Goal: Information Seeking & Learning: Learn about a topic

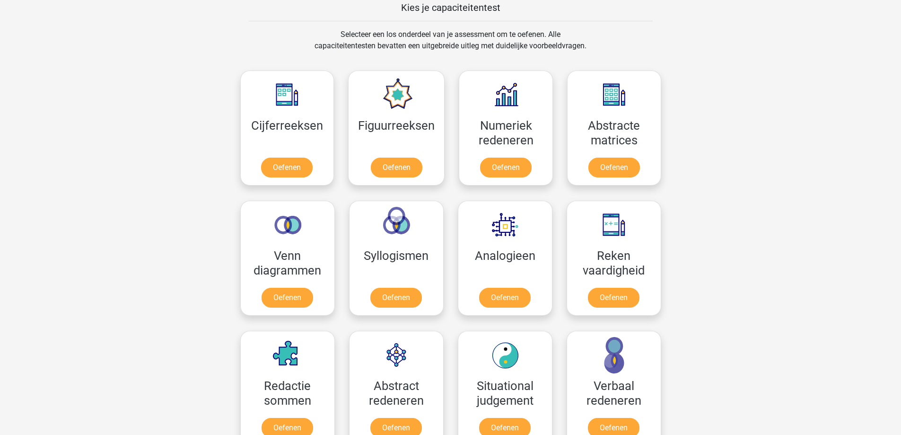
scroll to position [473, 0]
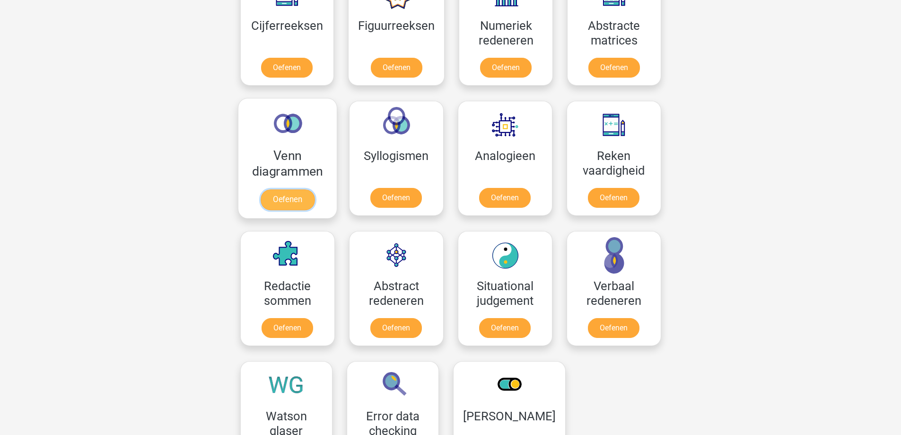
click at [282, 195] on link "Oefenen" at bounding box center [287, 199] width 54 height 21
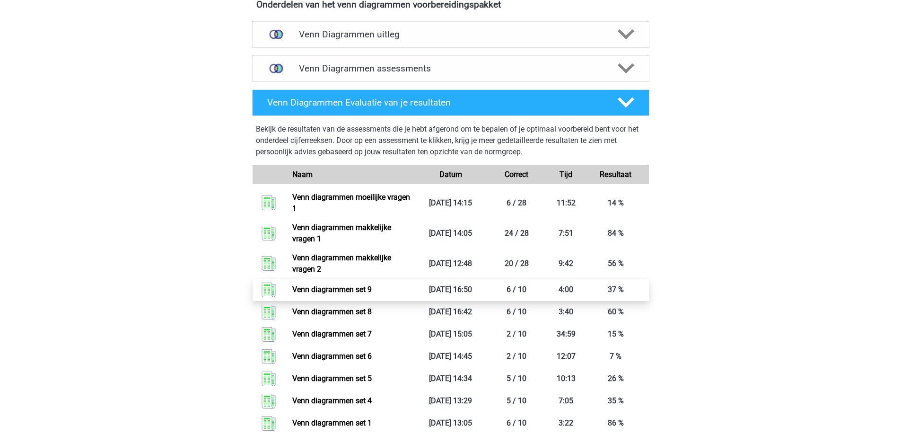
scroll to position [321, 0]
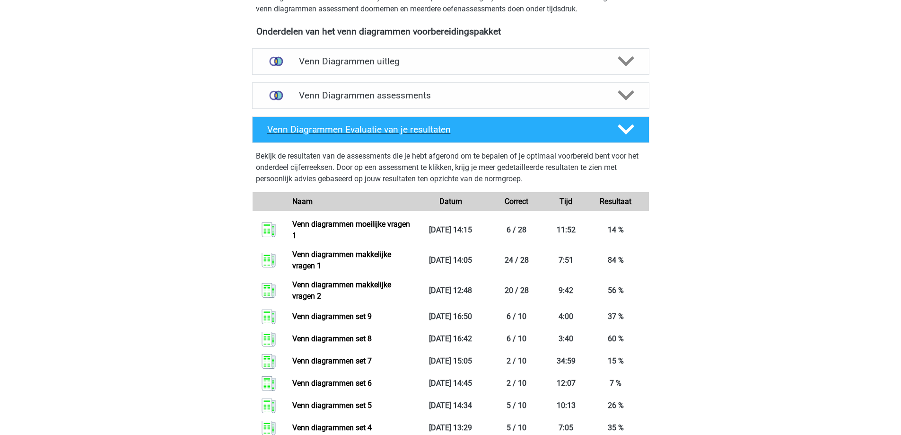
click at [391, 134] on h4 "Venn Diagrammen Evaluatie van je resultaten" at bounding box center [434, 129] width 335 height 11
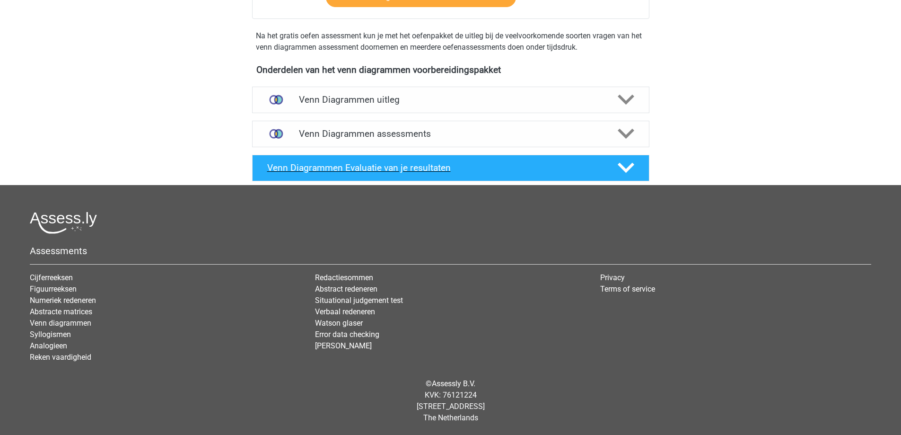
scroll to position [282, 0]
click at [405, 137] on h4 "Venn Diagrammen assessments" at bounding box center [451, 133] width 304 height 11
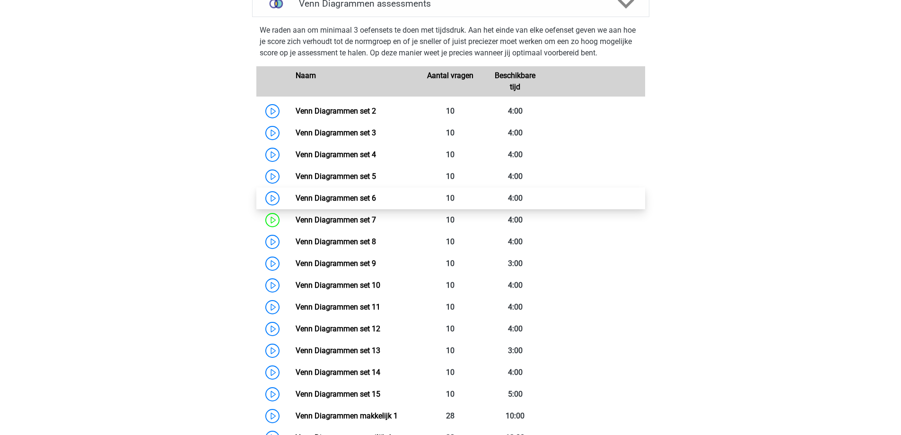
scroll to position [566, 0]
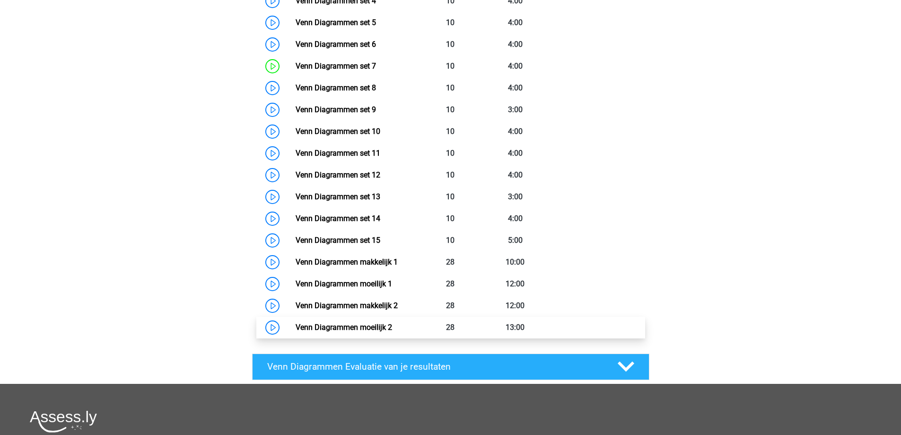
click at [360, 327] on link "Venn Diagrammen moeilijk 2" at bounding box center [344, 327] width 96 height 9
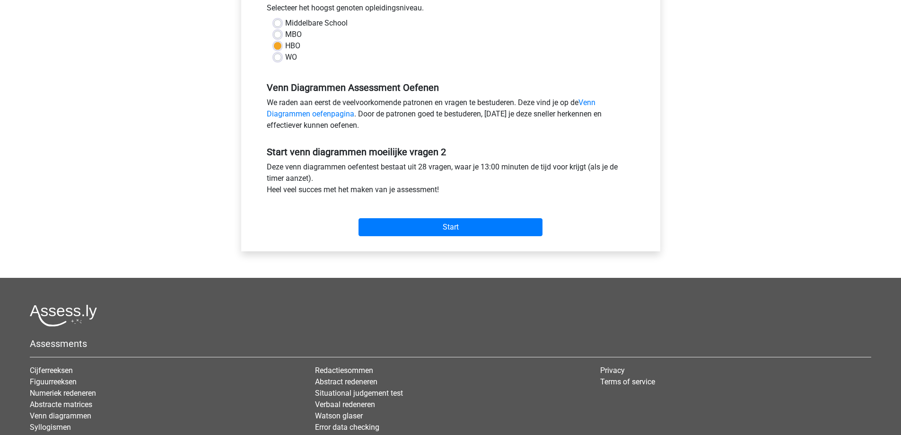
scroll to position [284, 0]
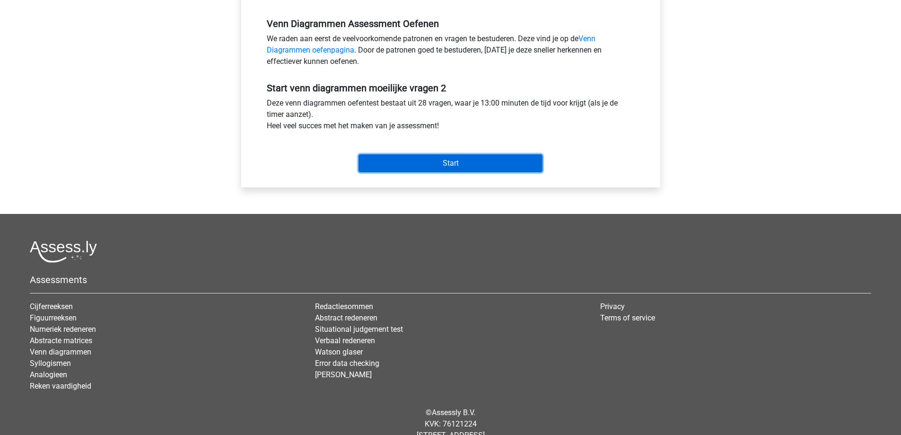
click at [451, 166] on input "Start" at bounding box center [450, 163] width 184 height 18
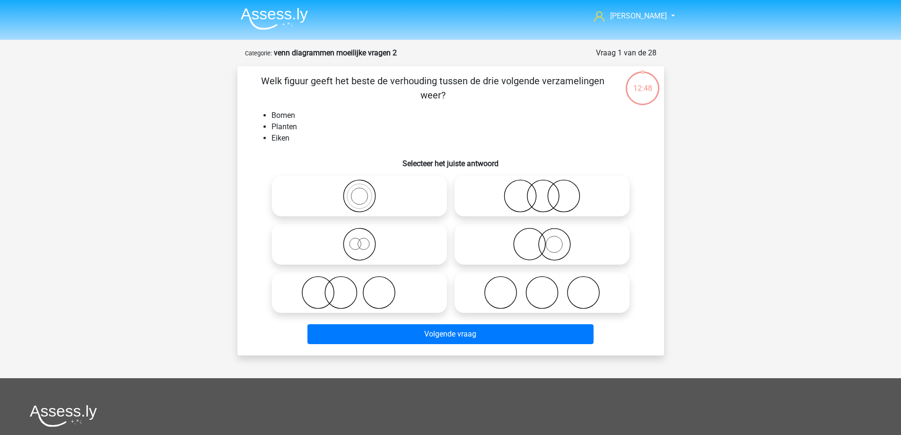
click at [566, 246] on icon at bounding box center [541, 243] width 167 height 33
click at [548, 239] on input "radio" at bounding box center [545, 236] width 6 height 6
radio input "true"
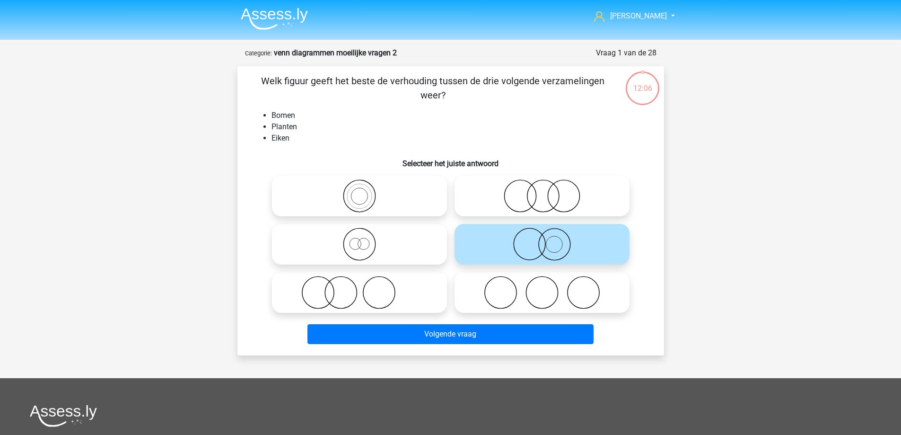
click at [576, 244] on icon at bounding box center [541, 243] width 167 height 33
click at [548, 239] on input "radio" at bounding box center [545, 236] width 6 height 6
click at [544, 202] on icon at bounding box center [541, 195] width 167 height 33
click at [544, 191] on input "radio" at bounding box center [545, 188] width 6 height 6
radio input "true"
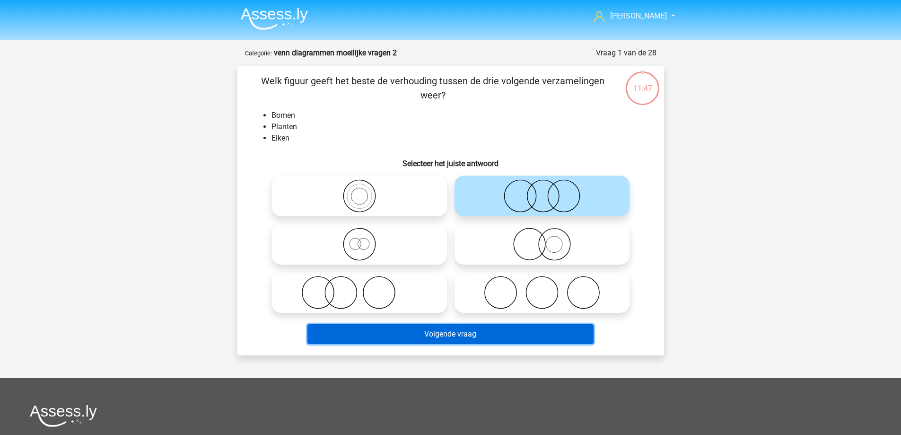
click at [533, 333] on button "Volgende vraag" at bounding box center [450, 334] width 286 height 20
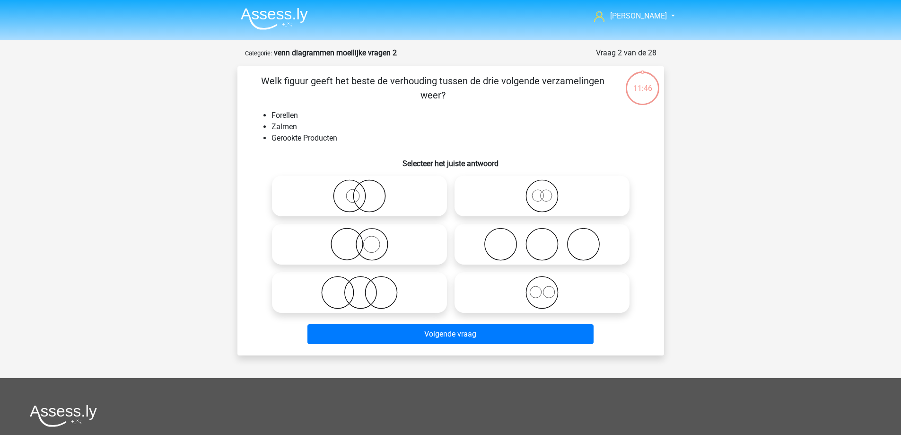
scroll to position [47, 0]
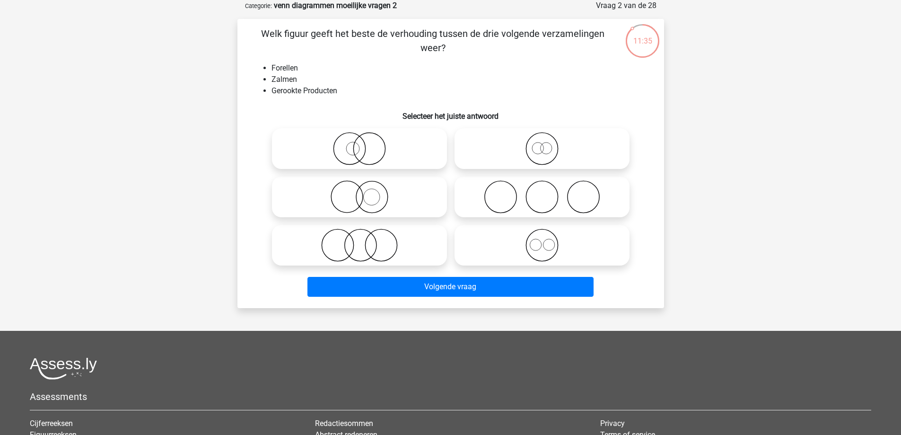
click at [545, 236] on input "radio" at bounding box center [545, 237] width 6 height 6
radio input "true"
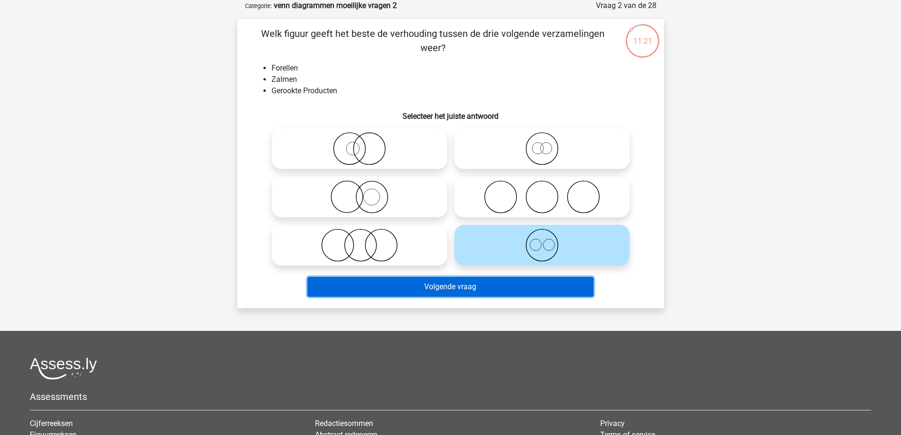
click at [455, 290] on button "Volgende vraag" at bounding box center [450, 287] width 286 height 20
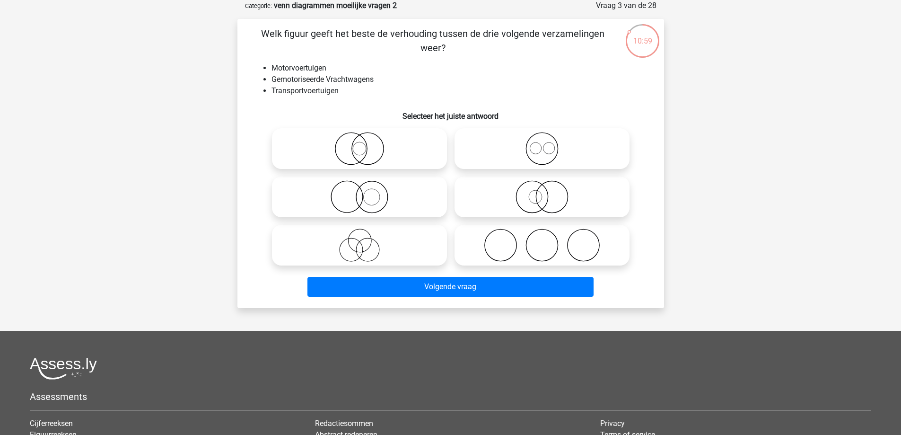
click at [385, 253] on icon at bounding box center [359, 244] width 167 height 33
click at [366, 240] on input "radio" at bounding box center [362, 237] width 6 height 6
radio input "true"
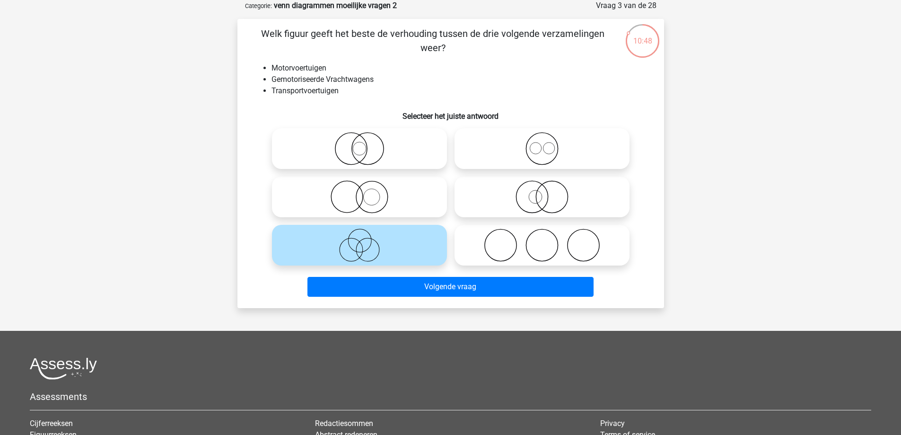
click at [578, 201] on icon at bounding box center [541, 196] width 167 height 33
click at [548, 192] on input "radio" at bounding box center [545, 189] width 6 height 6
radio input "true"
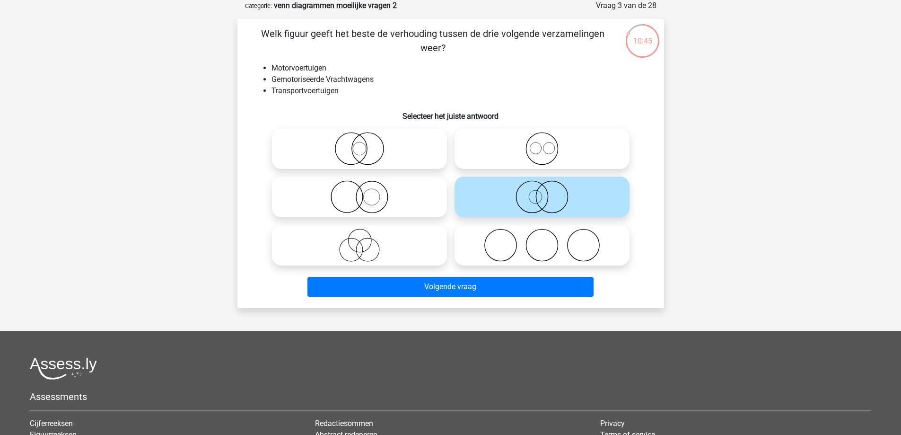
click at [338, 195] on icon at bounding box center [359, 196] width 167 height 33
click at [359, 192] on input "radio" at bounding box center [362, 189] width 6 height 6
radio input "true"
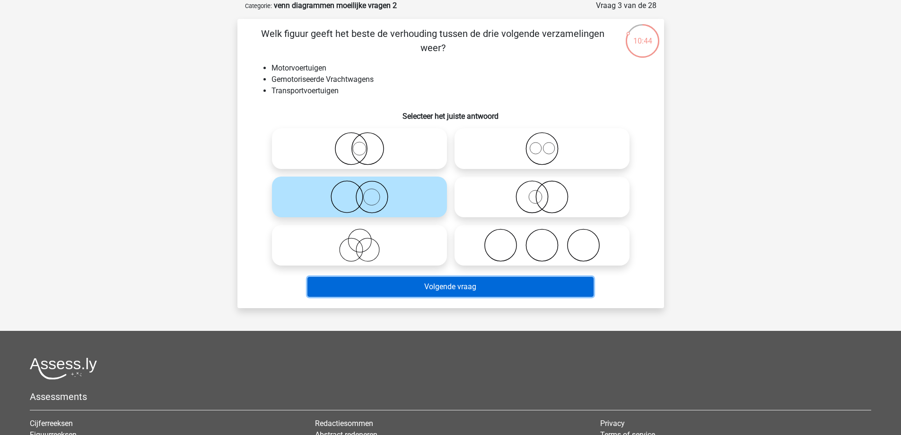
click at [429, 287] on button "Volgende vraag" at bounding box center [450, 287] width 286 height 20
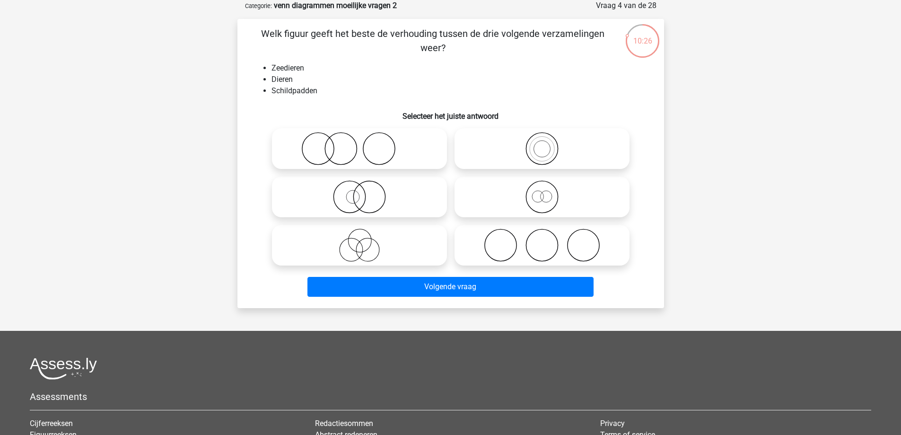
click at [403, 190] on icon at bounding box center [359, 196] width 167 height 33
click at [366, 190] on input "radio" at bounding box center [362, 189] width 6 height 6
radio input "true"
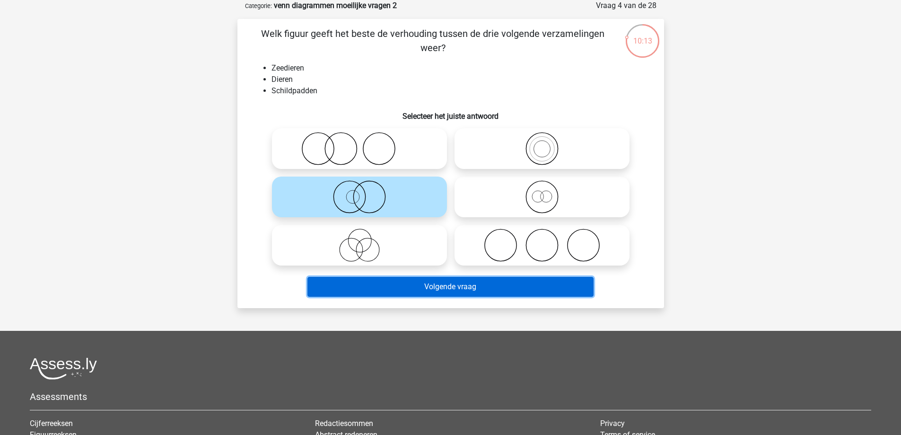
click at [437, 285] on button "Volgende vraag" at bounding box center [450, 287] width 286 height 20
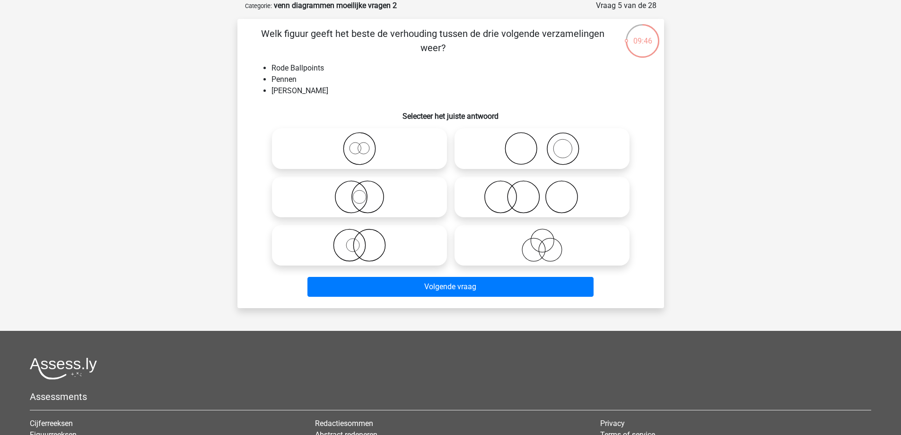
click at [394, 190] on icon at bounding box center [359, 196] width 167 height 33
click at [366, 190] on input "radio" at bounding box center [362, 189] width 6 height 6
radio input "true"
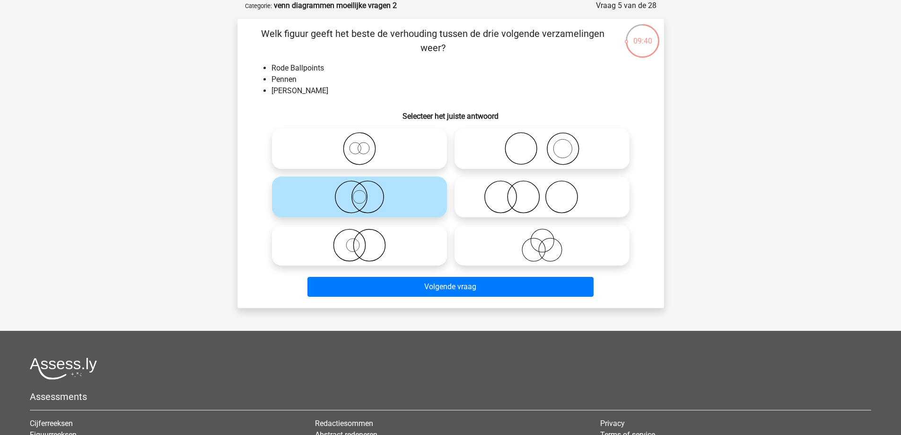
click at [411, 158] on icon at bounding box center [359, 148] width 167 height 33
click at [366, 144] on input "radio" at bounding box center [362, 141] width 6 height 6
radio input "true"
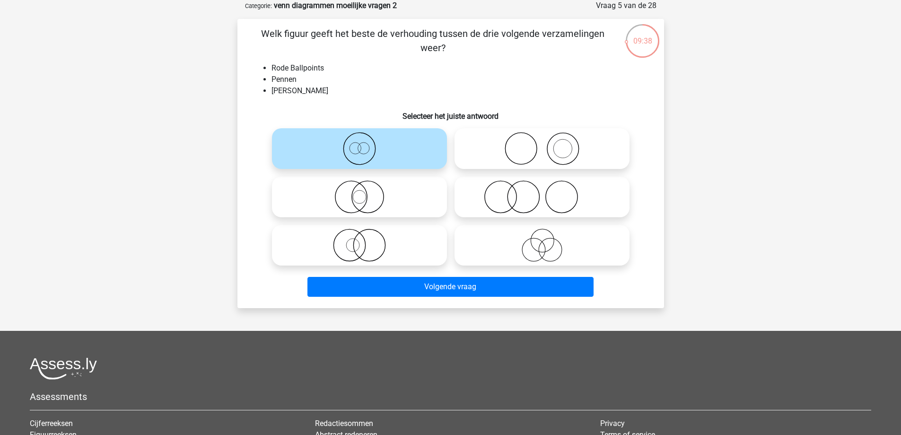
click at [382, 193] on icon at bounding box center [359, 196] width 167 height 33
click at [366, 192] on input "radio" at bounding box center [362, 189] width 6 height 6
radio input "true"
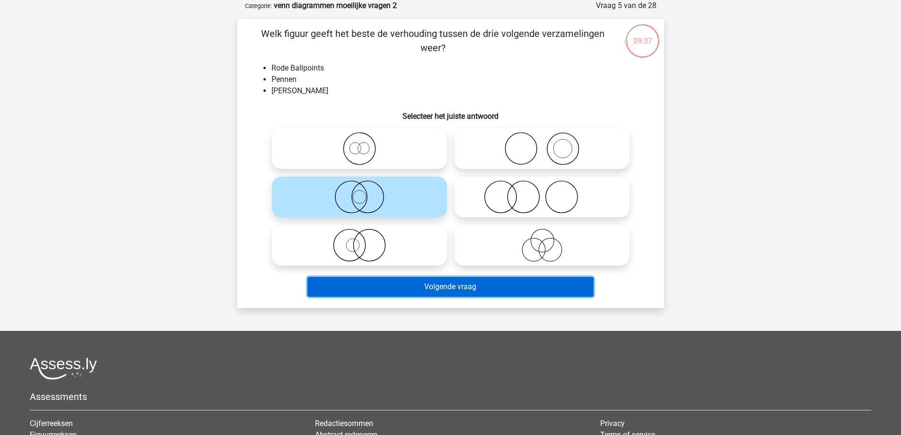
click at [457, 294] on button "Volgende vraag" at bounding box center [450, 287] width 286 height 20
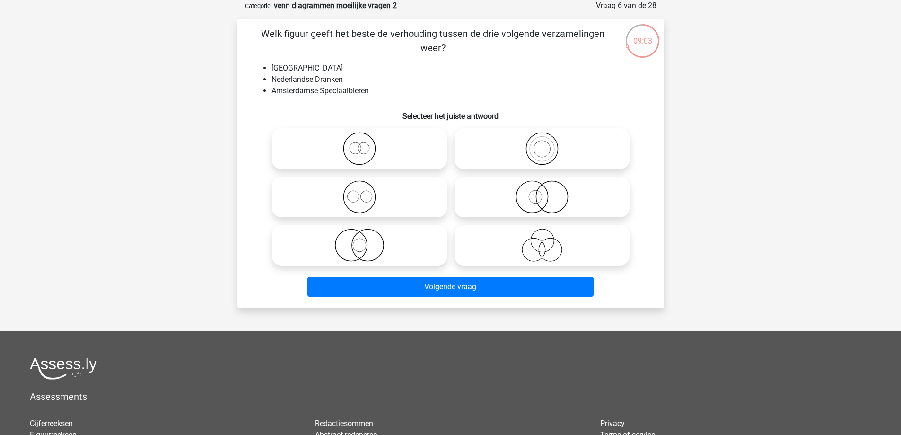
click at [524, 251] on icon at bounding box center [541, 244] width 167 height 33
click at [542, 240] on input "radio" at bounding box center [545, 237] width 6 height 6
radio input "true"
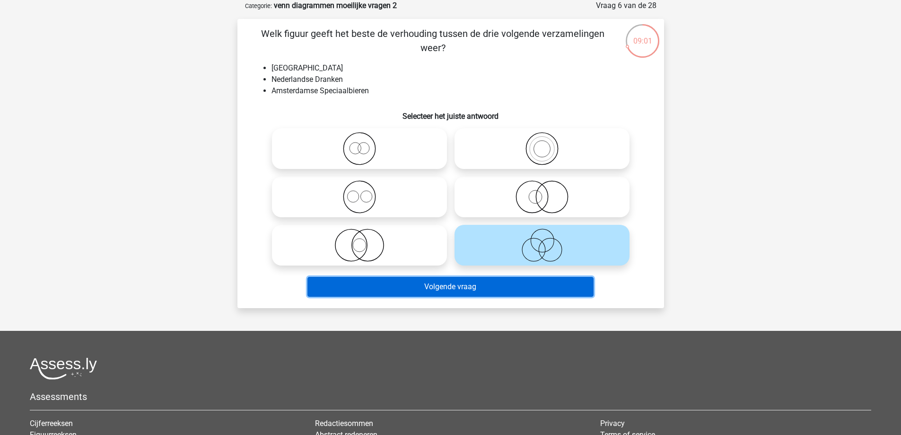
click at [483, 295] on button "Volgende vraag" at bounding box center [450, 287] width 286 height 20
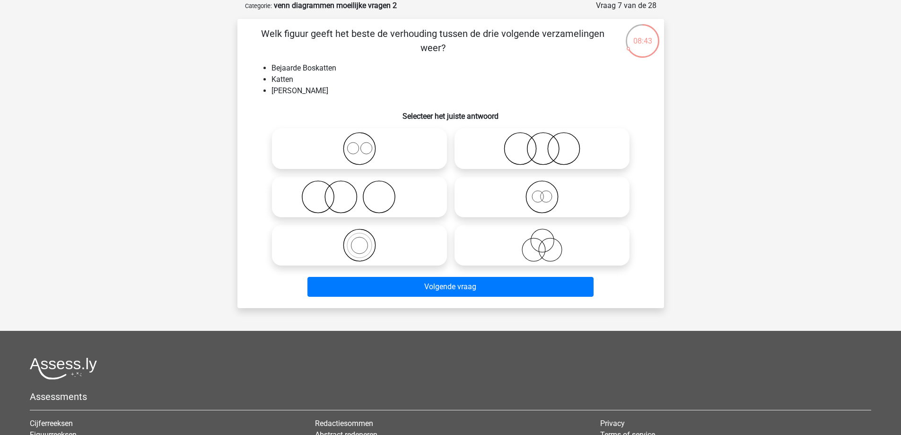
click at [529, 151] on icon at bounding box center [541, 148] width 167 height 33
click at [542, 144] on input "radio" at bounding box center [545, 141] width 6 height 6
radio input "true"
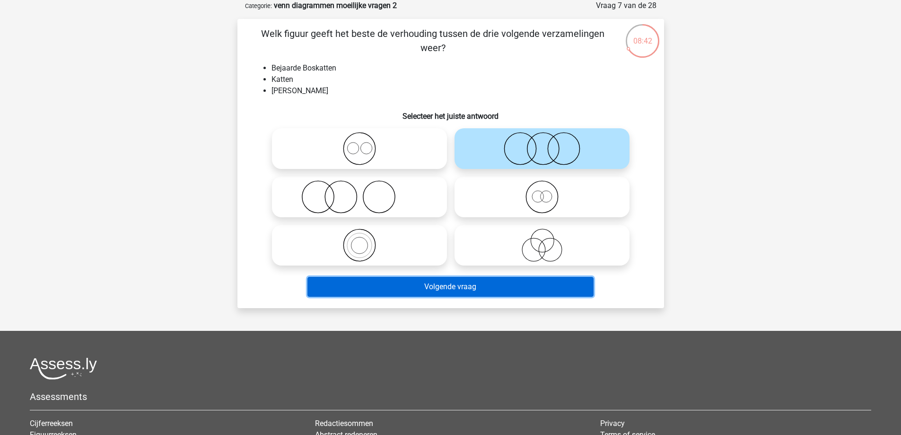
click at [465, 287] on button "Volgende vraag" at bounding box center [450, 287] width 286 height 20
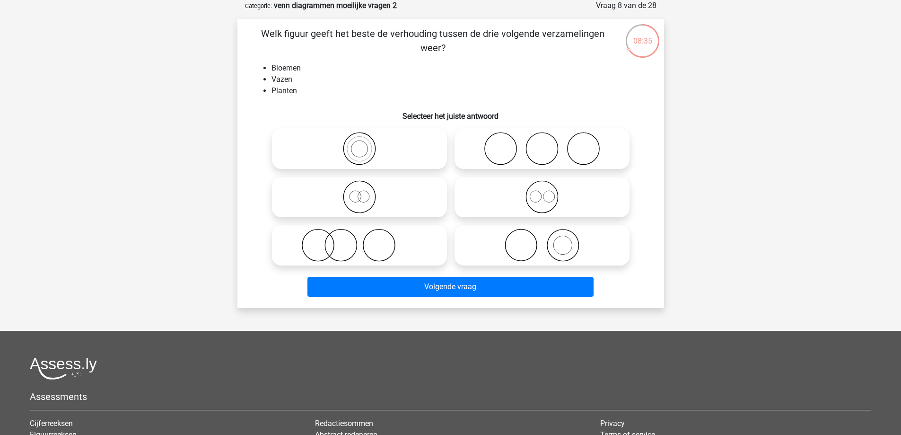
click at [379, 250] on icon at bounding box center [359, 244] width 167 height 33
click at [366, 240] on input "radio" at bounding box center [362, 237] width 6 height 6
radio input "true"
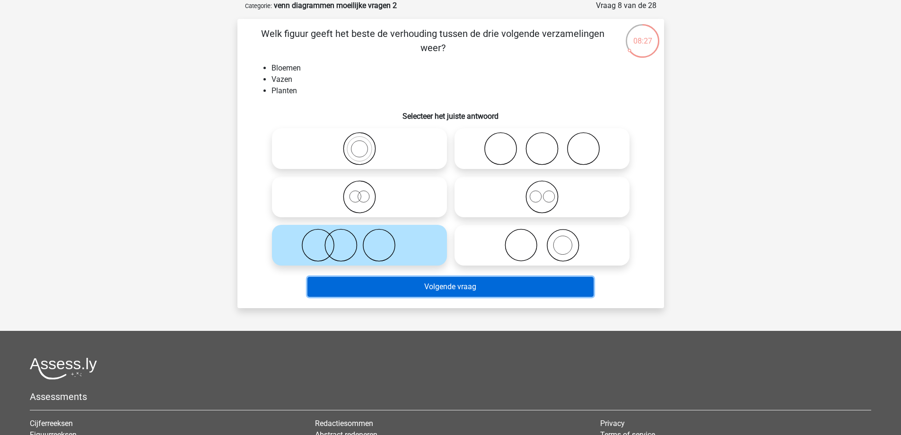
click at [448, 288] on button "Volgende vraag" at bounding box center [450, 287] width 286 height 20
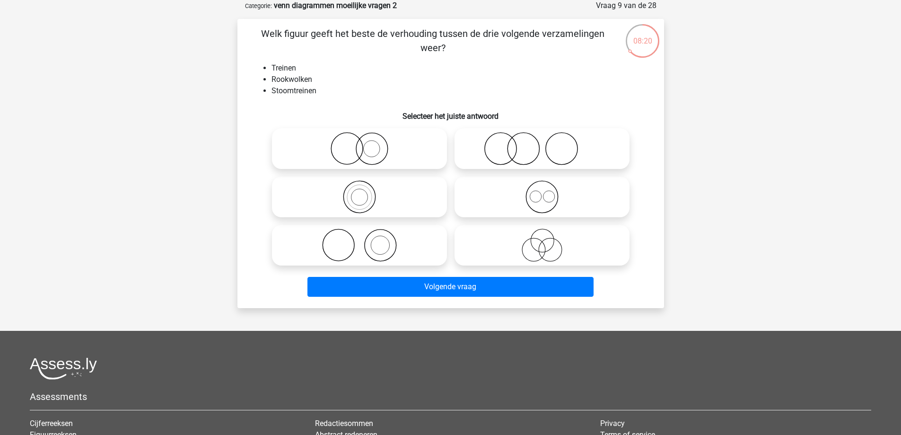
click at [395, 251] on circle at bounding box center [380, 245] width 32 height 32
click at [366, 240] on input "radio" at bounding box center [362, 237] width 6 height 6
radio input "true"
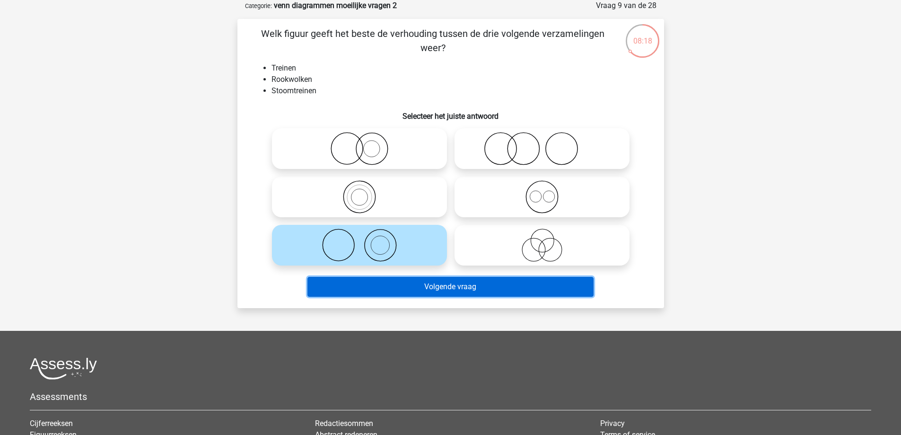
click at [435, 288] on button "Volgende vraag" at bounding box center [450, 287] width 286 height 20
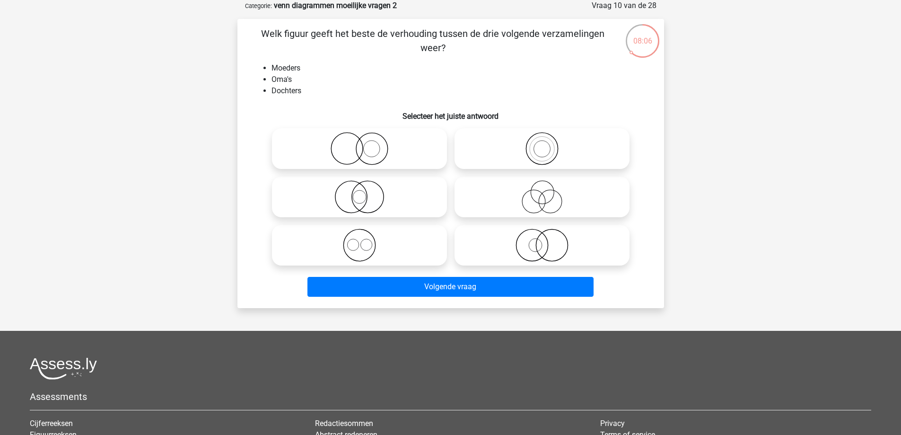
click at [522, 196] on icon at bounding box center [541, 196] width 167 height 33
click at [542, 192] on input "radio" at bounding box center [545, 189] width 6 height 6
radio input "true"
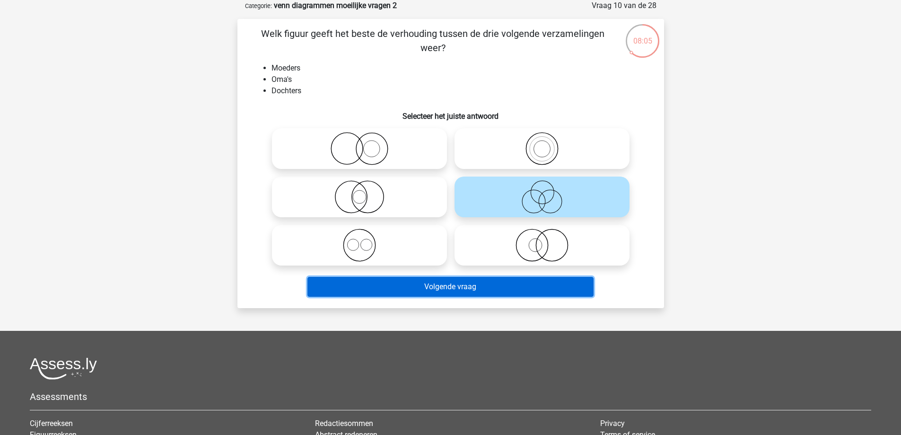
click at [455, 289] on button "Volgende vraag" at bounding box center [450, 287] width 286 height 20
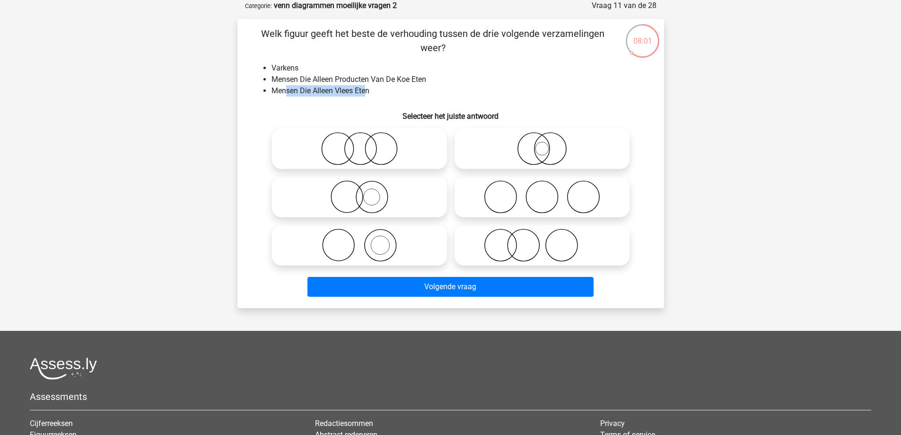
drag, startPoint x: 284, startPoint y: 87, endPoint x: 366, endPoint y: 87, distance: 81.3
click at [366, 87] on li "Mensen Die Alleen Vlees Eten" at bounding box center [459, 90] width 377 height 11
click at [377, 106] on h6 "Selecteer het juiste antwoord" at bounding box center [451, 112] width 396 height 17
drag, startPoint x: 375, startPoint y: 96, endPoint x: 284, endPoint y: 95, distance: 91.3
click at [284, 95] on li "Mensen Die Alleen Vlees Eten" at bounding box center [459, 90] width 377 height 11
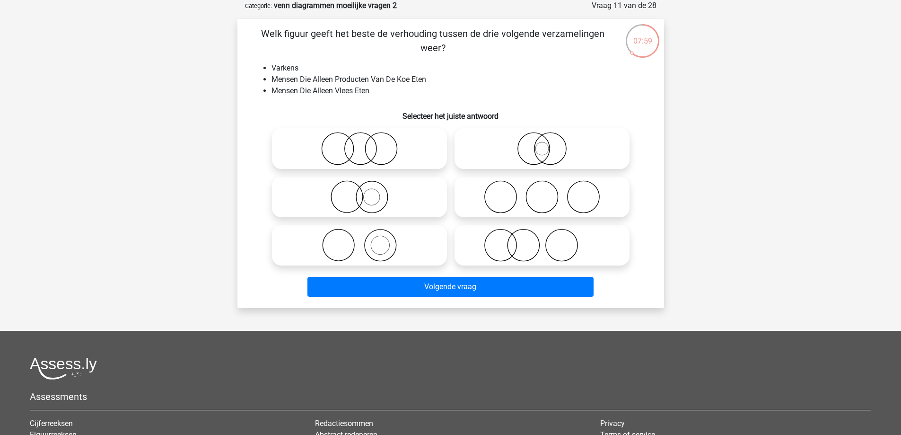
click at [303, 123] on div "Welk figuur geeft het beste de verhouding tussen de drie volgende verzamelingen…" at bounding box center [450, 163] width 419 height 274
click at [514, 253] on icon at bounding box center [541, 244] width 167 height 33
click at [542, 240] on input "radio" at bounding box center [545, 237] width 6 height 6
radio input "true"
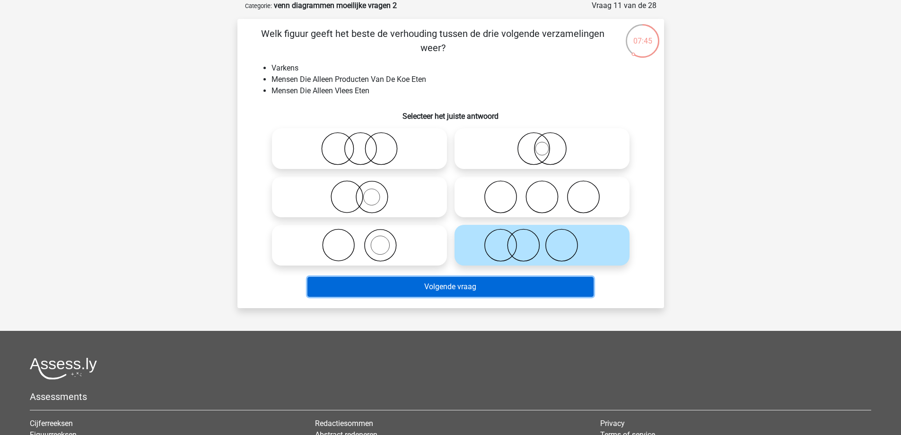
click at [487, 288] on button "Volgende vraag" at bounding box center [450, 287] width 286 height 20
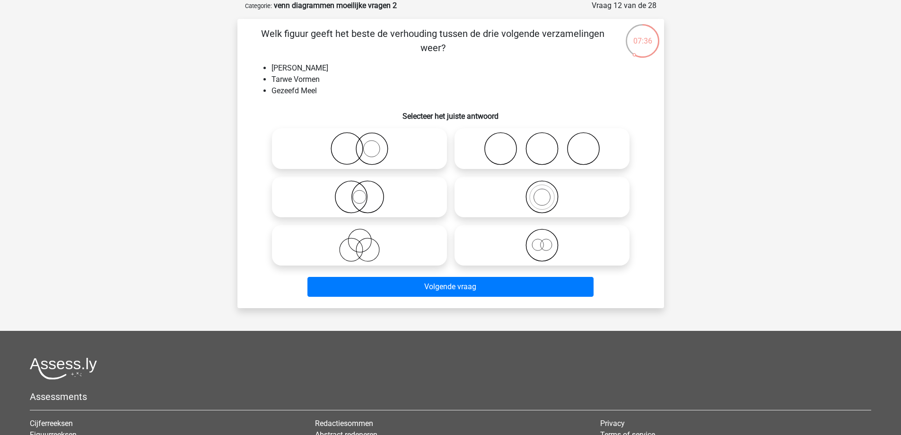
click at [551, 247] on icon at bounding box center [541, 244] width 167 height 33
click at [548, 240] on input "radio" at bounding box center [545, 237] width 6 height 6
radio input "true"
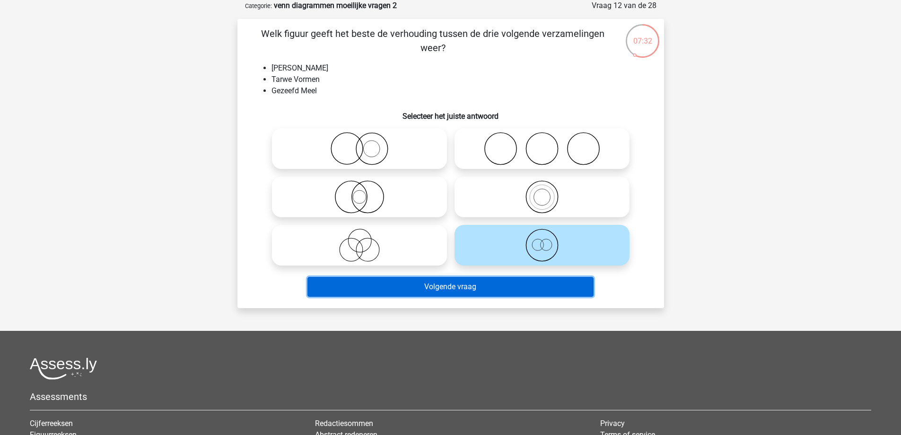
click at [453, 279] on button "Volgende vraag" at bounding box center [450, 287] width 286 height 20
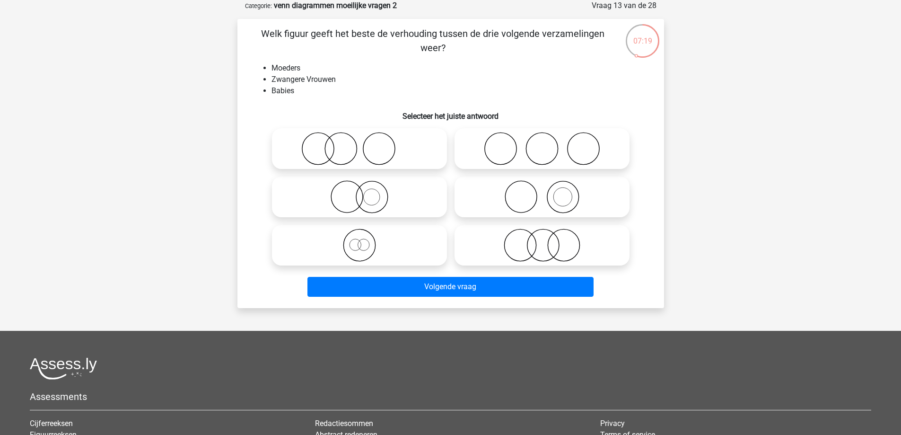
click at [533, 195] on icon at bounding box center [541, 196] width 167 height 33
click at [542, 192] on input "radio" at bounding box center [545, 189] width 6 height 6
radio input "true"
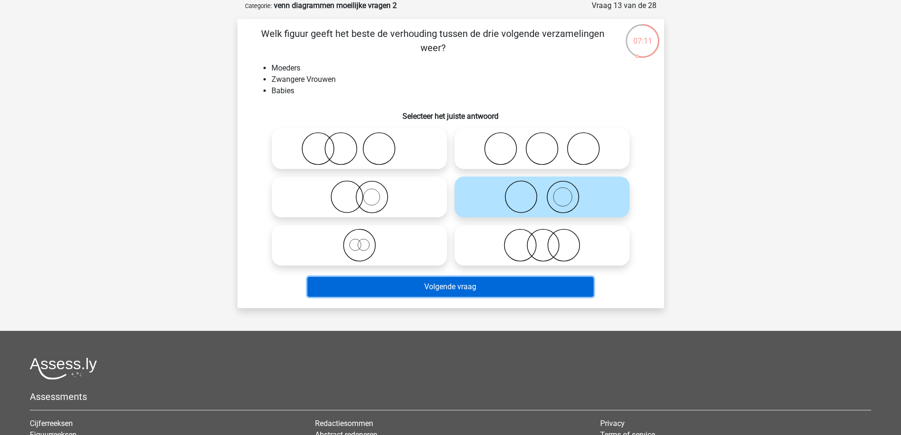
click at [476, 288] on button "Volgende vraag" at bounding box center [450, 287] width 286 height 20
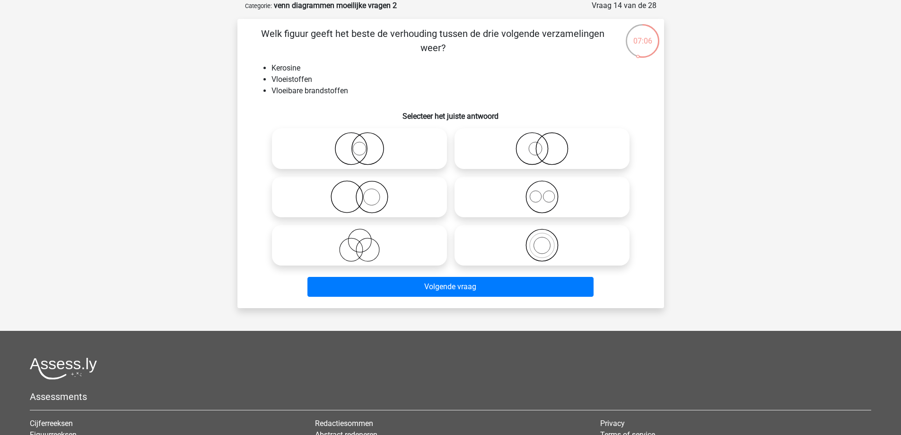
click at [546, 243] on icon at bounding box center [541, 244] width 167 height 33
click at [546, 240] on input "radio" at bounding box center [545, 237] width 6 height 6
radio input "true"
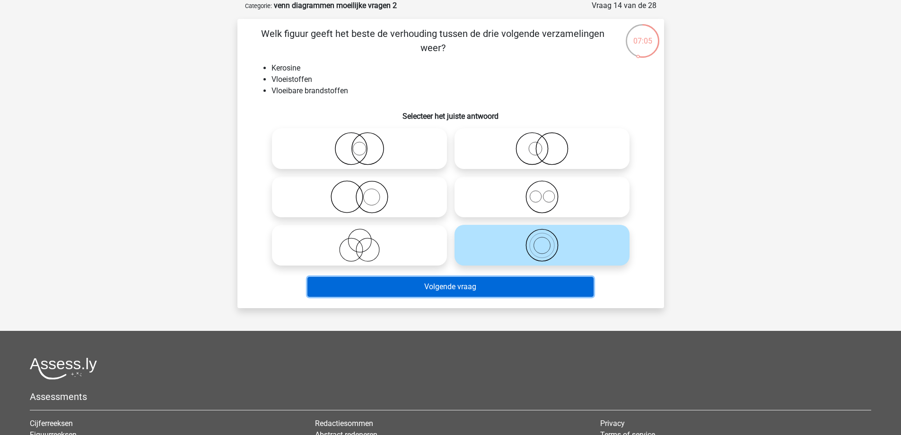
click at [430, 295] on button "Volgende vraag" at bounding box center [450, 287] width 286 height 20
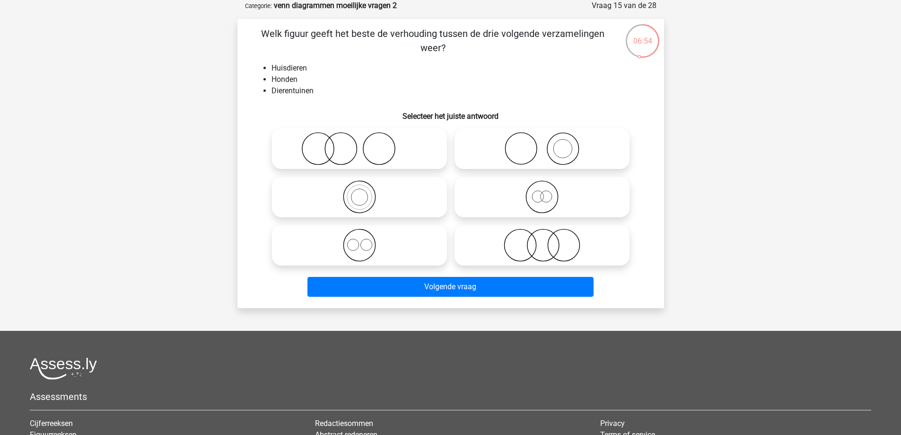
click at [565, 148] on icon at bounding box center [541, 148] width 167 height 33
click at [548, 144] on input "radio" at bounding box center [545, 141] width 6 height 6
radio input "true"
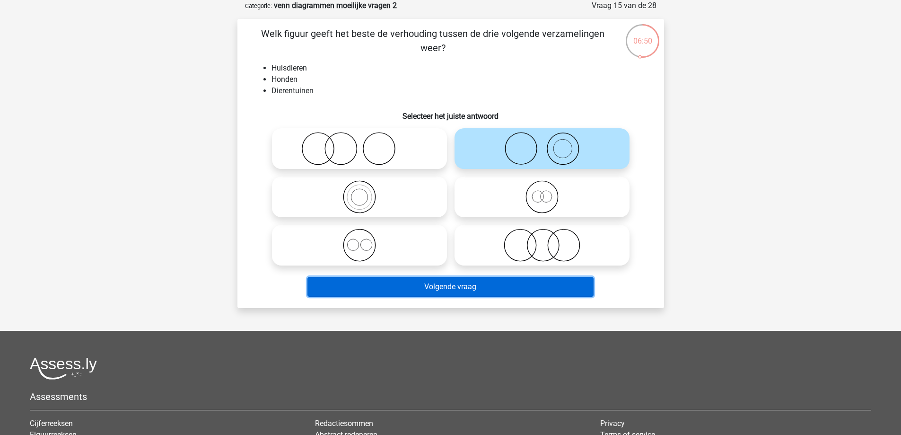
click at [472, 283] on button "Volgende vraag" at bounding box center [450, 287] width 286 height 20
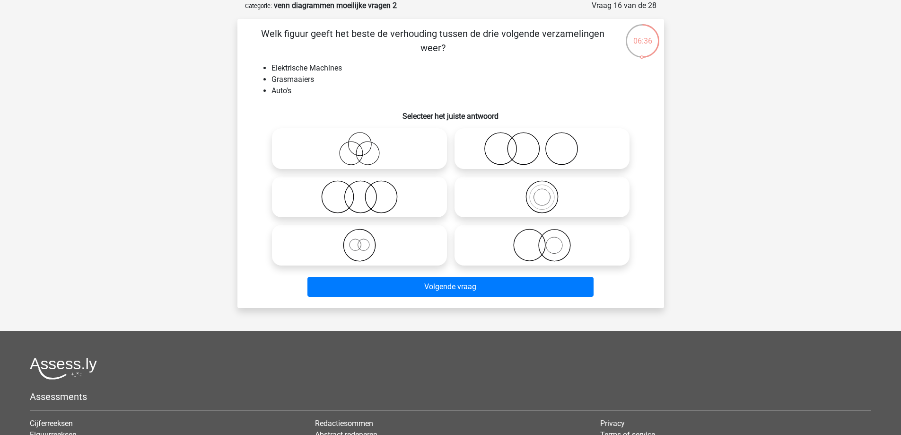
click at [395, 204] on circle at bounding box center [381, 197] width 32 height 32
click at [366, 192] on input "radio" at bounding box center [362, 189] width 6 height 6
radio input "true"
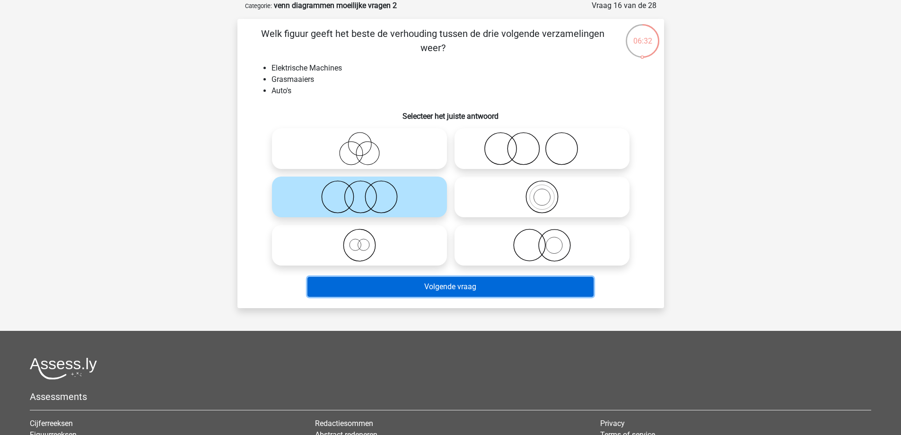
click at [449, 288] on button "Volgende vraag" at bounding box center [450, 287] width 286 height 20
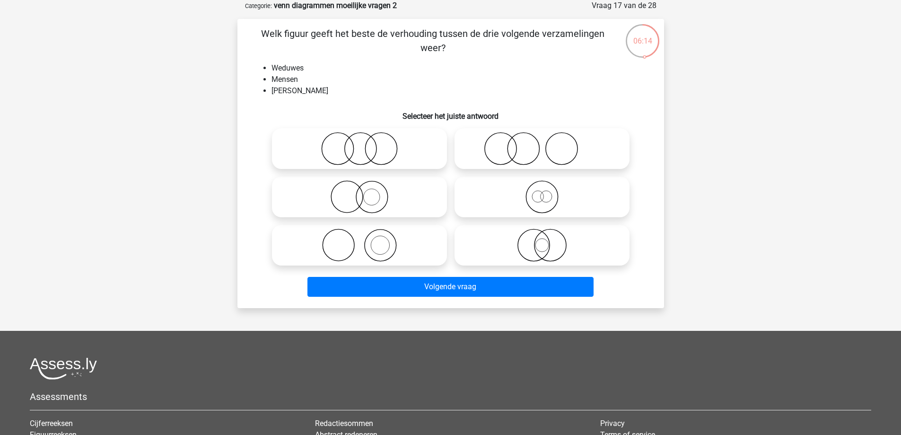
click at [548, 249] on icon at bounding box center [541, 244] width 167 height 33
click at [548, 240] on input "radio" at bounding box center [545, 237] width 6 height 6
radio input "true"
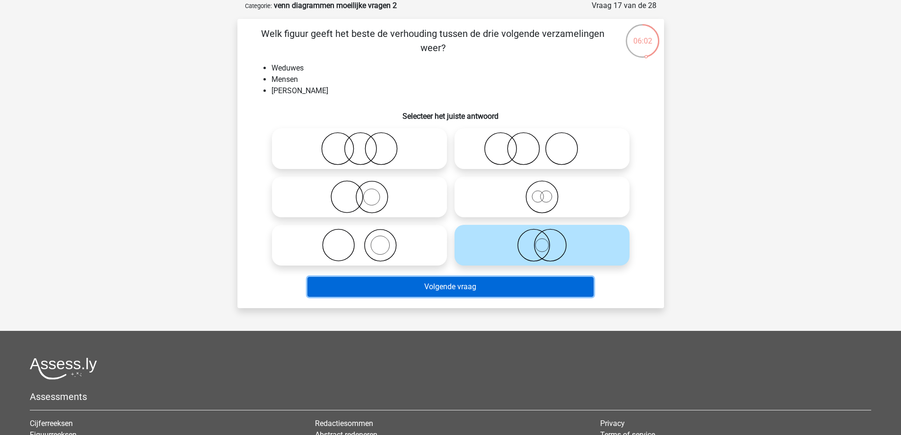
click at [440, 286] on button "Volgende vraag" at bounding box center [450, 287] width 286 height 20
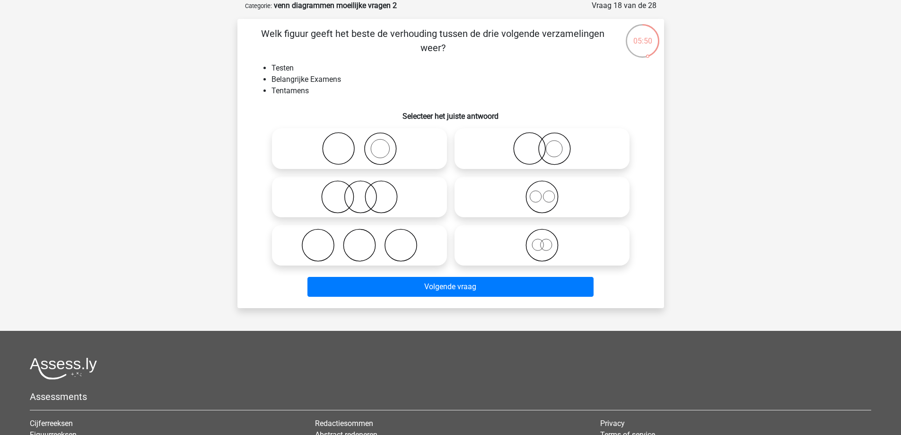
click at [529, 249] on icon at bounding box center [541, 244] width 167 height 33
click at [542, 240] on input "radio" at bounding box center [545, 237] width 6 height 6
radio input "true"
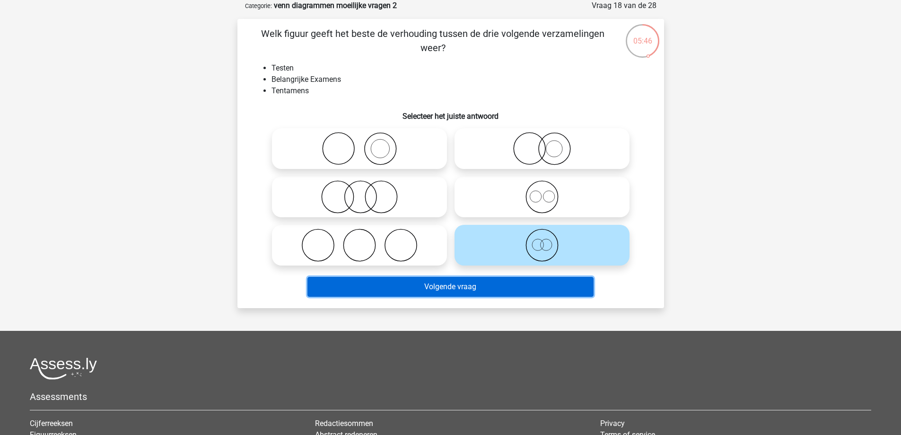
click at [436, 289] on button "Volgende vraag" at bounding box center [450, 287] width 286 height 20
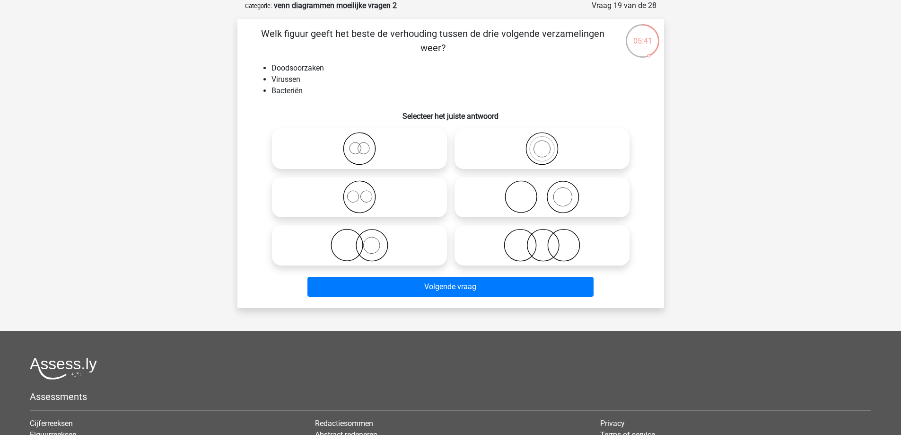
click at [386, 147] on icon at bounding box center [359, 148] width 167 height 33
click at [366, 144] on input "radio" at bounding box center [362, 141] width 6 height 6
radio input "true"
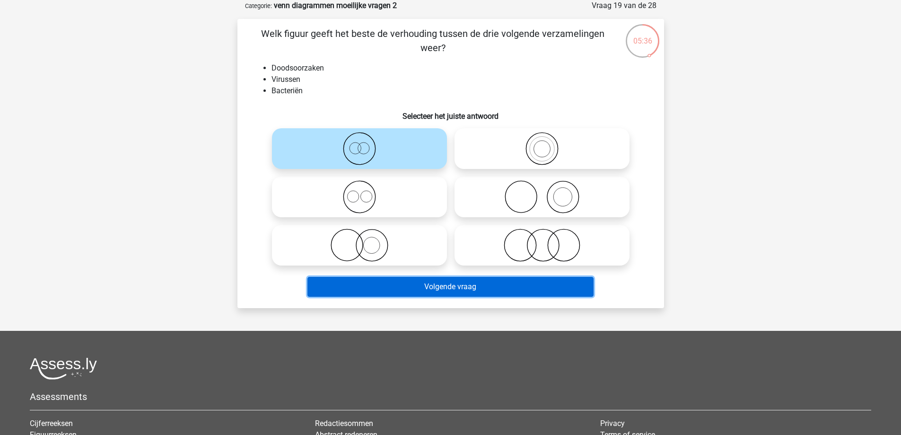
click at [436, 295] on button "Volgende vraag" at bounding box center [450, 287] width 286 height 20
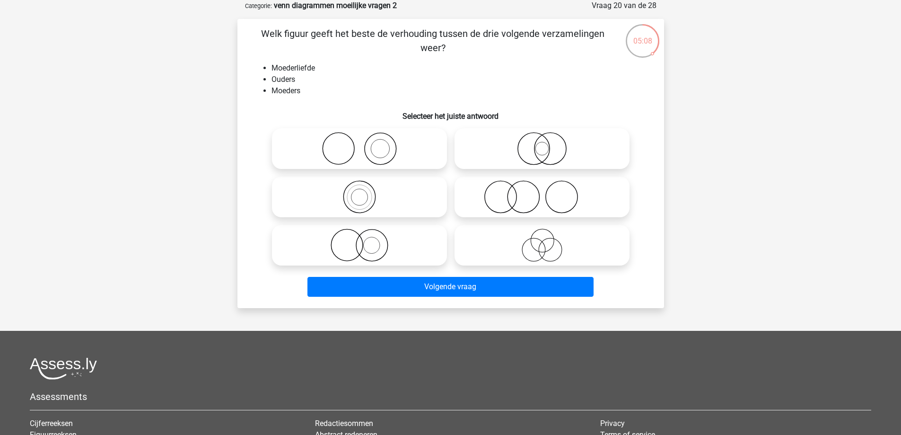
click at [391, 154] on icon at bounding box center [359, 148] width 167 height 33
click at [366, 144] on input "radio" at bounding box center [362, 141] width 6 height 6
radio input "true"
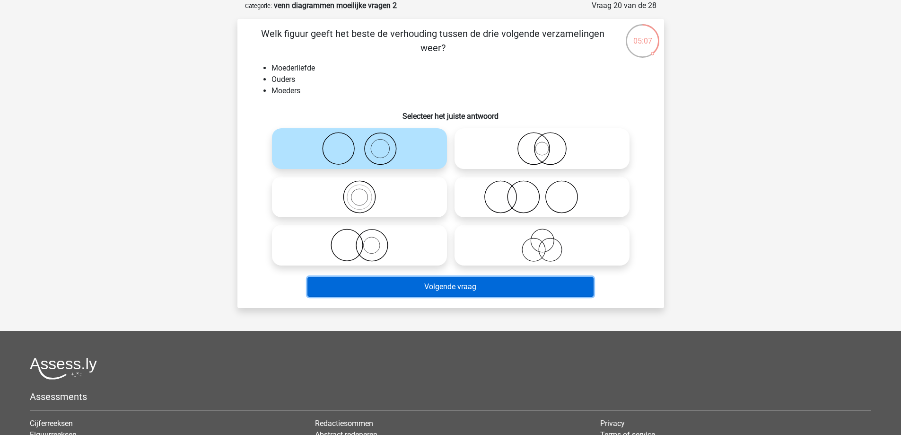
click at [451, 290] on button "Volgende vraag" at bounding box center [450, 287] width 286 height 20
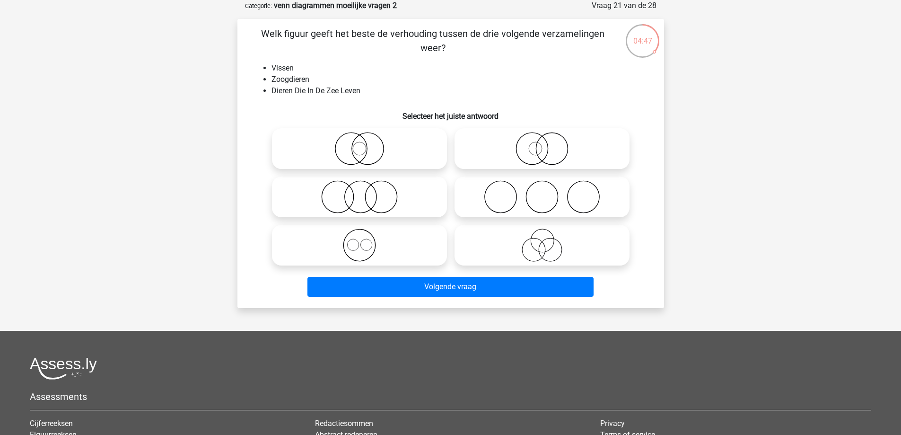
click at [373, 190] on icon at bounding box center [359, 196] width 167 height 33
click at [366, 190] on input "radio" at bounding box center [362, 189] width 6 height 6
radio input "true"
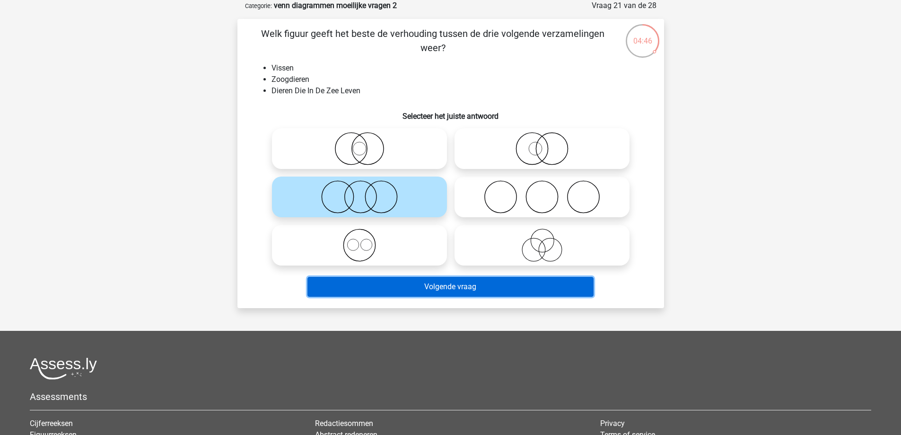
click at [450, 293] on button "Volgende vraag" at bounding box center [450, 287] width 286 height 20
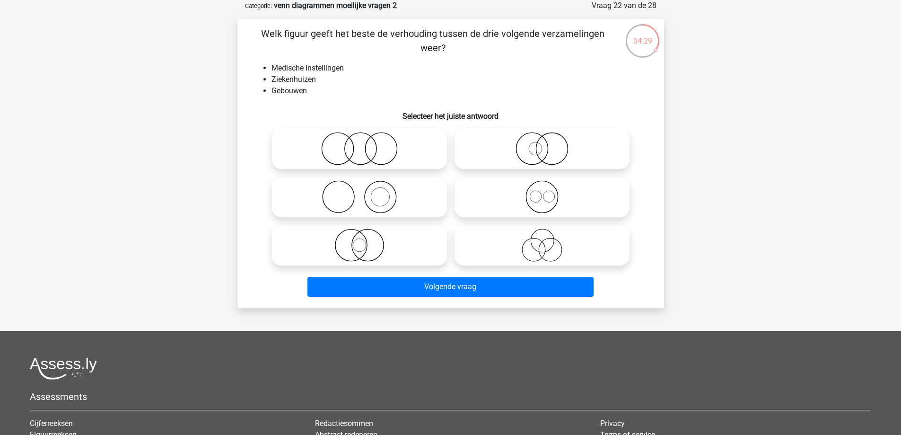
click at [524, 152] on icon at bounding box center [541, 148] width 167 height 33
click at [542, 144] on input "radio" at bounding box center [545, 141] width 6 height 6
radio input "true"
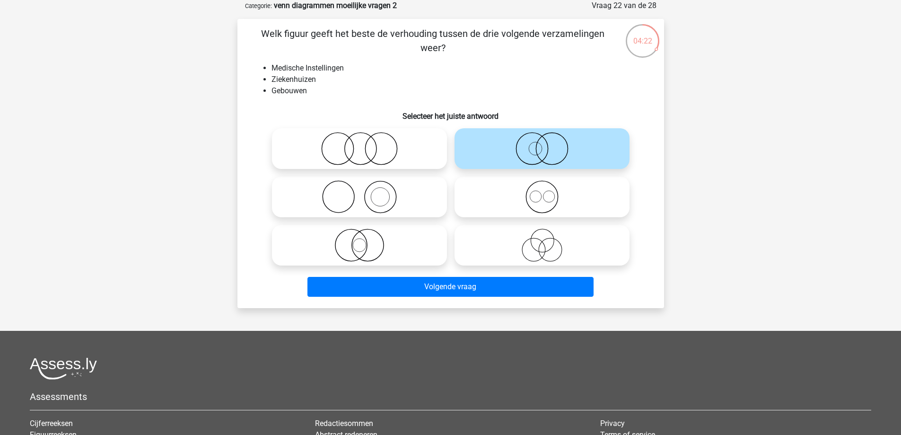
click at [388, 249] on icon at bounding box center [359, 244] width 167 height 33
click at [366, 240] on input "radio" at bounding box center [362, 237] width 6 height 6
radio input "true"
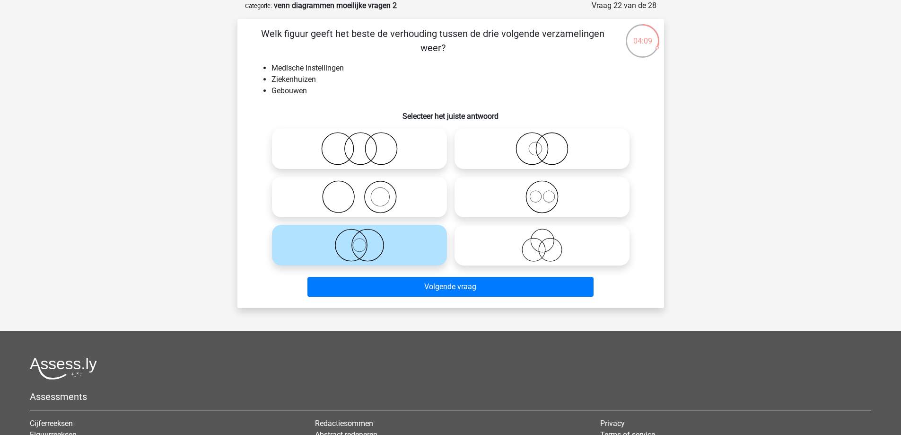
click at [526, 153] on icon at bounding box center [541, 148] width 167 height 33
click at [542, 144] on input "radio" at bounding box center [545, 141] width 6 height 6
radio input "true"
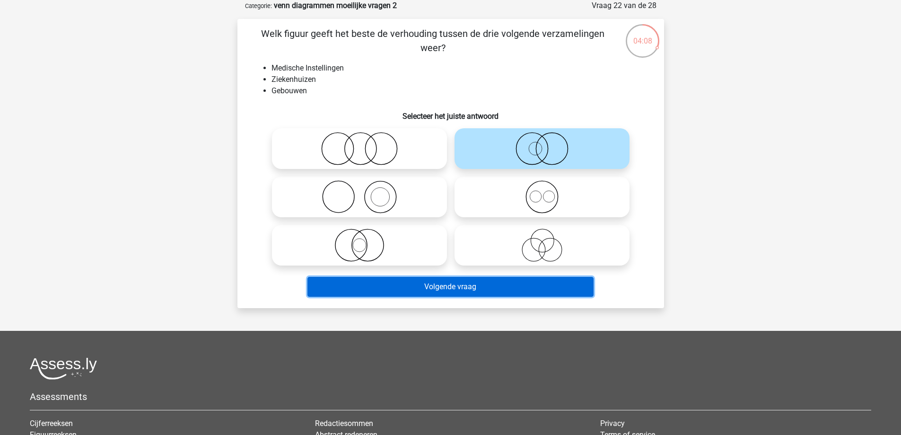
click at [478, 285] on button "Volgende vraag" at bounding box center [450, 287] width 286 height 20
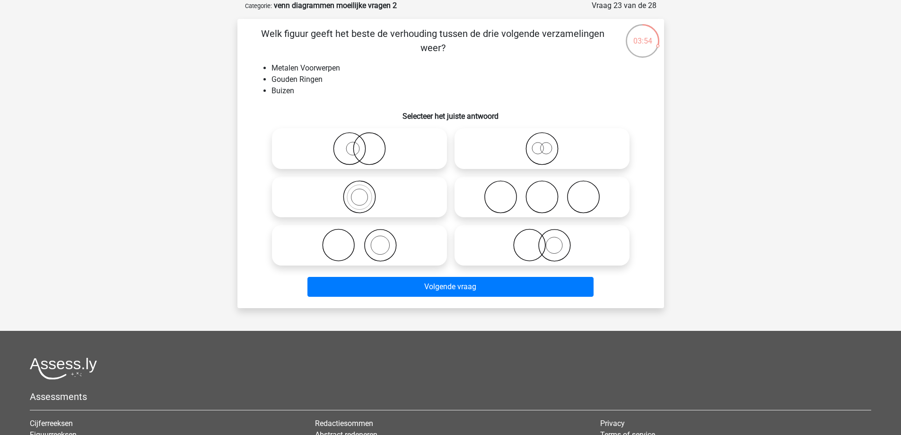
click at [545, 146] on icon at bounding box center [541, 148] width 167 height 33
click at [545, 144] on input "radio" at bounding box center [545, 141] width 6 height 6
radio input "true"
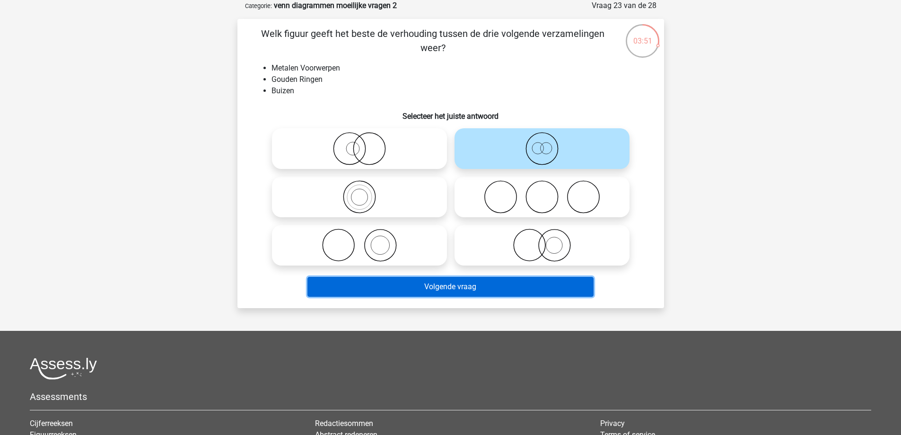
click at [455, 291] on button "Volgende vraag" at bounding box center [450, 287] width 286 height 20
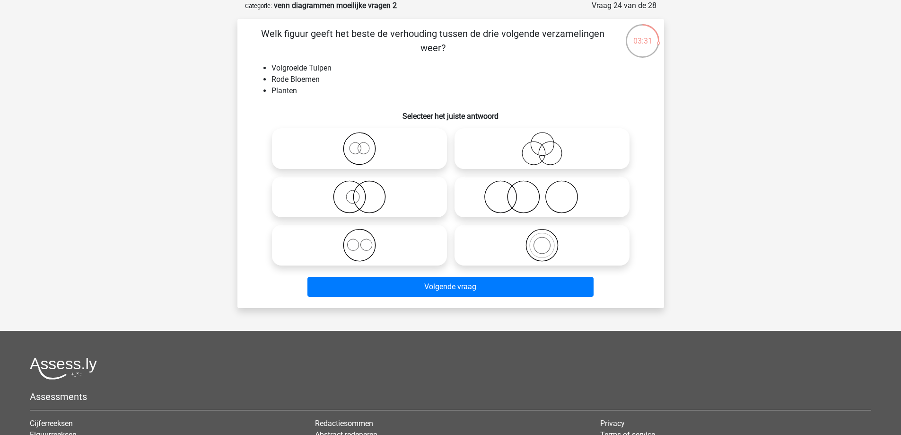
click at [555, 254] on icon at bounding box center [541, 244] width 167 height 33
click at [548, 240] on input "radio" at bounding box center [545, 237] width 6 height 6
radio input "true"
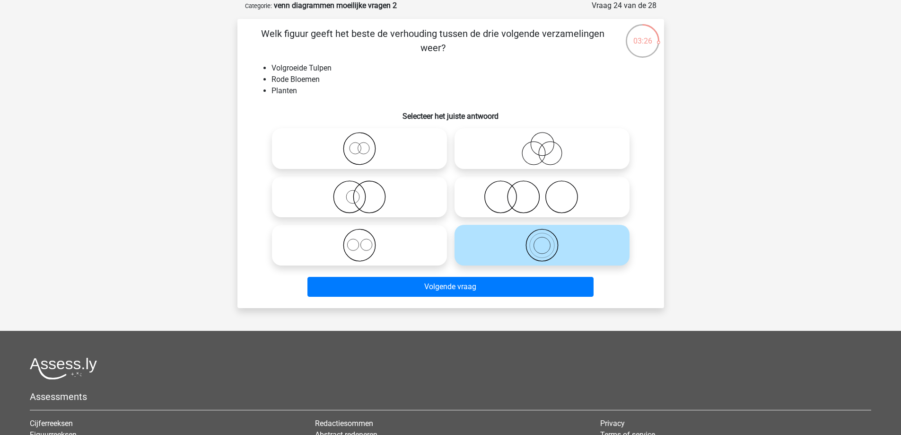
click at [397, 248] on icon at bounding box center [359, 244] width 167 height 33
click at [366, 240] on input "radio" at bounding box center [362, 237] width 6 height 6
radio input "true"
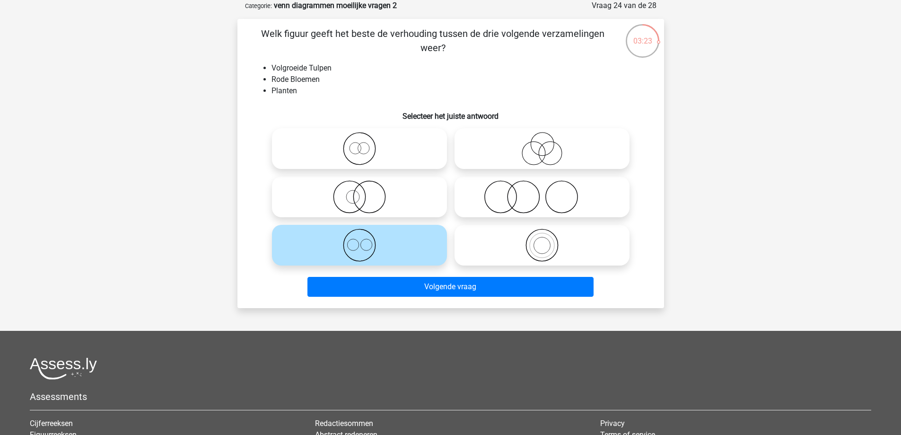
click at [370, 157] on icon at bounding box center [359, 148] width 167 height 33
click at [366, 144] on input "radio" at bounding box center [362, 141] width 6 height 6
radio input "true"
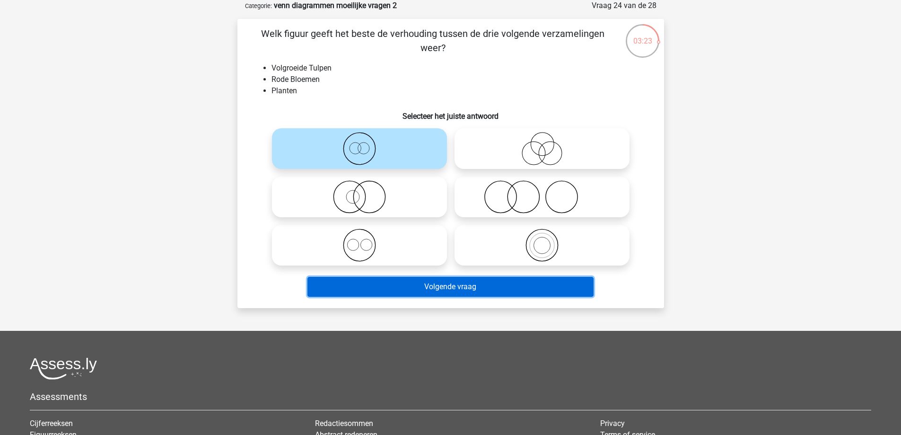
click at [441, 288] on button "Volgende vraag" at bounding box center [450, 287] width 286 height 20
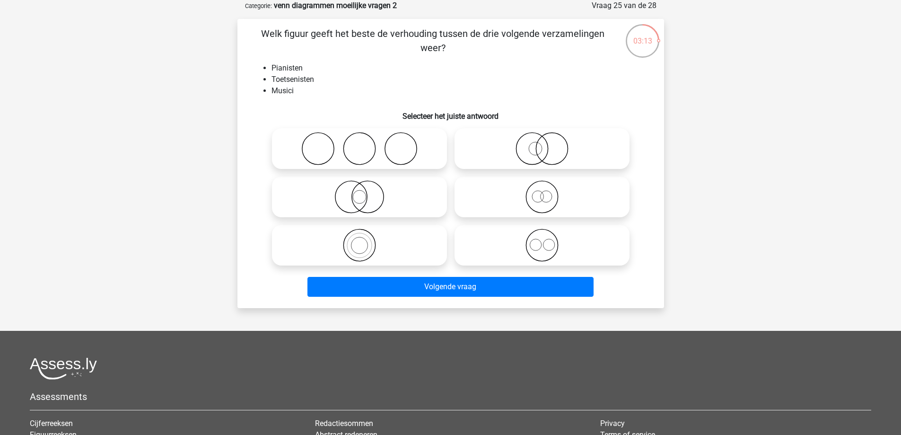
click at [362, 252] on icon at bounding box center [359, 244] width 167 height 33
click at [362, 240] on input "radio" at bounding box center [362, 237] width 6 height 6
radio input "true"
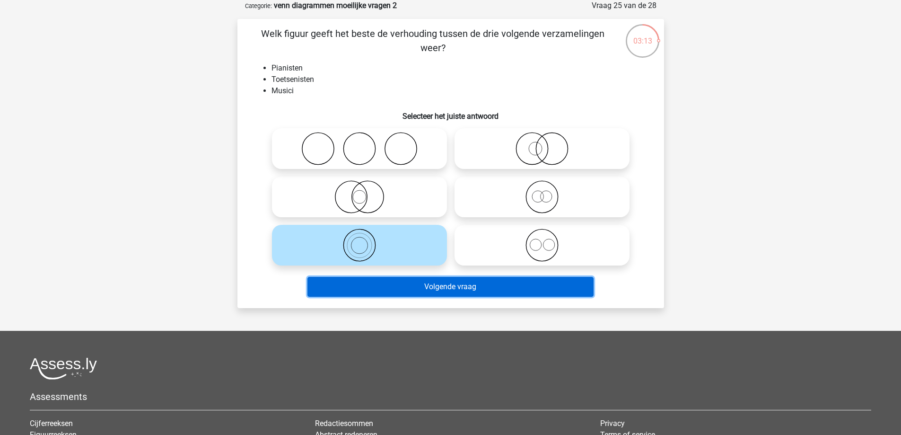
click at [386, 289] on button "Volgende vraag" at bounding box center [450, 287] width 286 height 20
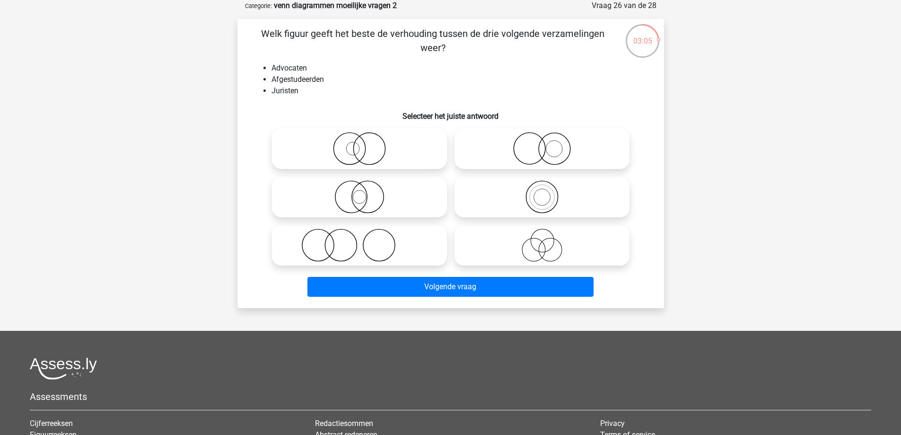
click at [515, 238] on icon at bounding box center [541, 244] width 167 height 33
click at [542, 238] on input "radio" at bounding box center [545, 237] width 6 height 6
radio input "true"
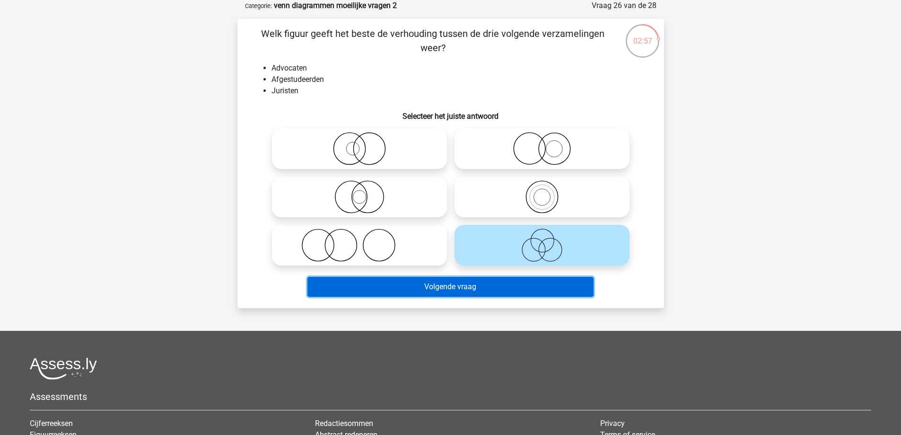
click at [441, 285] on button "Volgende vraag" at bounding box center [450, 287] width 286 height 20
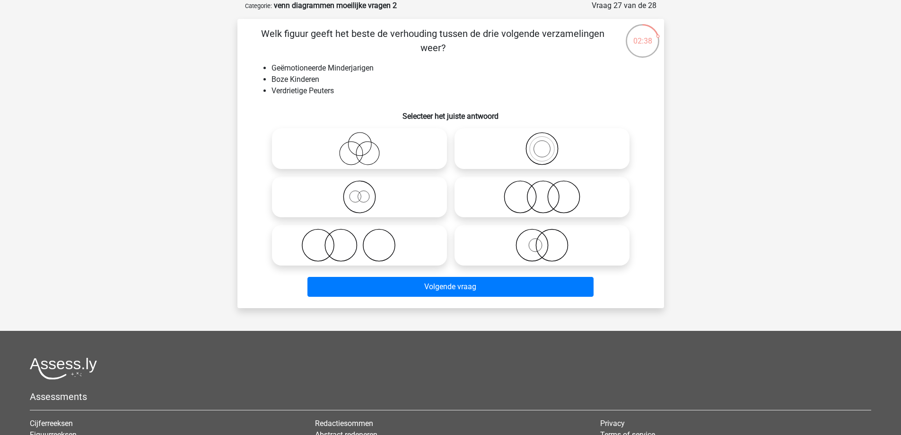
click at [369, 148] on icon at bounding box center [359, 148] width 167 height 33
click at [366, 144] on input "radio" at bounding box center [362, 141] width 6 height 6
radio input "true"
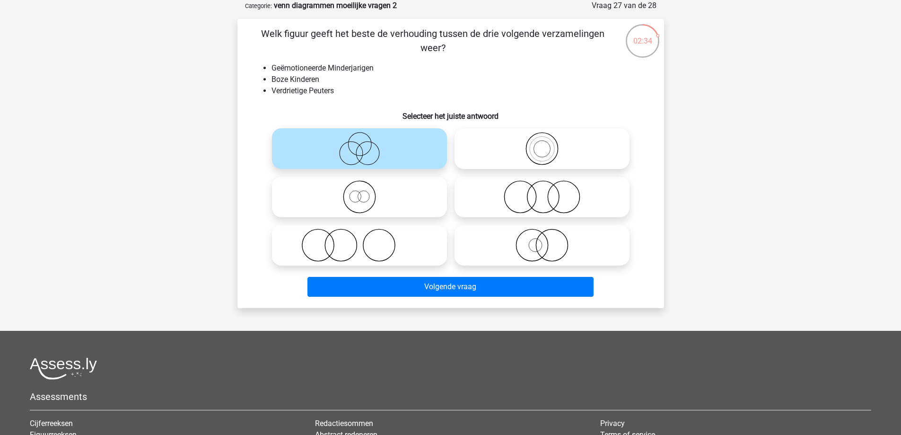
click at [557, 250] on icon at bounding box center [541, 244] width 167 height 33
click at [548, 240] on input "radio" at bounding box center [545, 237] width 6 height 6
radio input "true"
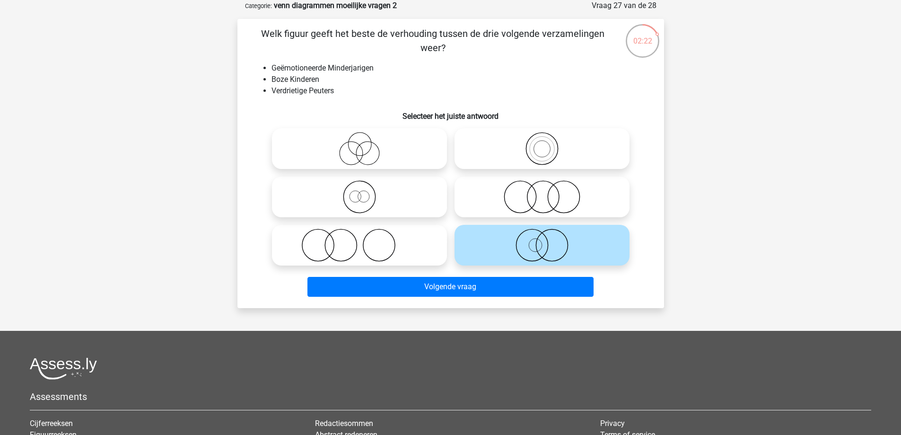
click at [375, 203] on icon at bounding box center [359, 196] width 167 height 33
click at [366, 192] on input "radio" at bounding box center [362, 189] width 6 height 6
radio input "true"
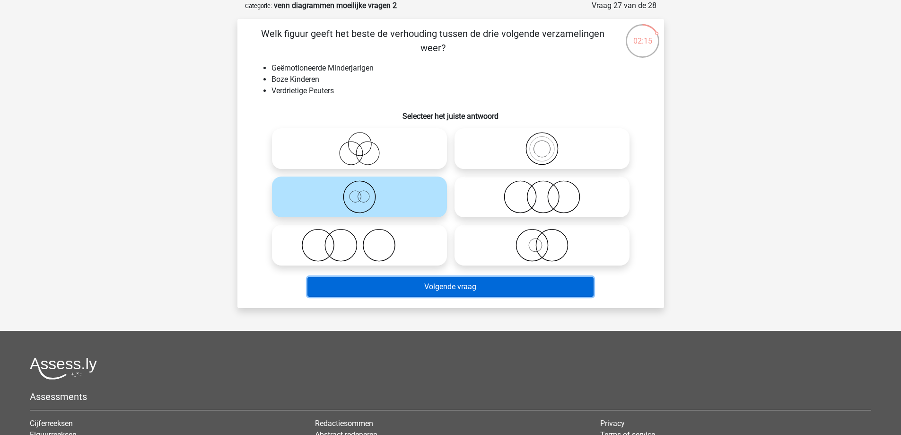
click at [407, 286] on button "Volgende vraag" at bounding box center [450, 287] width 286 height 20
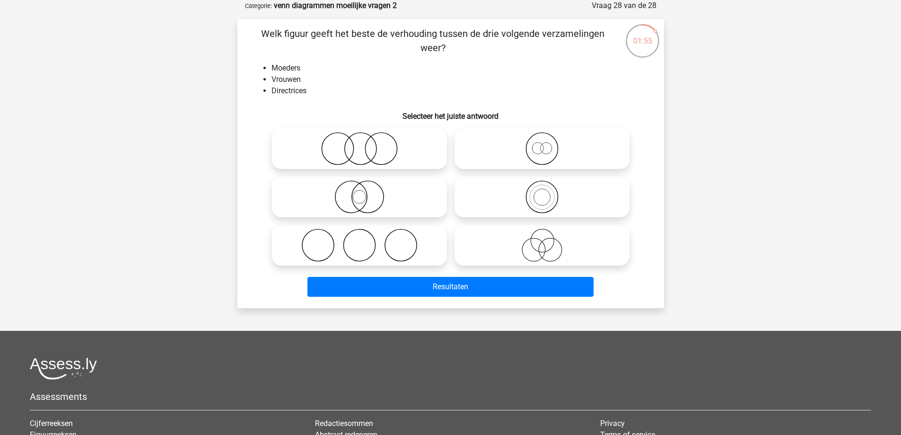
click at [362, 160] on icon at bounding box center [359, 148] width 167 height 33
click at [362, 144] on input "radio" at bounding box center [362, 141] width 6 height 6
radio input "true"
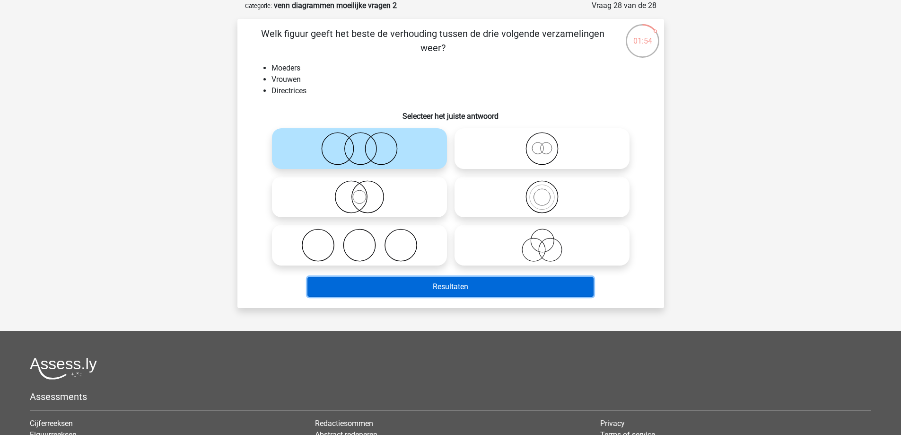
click at [411, 288] on button "Resultaten" at bounding box center [450, 287] width 286 height 20
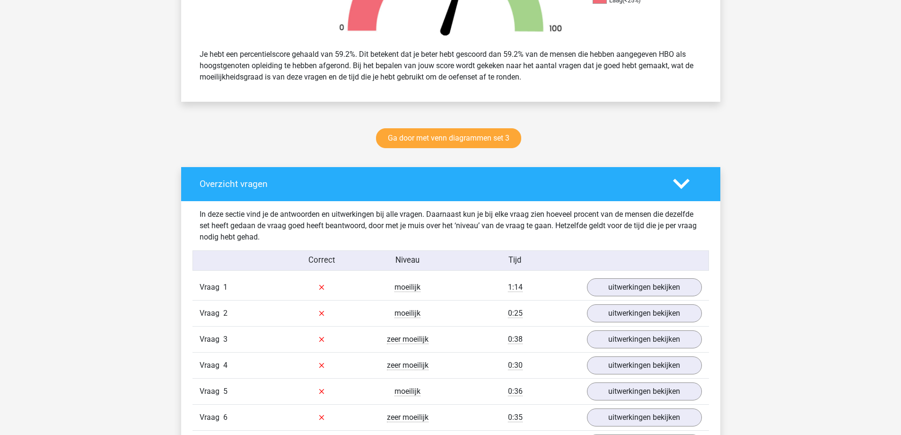
scroll to position [432, 0]
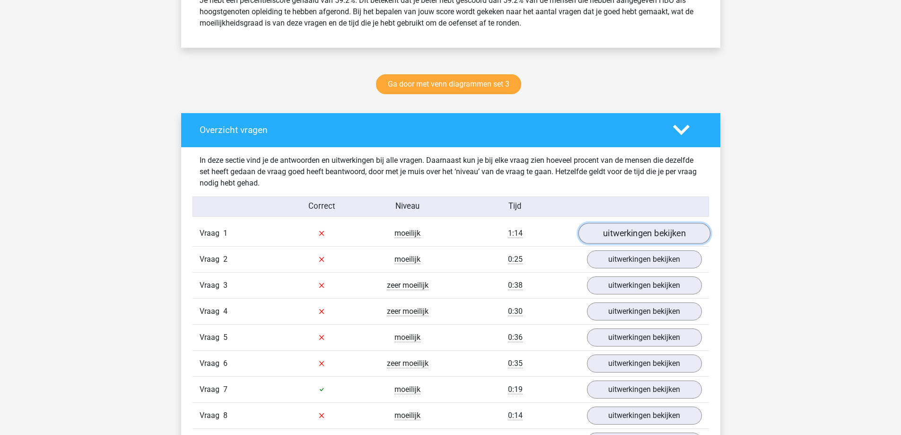
click at [609, 236] on link "uitwerkingen bekijken" at bounding box center [644, 233] width 132 height 21
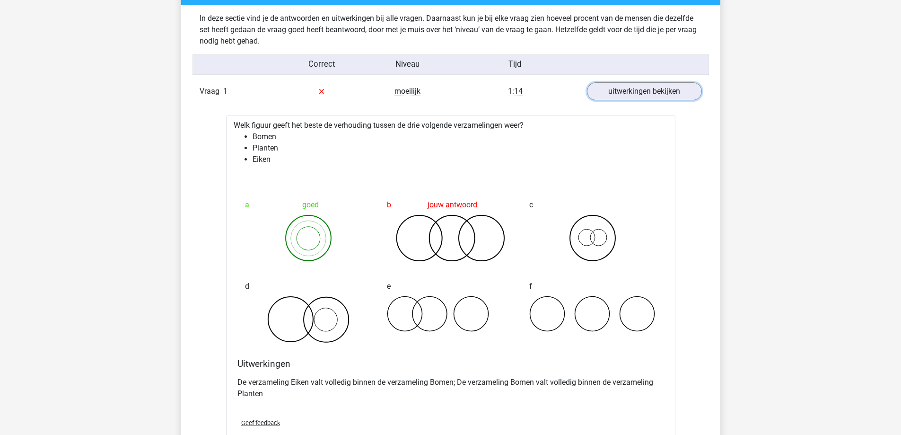
scroll to position [621, 0]
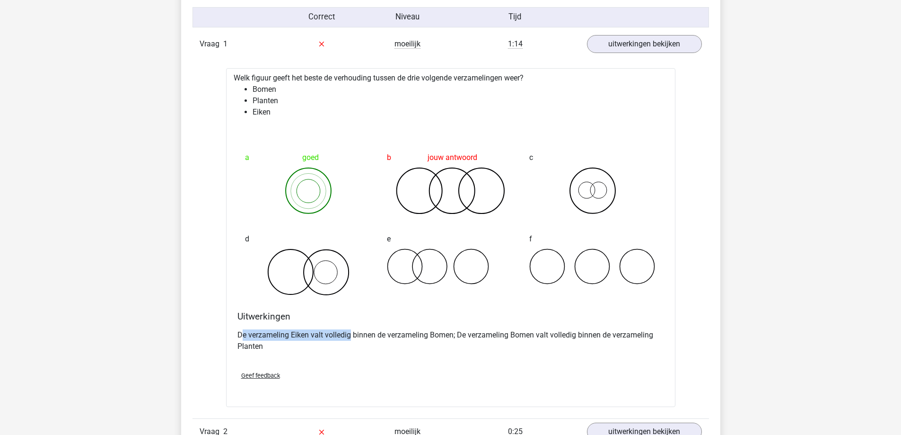
drag, startPoint x: 244, startPoint y: 335, endPoint x: 351, endPoint y: 338, distance: 107.4
click at [351, 338] on p "De verzameling Eiken valt volledig binnen de verzameling Bomen; De verzameling …" at bounding box center [450, 340] width 427 height 23
click at [358, 360] on div "De verzameling Eiken valt volledig binnen de verzameling Bomen; De verzameling …" at bounding box center [450, 344] width 427 height 38
drag, startPoint x: 305, startPoint y: 182, endPoint x: 335, endPoint y: 183, distance: 30.3
click at [336, 183] on icon at bounding box center [308, 190] width 127 height 47
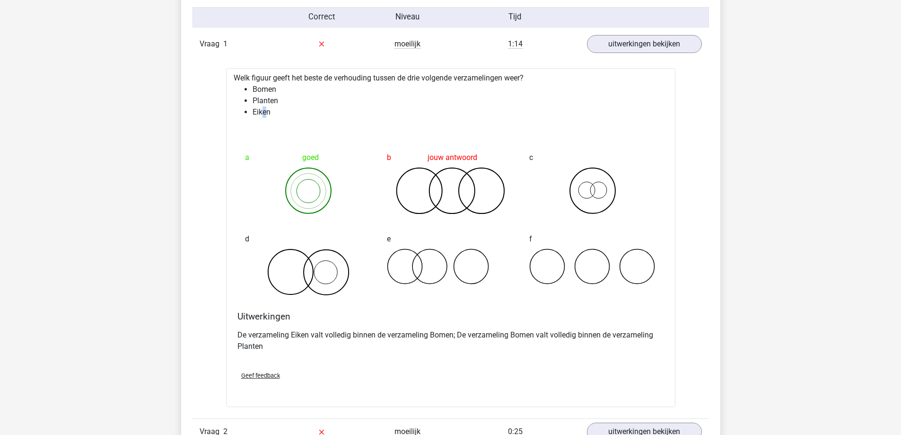
drag, startPoint x: 263, startPoint y: 106, endPoint x: 286, endPoint y: 137, distance: 38.2
click at [264, 106] on li "Eiken" at bounding box center [460, 111] width 415 height 11
click at [331, 224] on div "d" at bounding box center [308, 262] width 142 height 81
click at [622, 50] on link "uitwerkingen bekijken" at bounding box center [644, 44] width 132 height 21
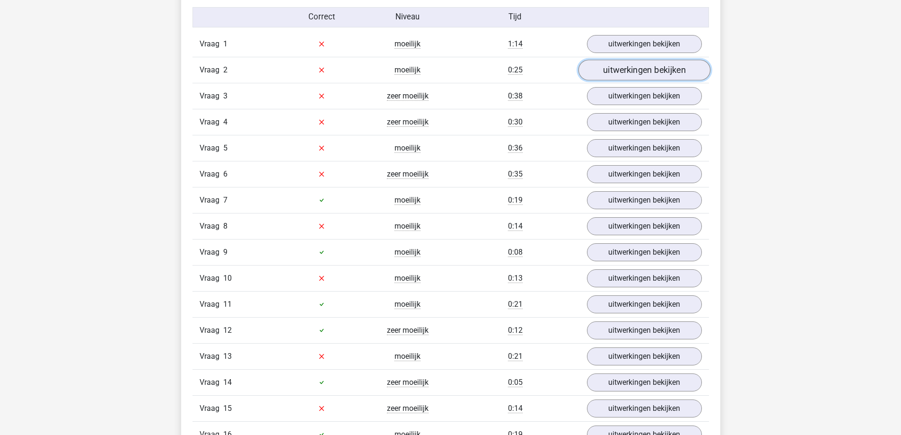
click at [608, 71] on link "uitwerkingen bekijken" at bounding box center [644, 70] width 132 height 21
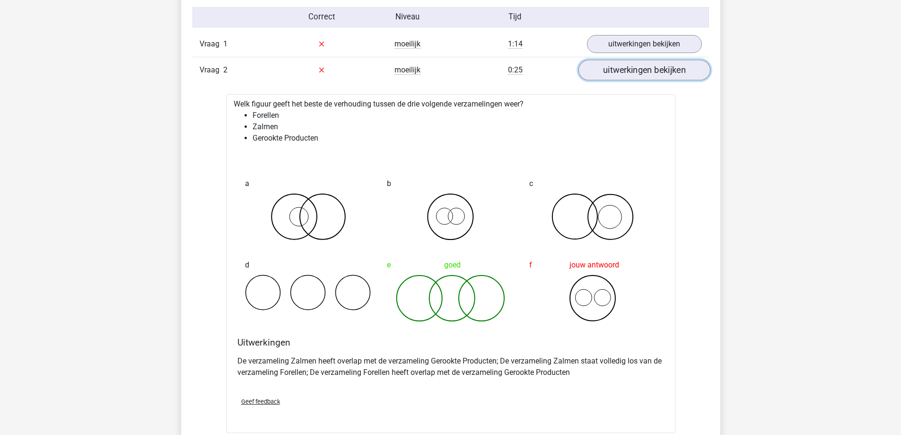
click at [612, 73] on link "uitwerkingen bekijken" at bounding box center [644, 70] width 132 height 21
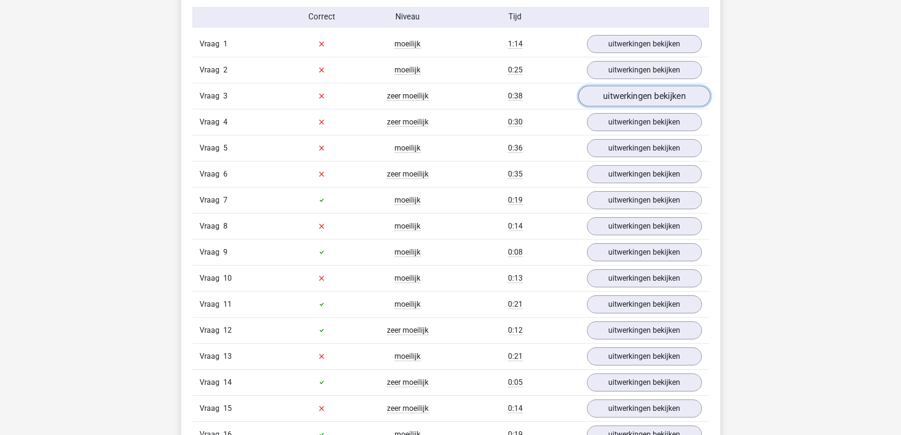
click at [612, 97] on link "uitwerkingen bekijken" at bounding box center [644, 96] width 132 height 21
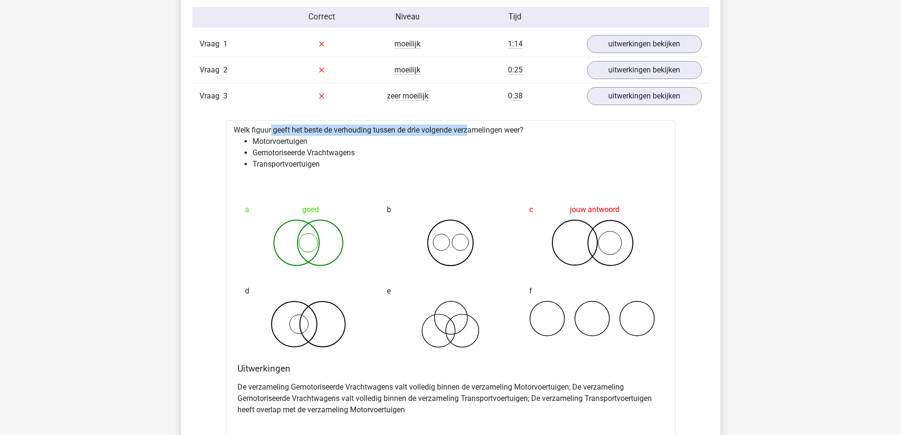
drag, startPoint x: 244, startPoint y: 131, endPoint x: 436, endPoint y: 132, distance: 192.0
click at [436, 132] on div "Welk figuur geeft het beste de verhouding tussen de drie volgende verzamelingen…" at bounding box center [450, 295] width 449 height 350
click at [299, 192] on div "a goed b c jouw antwoord d e" at bounding box center [450, 274] width 427 height 170
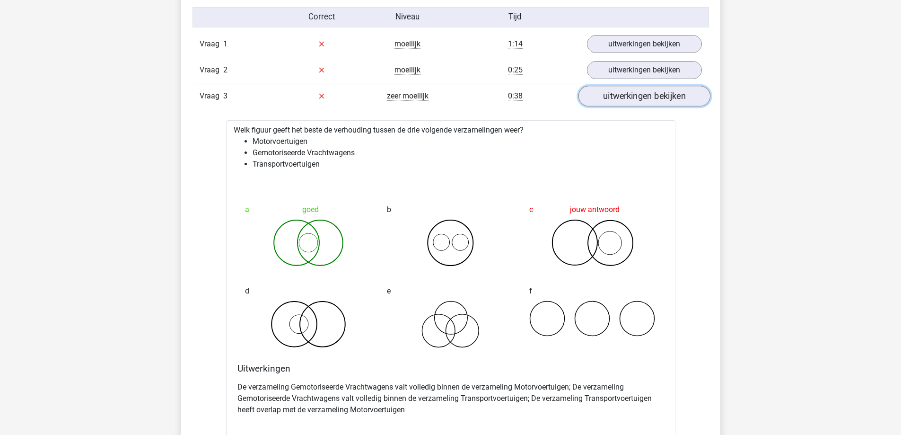
click at [627, 94] on link "uitwerkingen bekijken" at bounding box center [644, 96] width 132 height 21
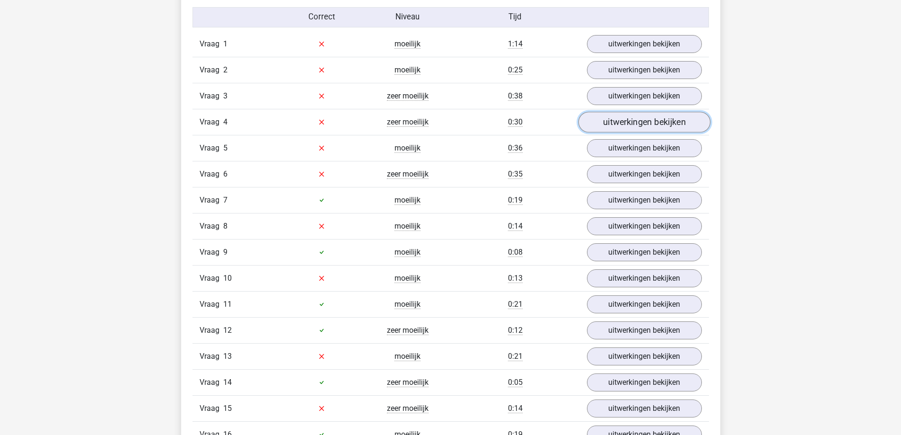
click at [621, 122] on link "uitwerkingen bekijken" at bounding box center [644, 122] width 132 height 21
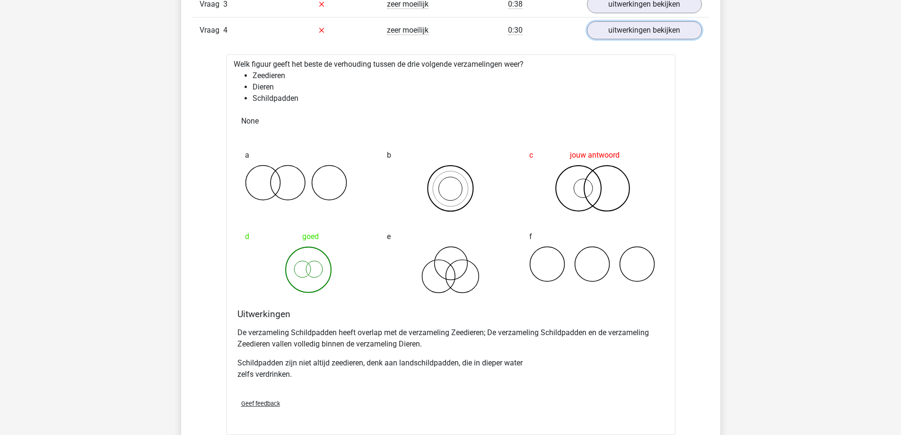
scroll to position [716, 0]
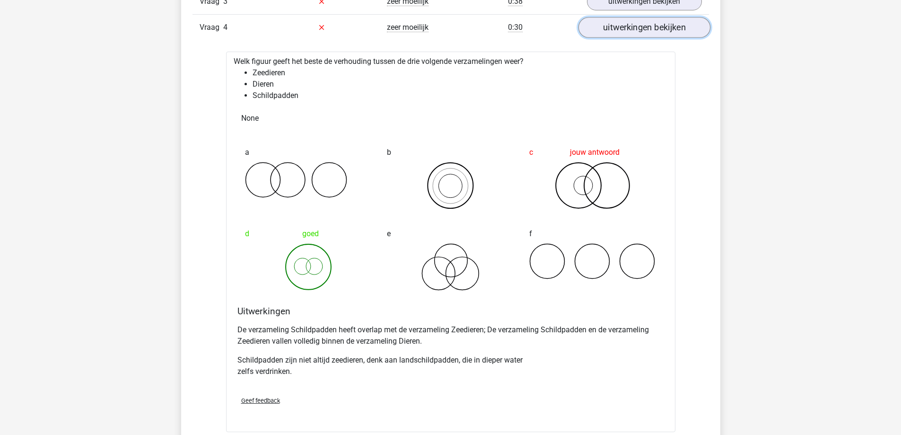
click at [639, 34] on link "uitwerkingen bekijken" at bounding box center [644, 27] width 132 height 21
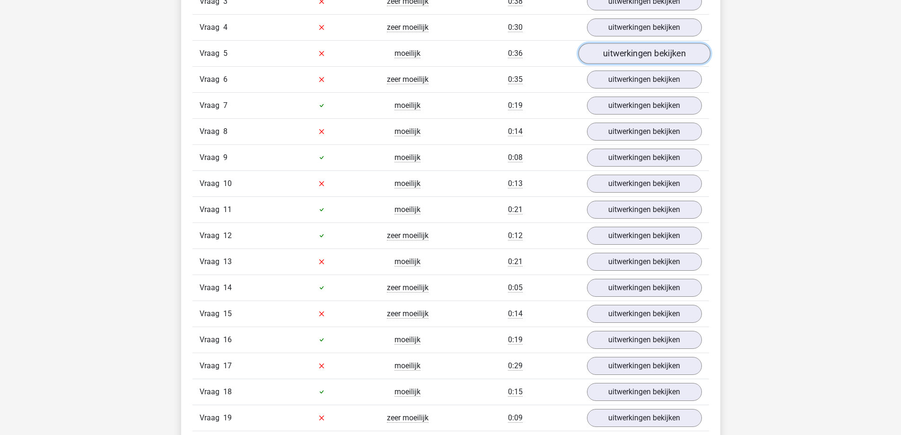
click at [635, 59] on link "uitwerkingen bekijken" at bounding box center [644, 53] width 132 height 21
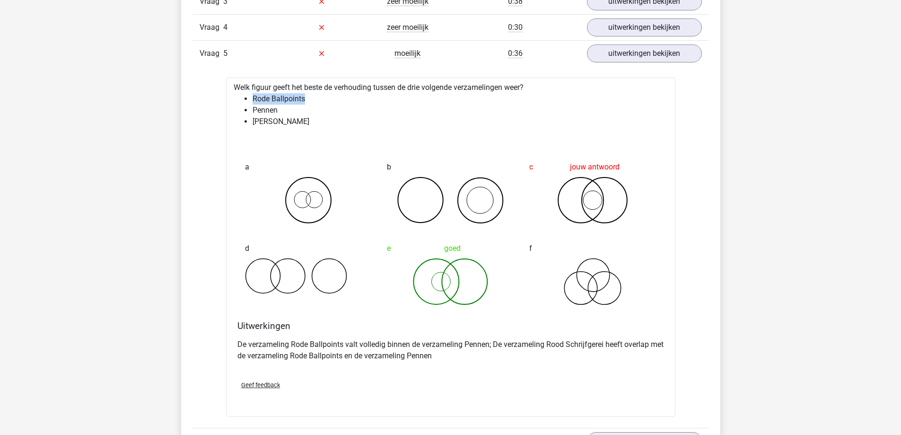
drag, startPoint x: 308, startPoint y: 97, endPoint x: 253, endPoint y: 93, distance: 54.6
click at [253, 93] on li "Rode Ballpoints" at bounding box center [460, 98] width 415 height 11
drag, startPoint x: 278, startPoint y: 107, endPoint x: 252, endPoint y: 109, distance: 26.6
click at [252, 109] on ul "Rode Ballpoints Pennen Rood Schrijfgerei" at bounding box center [451, 110] width 434 height 34
drag, startPoint x: 306, startPoint y: 100, endPoint x: 254, endPoint y: 104, distance: 52.2
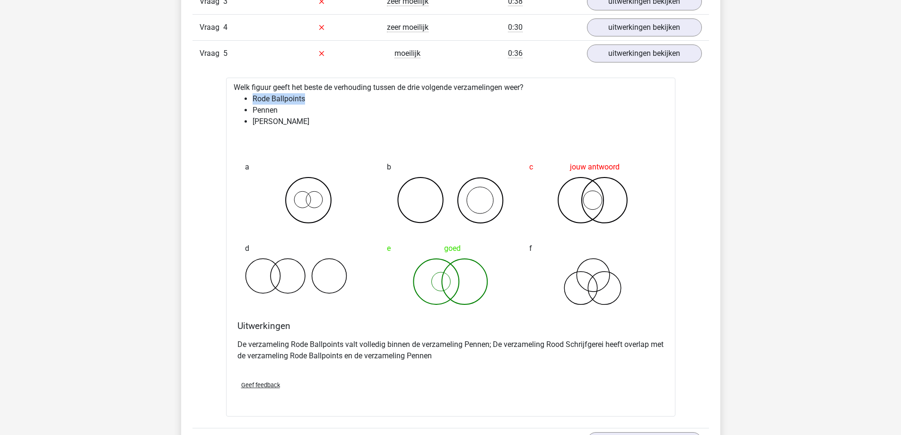
click at [254, 104] on li "Rode Ballpoints" at bounding box center [460, 98] width 415 height 11
drag, startPoint x: 288, startPoint y: 110, endPoint x: 251, endPoint y: 110, distance: 37.4
click at [251, 110] on ul "Rode Ballpoints Pennen Rood Schrijfgerei" at bounding box center [451, 110] width 434 height 34
drag, startPoint x: 313, startPoint y: 120, endPoint x: 254, endPoint y: 120, distance: 58.6
click at [254, 120] on li "Rood Schrijfgerei" at bounding box center [460, 121] width 415 height 11
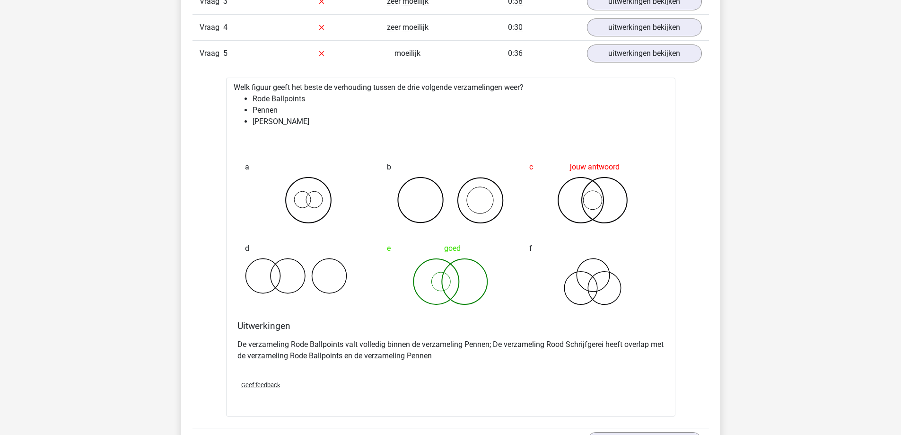
click at [304, 108] on li "Pennen" at bounding box center [460, 110] width 415 height 11
drag, startPoint x: 318, startPoint y: 102, endPoint x: 252, endPoint y: 104, distance: 65.8
click at [253, 104] on li "Rode Ballpoints" at bounding box center [460, 98] width 415 height 11
click at [284, 110] on li "Pennen" at bounding box center [460, 110] width 415 height 11
click at [629, 56] on link "uitwerkingen bekijken" at bounding box center [644, 53] width 132 height 21
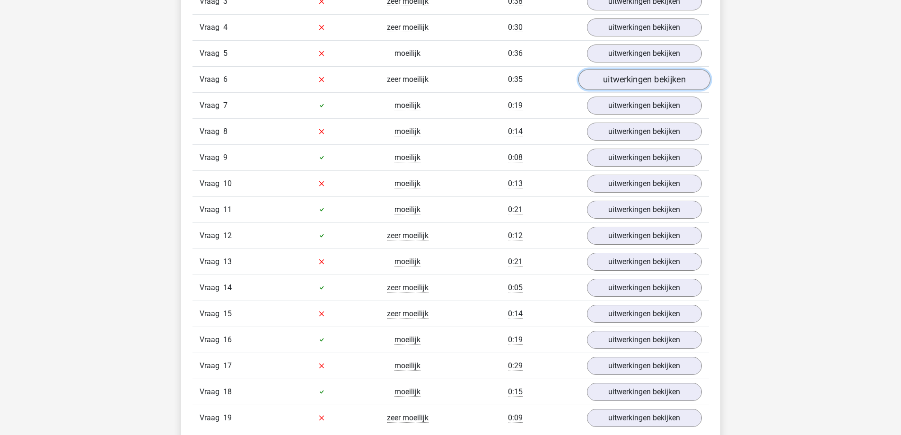
click at [620, 80] on link "uitwerkingen bekijken" at bounding box center [644, 79] width 132 height 21
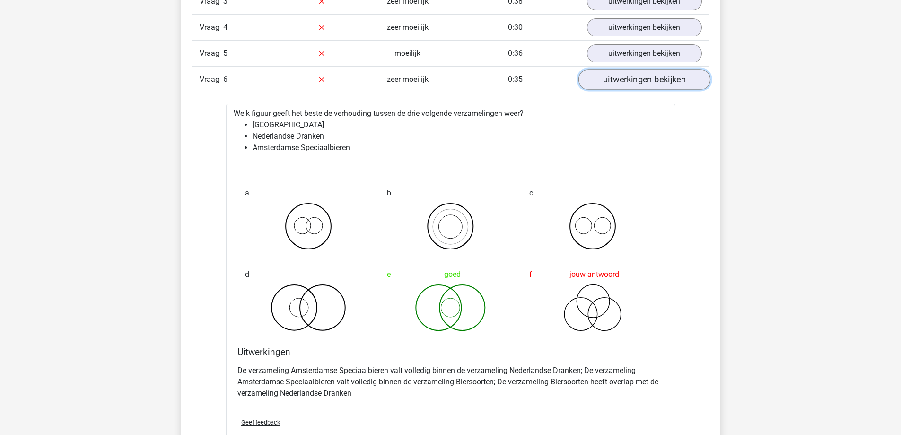
click at [656, 85] on link "uitwerkingen bekijken" at bounding box center [644, 79] width 132 height 21
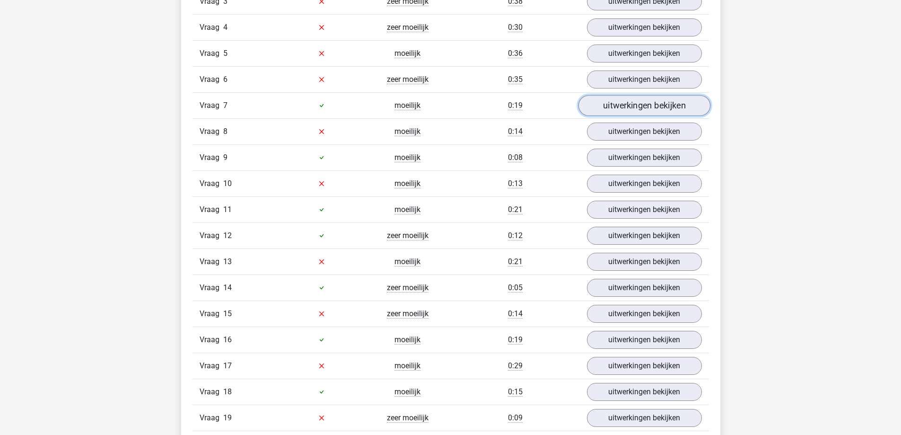
click at [636, 112] on link "uitwerkingen bekijken" at bounding box center [644, 105] width 132 height 21
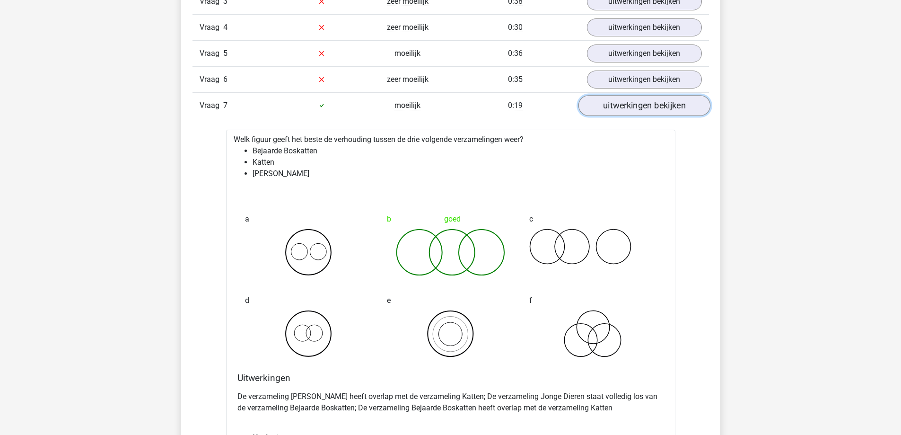
click at [636, 112] on link "uitwerkingen bekijken" at bounding box center [644, 105] width 132 height 21
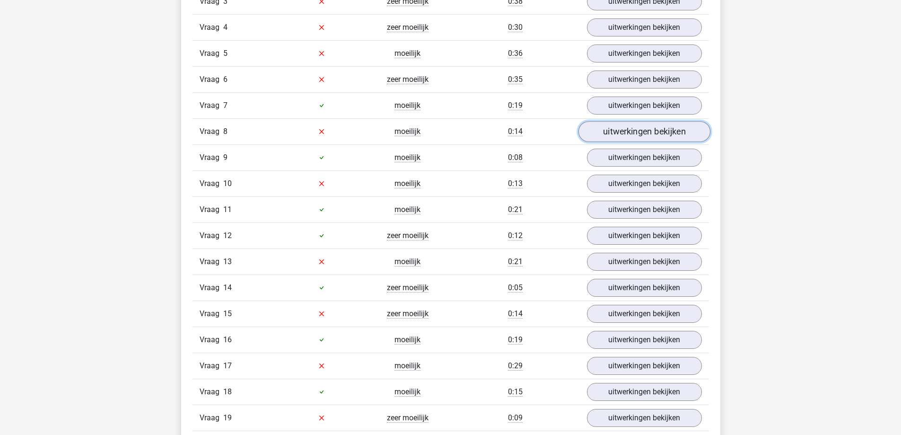
click at [634, 131] on link "uitwerkingen bekijken" at bounding box center [644, 131] width 132 height 21
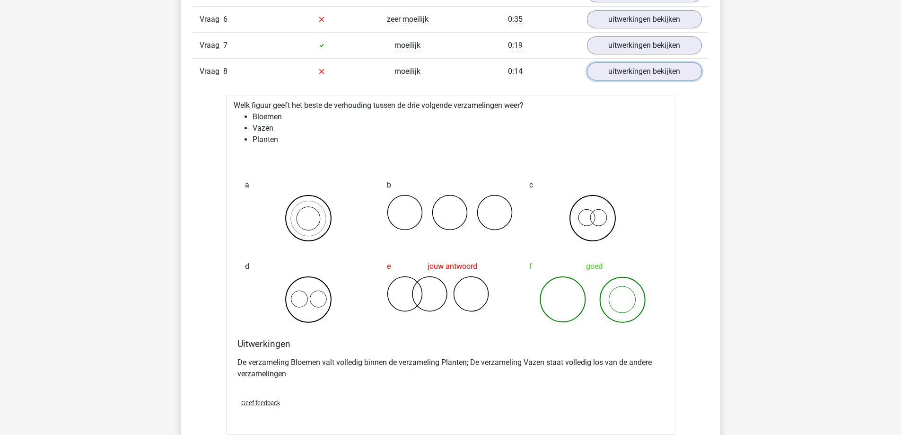
scroll to position [811, 0]
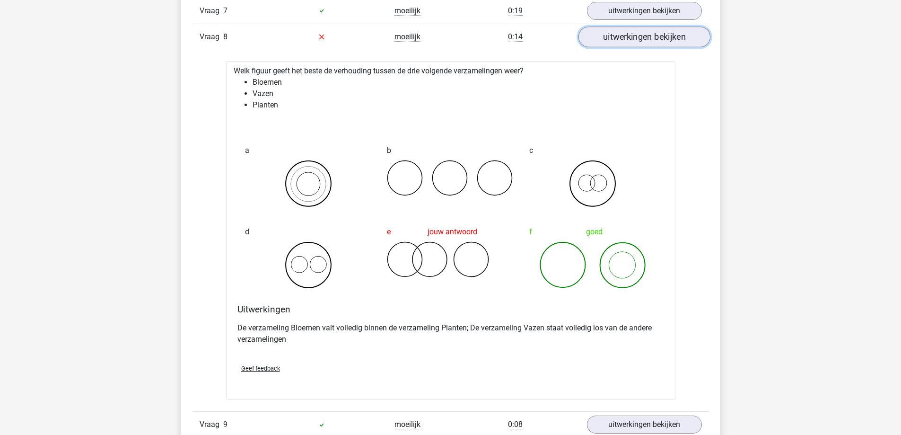
click at [635, 37] on link "uitwerkingen bekijken" at bounding box center [644, 36] width 132 height 21
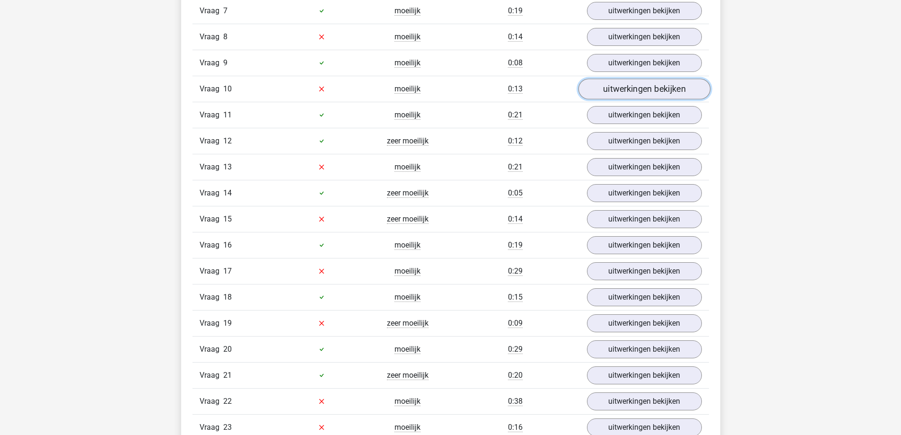
click at [687, 87] on link "uitwerkingen bekijken" at bounding box center [644, 89] width 132 height 21
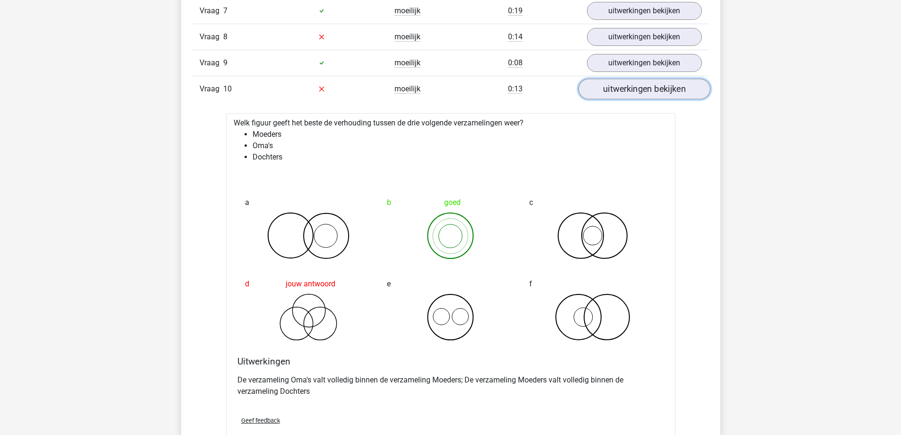
click at [687, 87] on link "uitwerkingen bekijken" at bounding box center [644, 89] width 132 height 21
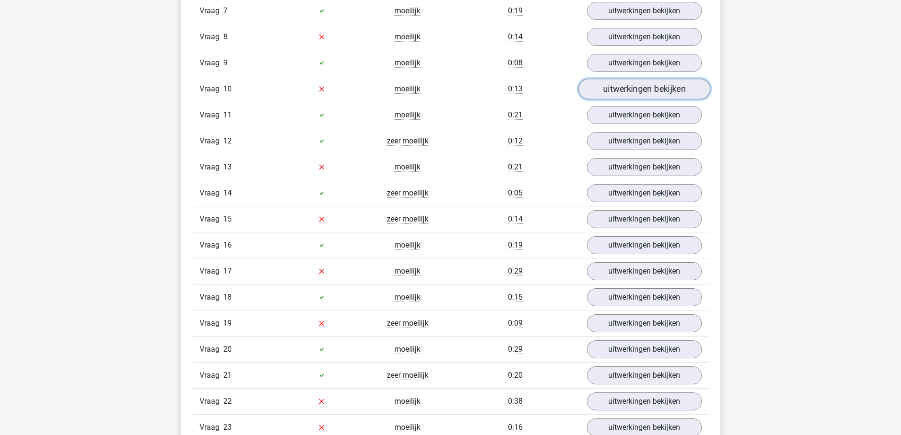
click at [687, 87] on link "uitwerkingen bekijken" at bounding box center [644, 89] width 132 height 21
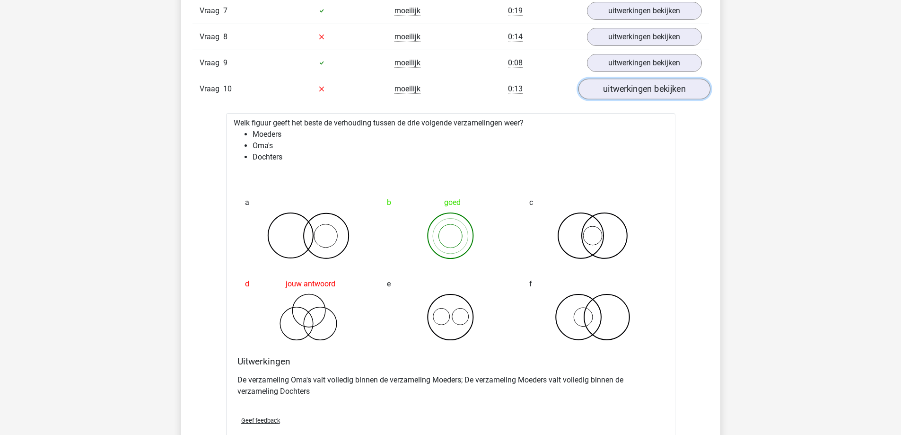
click at [687, 87] on link "uitwerkingen bekijken" at bounding box center [644, 89] width 132 height 21
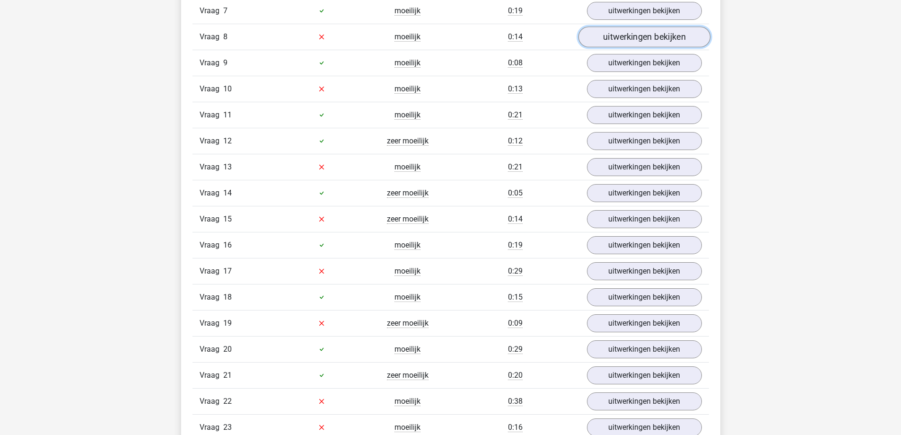
click at [659, 37] on link "uitwerkingen bekijken" at bounding box center [644, 36] width 132 height 21
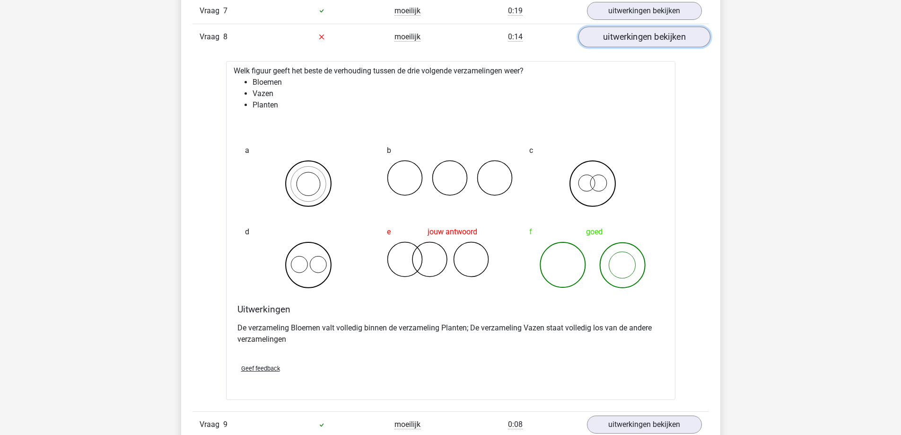
click at [659, 37] on link "uitwerkingen bekijken" at bounding box center [644, 36] width 132 height 21
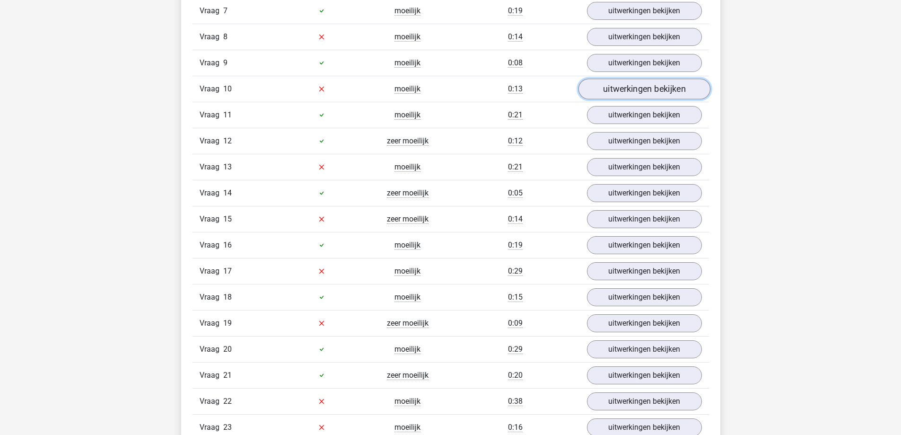
click at [650, 90] on link "uitwerkingen bekijken" at bounding box center [644, 89] width 132 height 21
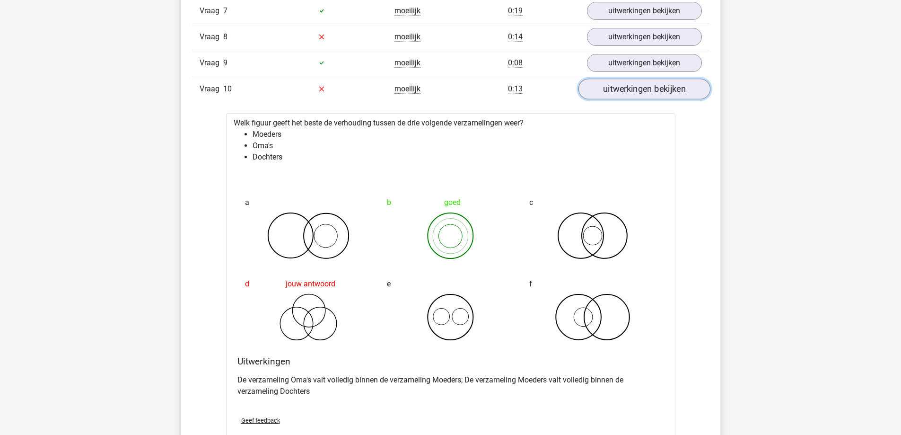
click at [650, 90] on link "uitwerkingen bekijken" at bounding box center [644, 89] width 132 height 21
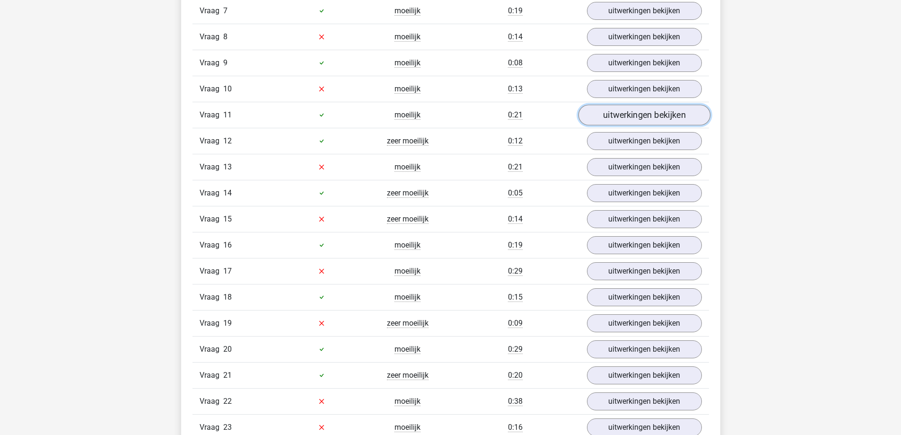
click at [654, 122] on link "uitwerkingen bekijken" at bounding box center [644, 115] width 132 height 21
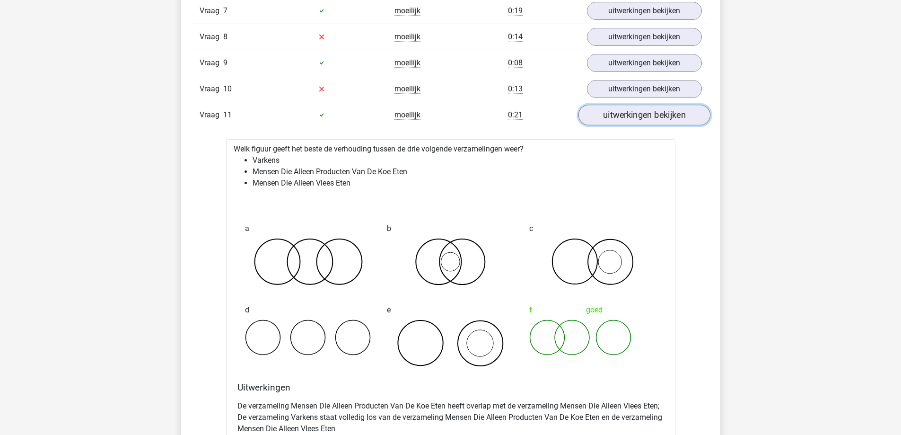
click at [654, 122] on link "uitwerkingen bekijken" at bounding box center [644, 115] width 132 height 21
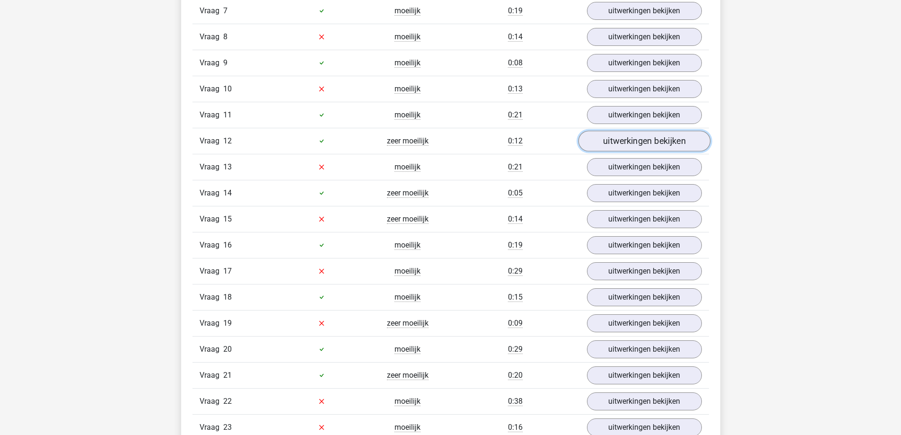
click at [654, 141] on link "uitwerkingen bekijken" at bounding box center [644, 141] width 132 height 21
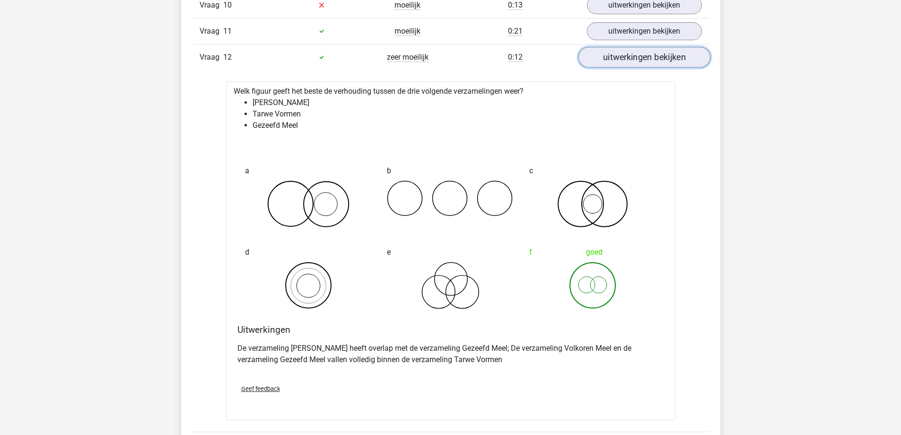
scroll to position [905, 0]
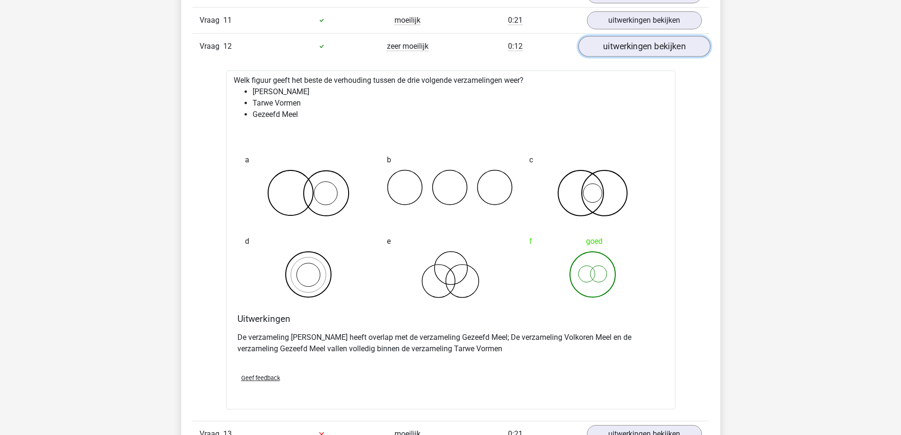
click at [663, 53] on link "uitwerkingen bekijken" at bounding box center [644, 46] width 132 height 21
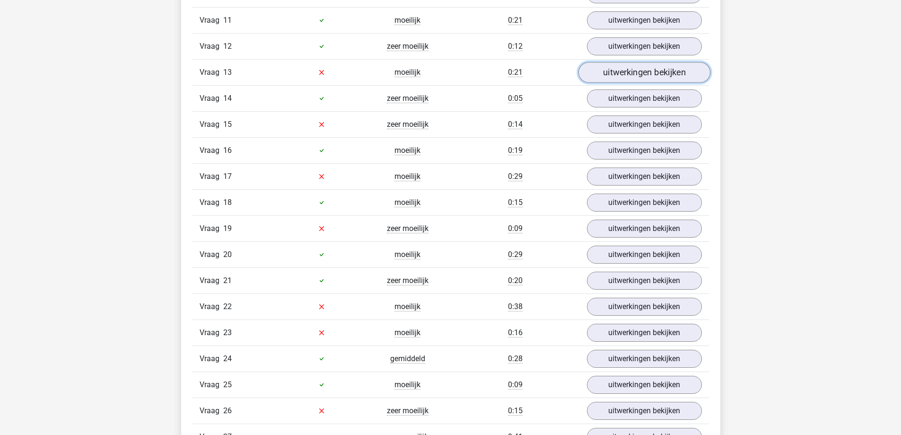
click at [657, 79] on link "uitwerkingen bekijken" at bounding box center [644, 72] width 132 height 21
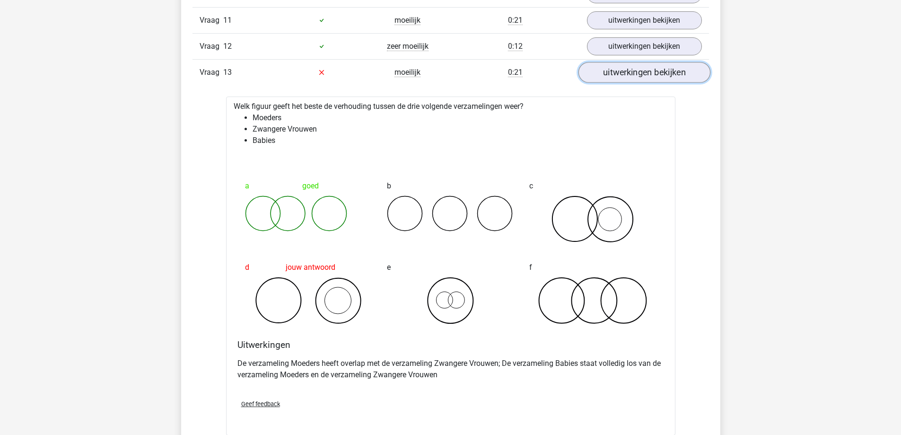
click at [649, 74] on link "uitwerkingen bekijken" at bounding box center [644, 72] width 132 height 21
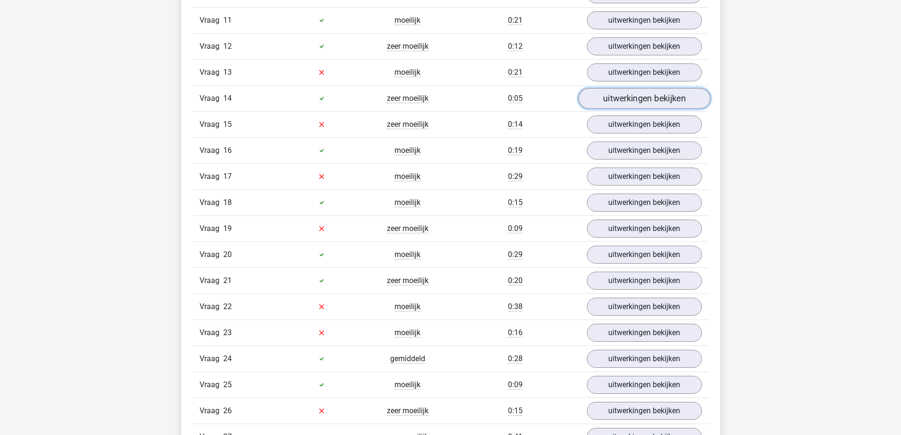
click at [647, 101] on link "uitwerkingen bekijken" at bounding box center [644, 98] width 132 height 21
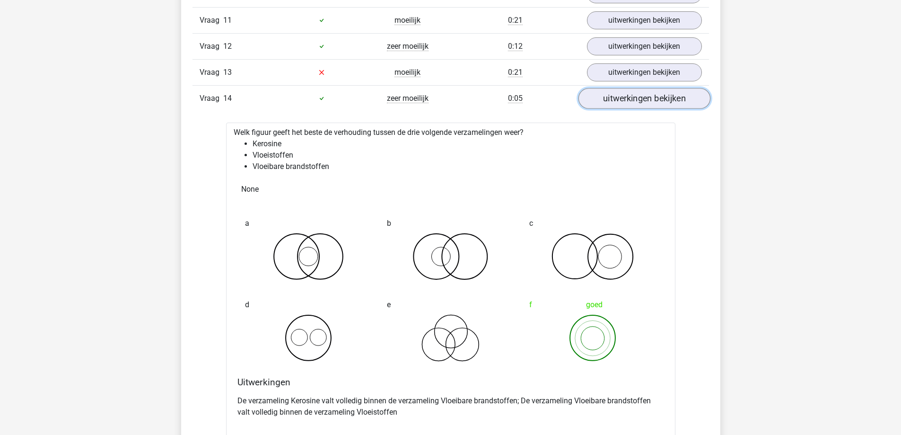
click at [647, 101] on link "uitwerkingen bekijken" at bounding box center [644, 98] width 132 height 21
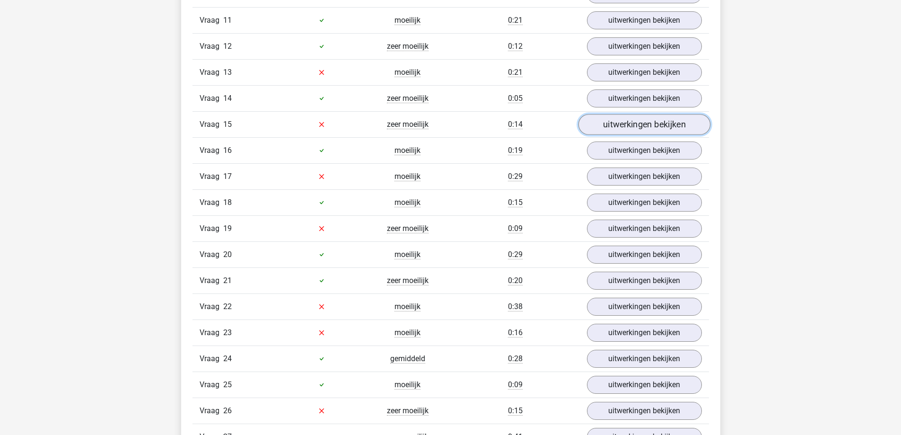
click at [645, 125] on link "uitwerkingen bekijken" at bounding box center [644, 124] width 132 height 21
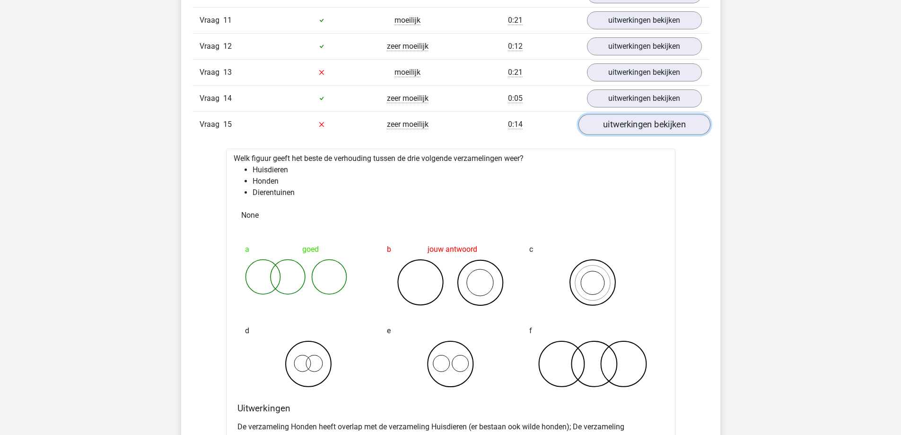
click at [645, 125] on link "uitwerkingen bekijken" at bounding box center [644, 124] width 132 height 21
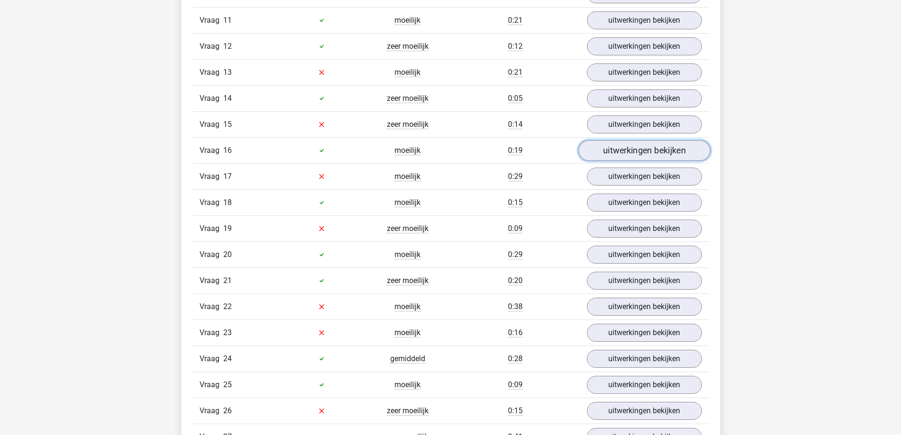
click at [643, 157] on link "uitwerkingen bekijken" at bounding box center [644, 150] width 132 height 21
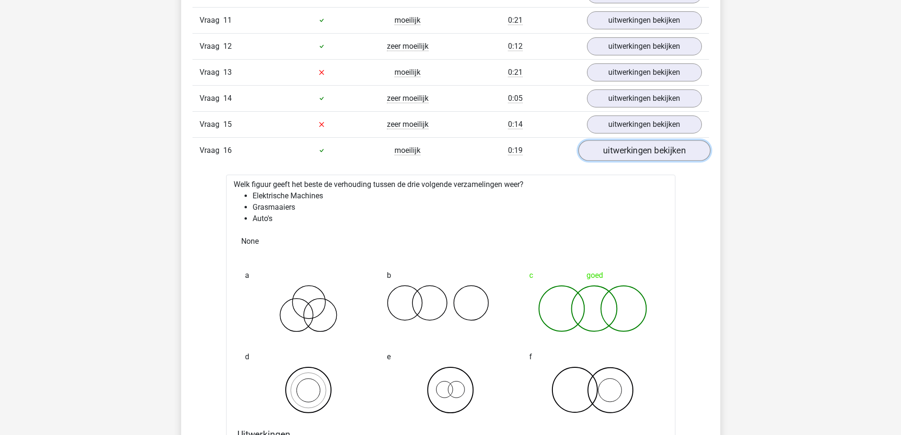
click at [643, 157] on link "uitwerkingen bekijken" at bounding box center [644, 150] width 132 height 21
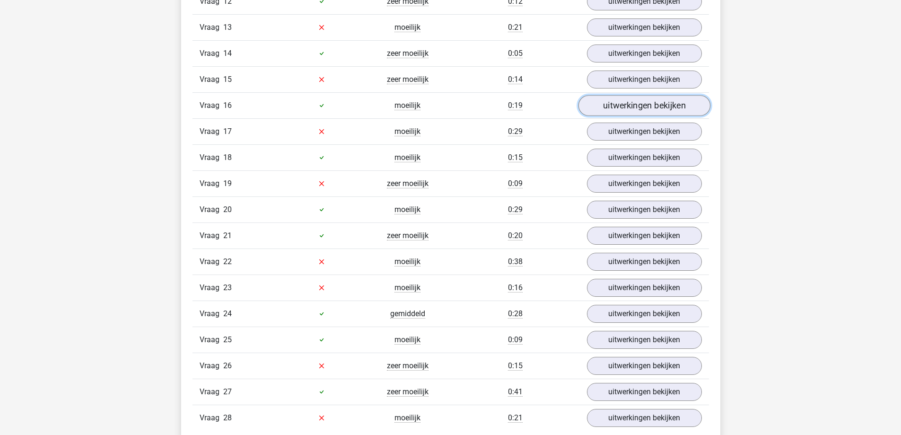
scroll to position [952, 0]
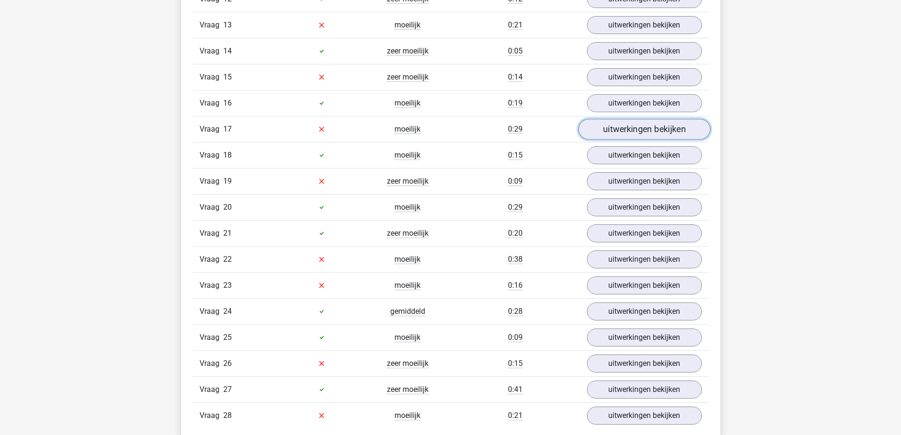
click at [670, 135] on link "uitwerkingen bekijken" at bounding box center [644, 129] width 132 height 21
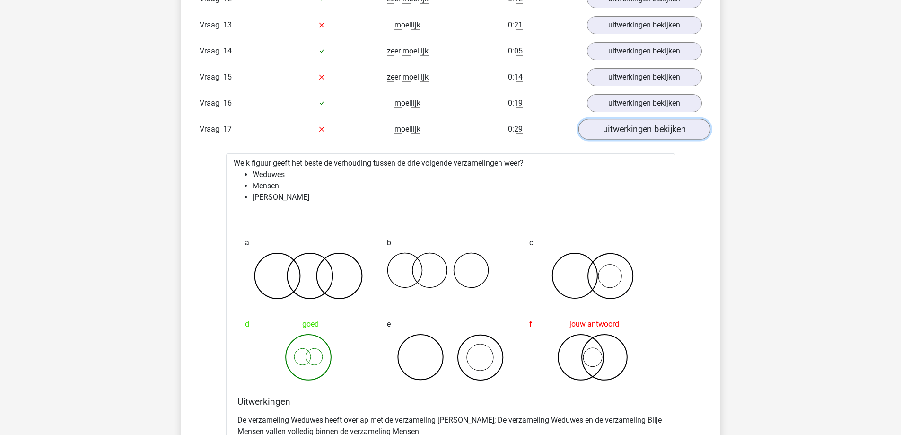
click at [670, 135] on link "uitwerkingen bekijken" at bounding box center [644, 129] width 132 height 21
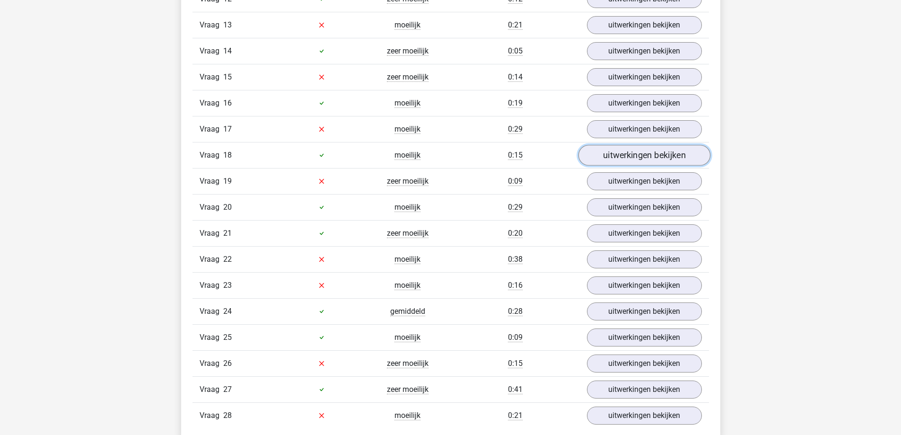
click at [669, 155] on link "uitwerkingen bekijken" at bounding box center [644, 155] width 132 height 21
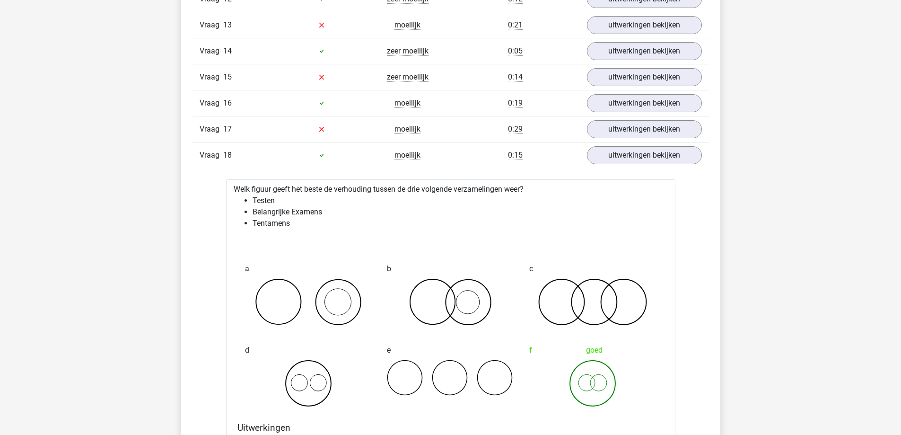
click at [571, 204] on li "Testen" at bounding box center [460, 200] width 415 height 11
click at [616, 252] on div "c" at bounding box center [593, 292] width 142 height 81
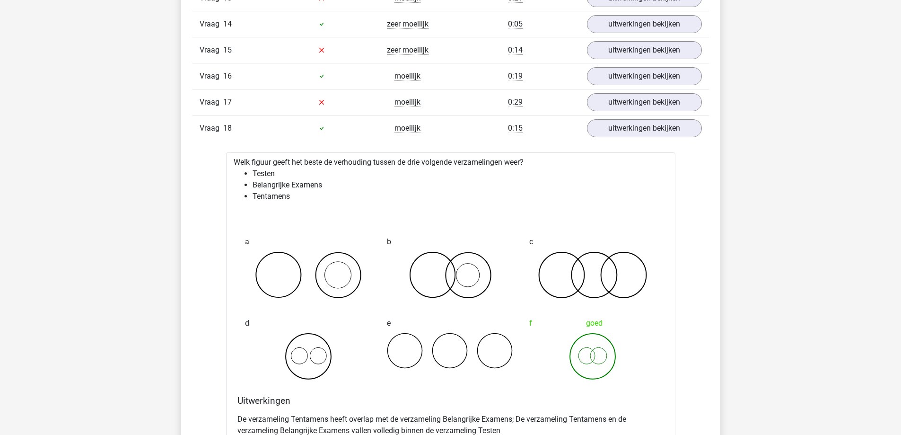
scroll to position [1000, 0]
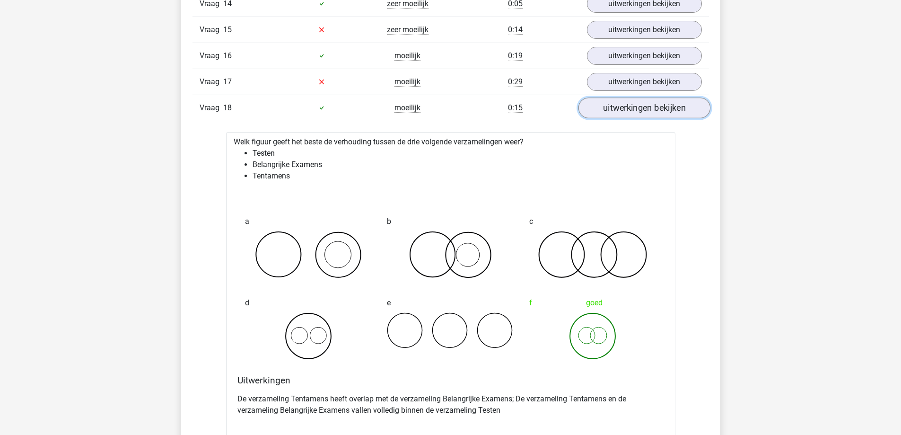
click at [632, 106] on link "uitwerkingen bekijken" at bounding box center [644, 107] width 132 height 21
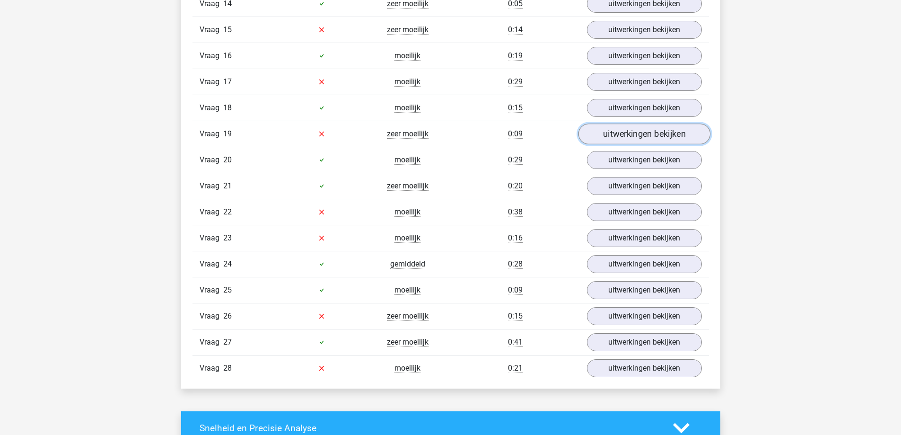
click at [634, 139] on link "uitwerkingen bekijken" at bounding box center [644, 133] width 132 height 21
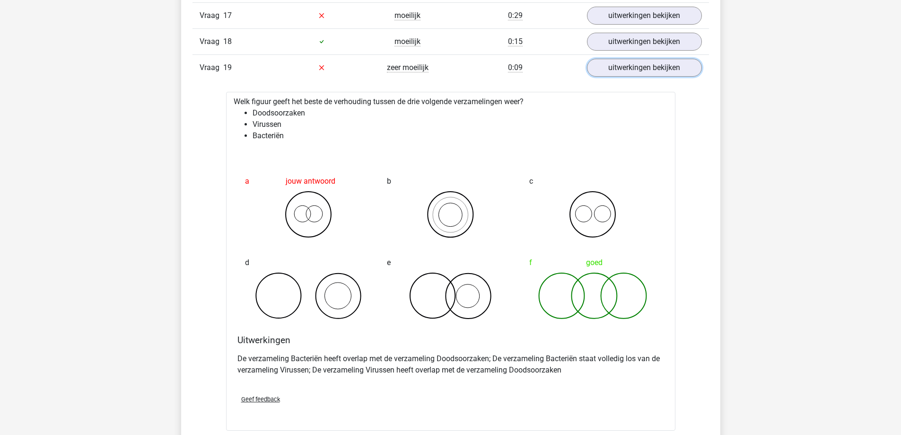
scroll to position [1094, 0]
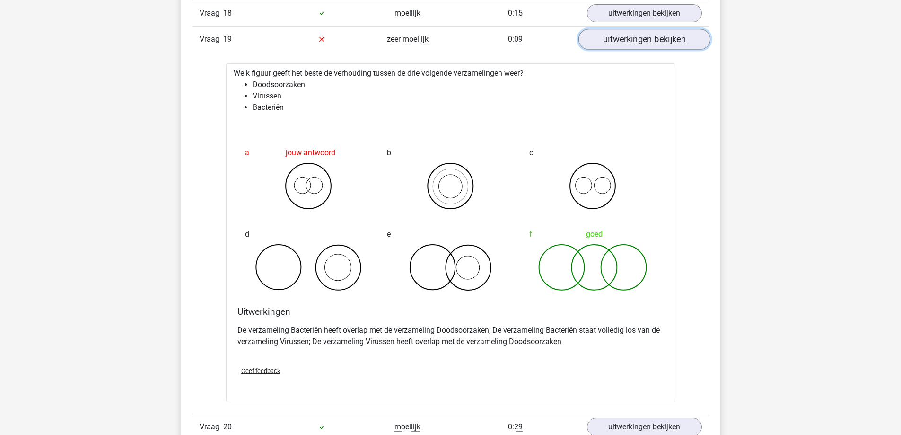
click at [616, 39] on link "uitwerkingen bekijken" at bounding box center [644, 39] width 132 height 21
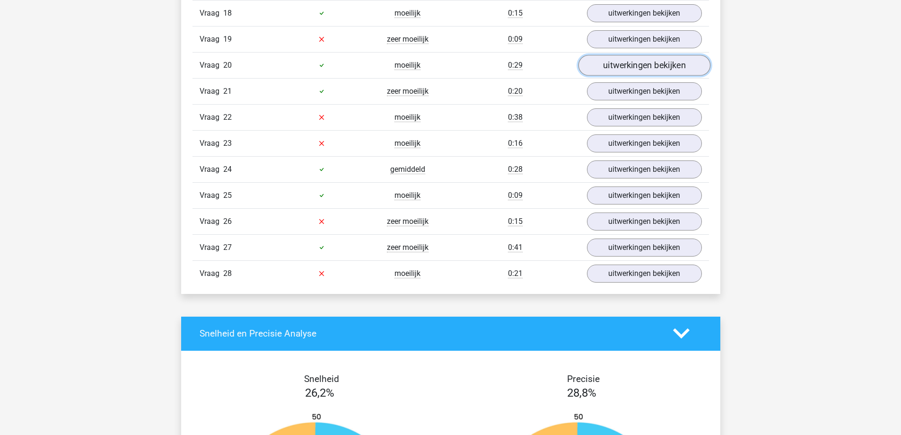
click at [613, 70] on link "uitwerkingen bekijken" at bounding box center [644, 65] width 132 height 21
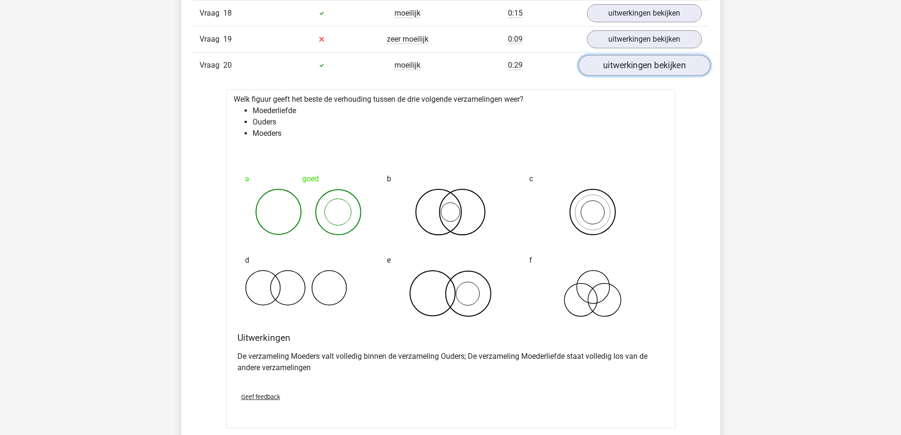
click at [619, 64] on link "uitwerkingen bekijken" at bounding box center [644, 65] width 132 height 21
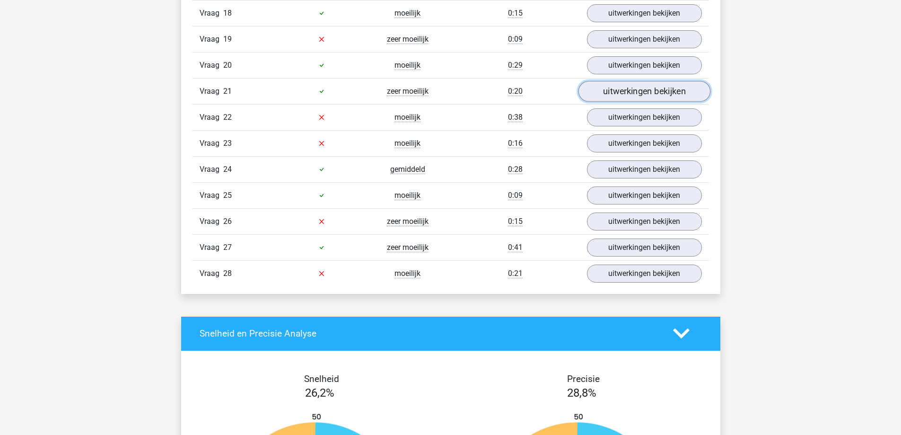
click at [608, 94] on link "uitwerkingen bekijken" at bounding box center [644, 91] width 132 height 21
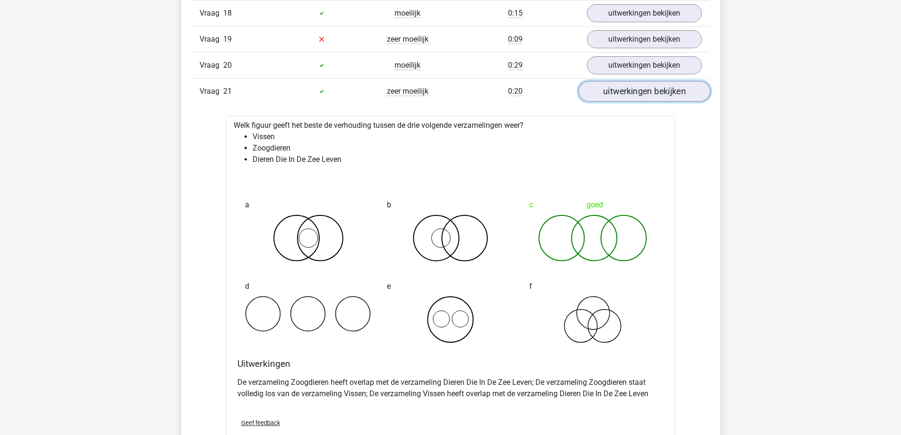
click at [609, 93] on link "uitwerkingen bekijken" at bounding box center [644, 91] width 132 height 21
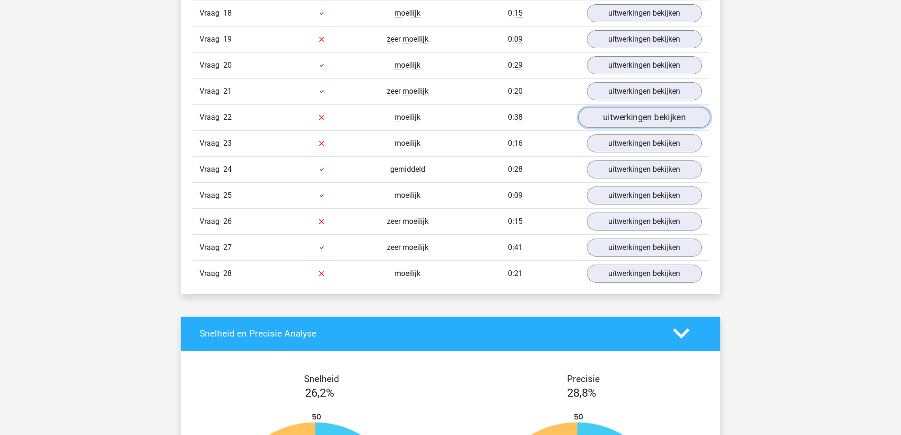
click at [620, 121] on link "uitwerkingen bekijken" at bounding box center [644, 117] width 132 height 21
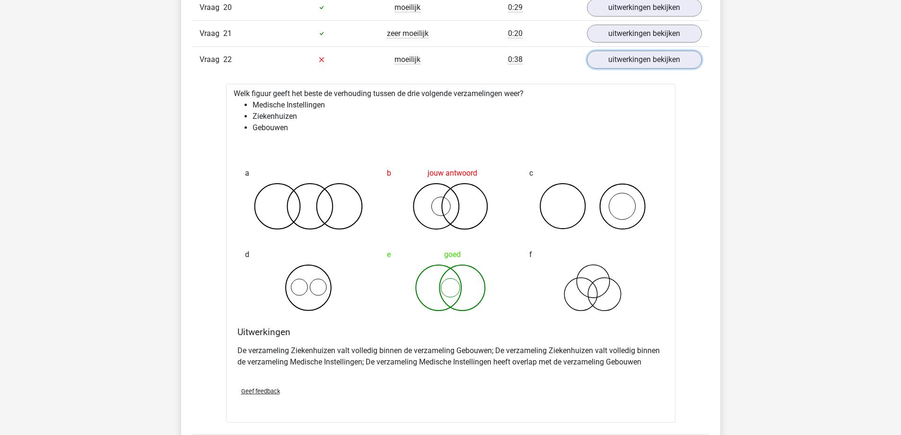
scroll to position [1189, 0]
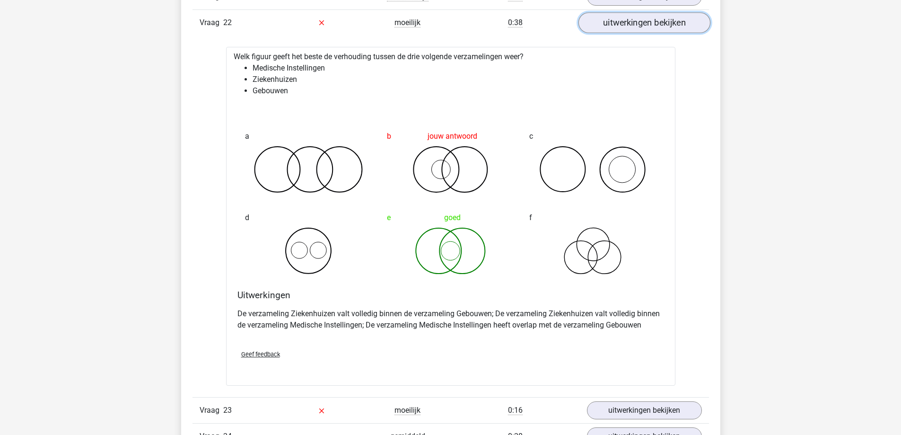
click at [626, 30] on link "uitwerkingen bekijken" at bounding box center [644, 22] width 132 height 21
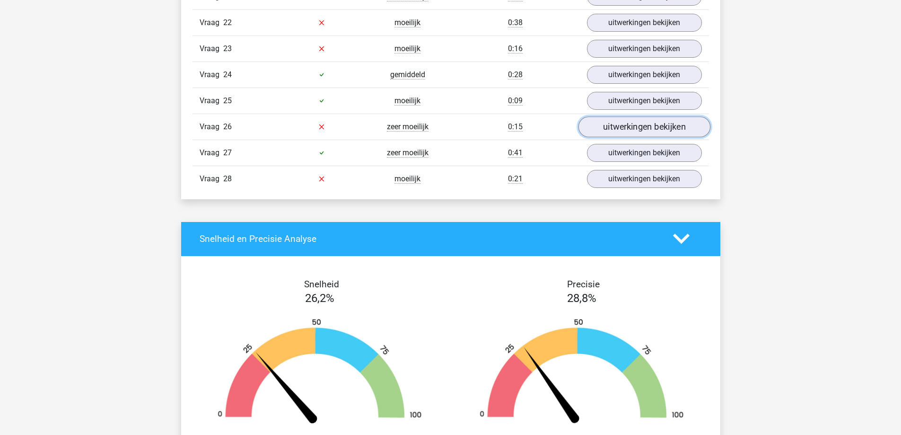
click at [607, 120] on link "uitwerkingen bekijken" at bounding box center [644, 126] width 132 height 21
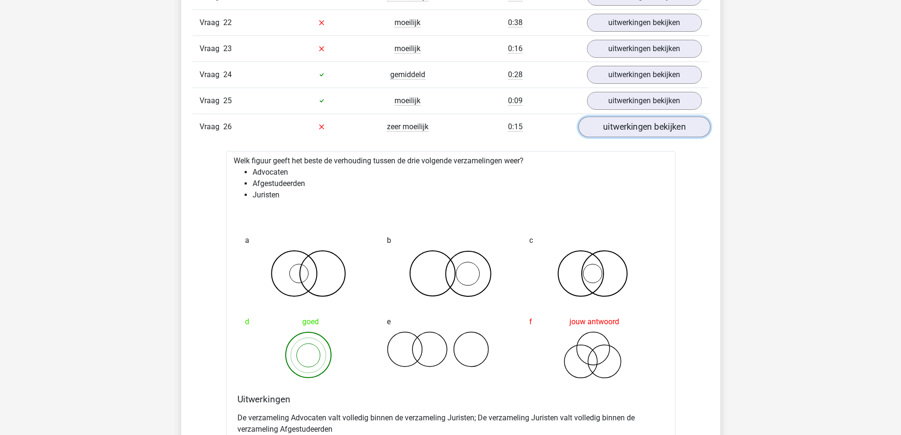
click at [604, 128] on link "uitwerkingen bekijken" at bounding box center [644, 126] width 132 height 21
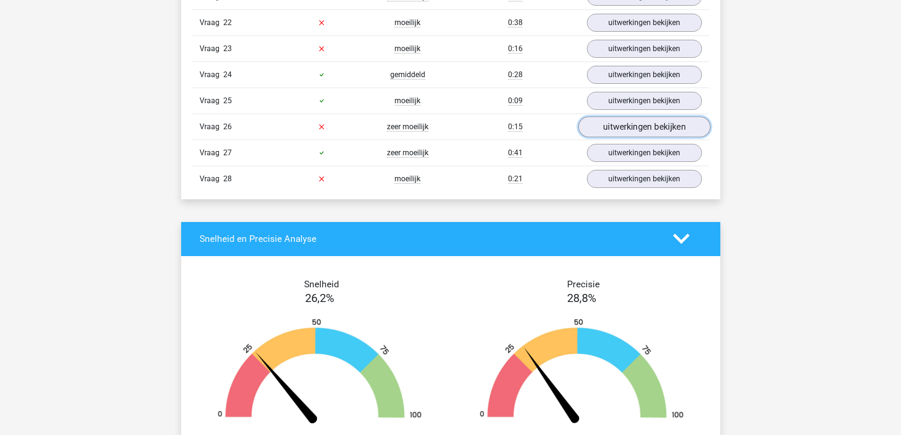
click at [604, 128] on link "uitwerkingen bekijken" at bounding box center [644, 126] width 132 height 21
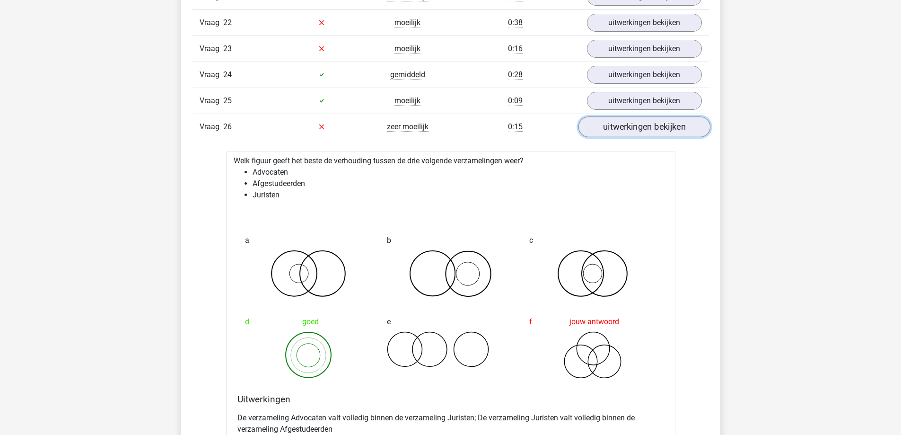
click at [604, 128] on link "uitwerkingen bekijken" at bounding box center [644, 126] width 132 height 21
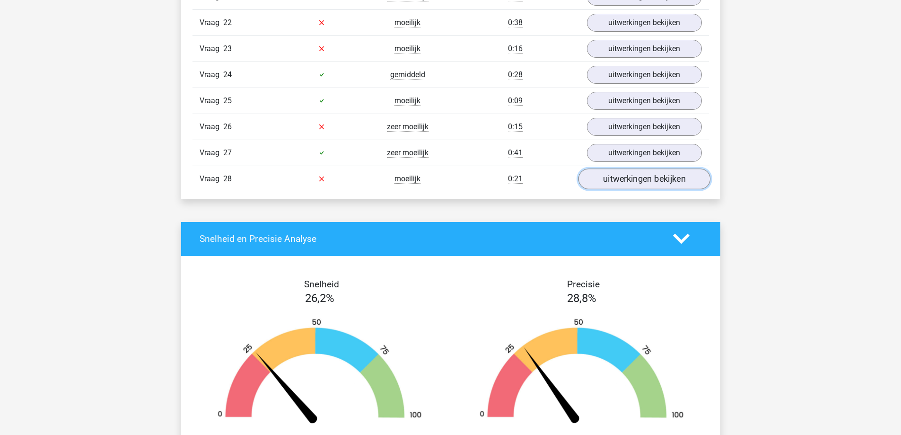
click at [605, 178] on link "uitwerkingen bekijken" at bounding box center [644, 178] width 132 height 21
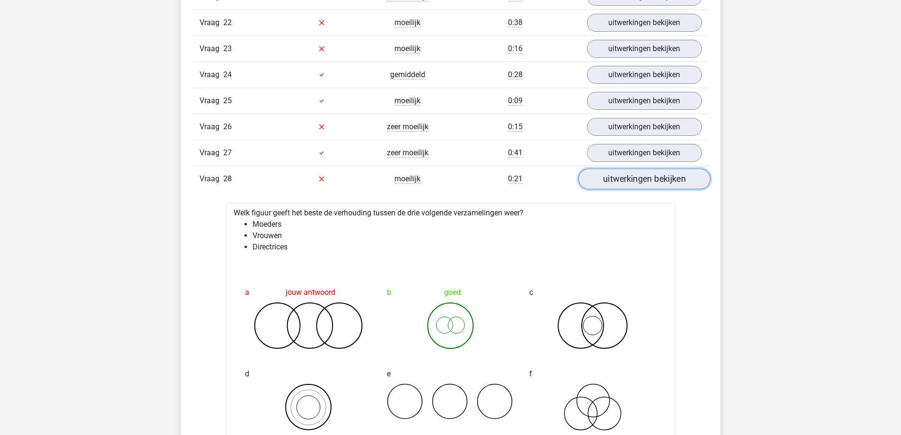
click at [605, 178] on link "uitwerkingen bekijken" at bounding box center [644, 178] width 132 height 21
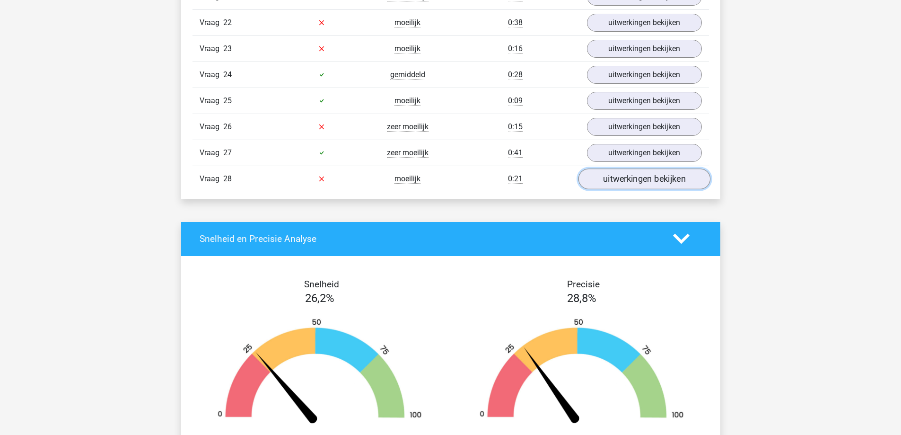
click at [605, 178] on link "uitwerkingen bekijken" at bounding box center [644, 178] width 132 height 21
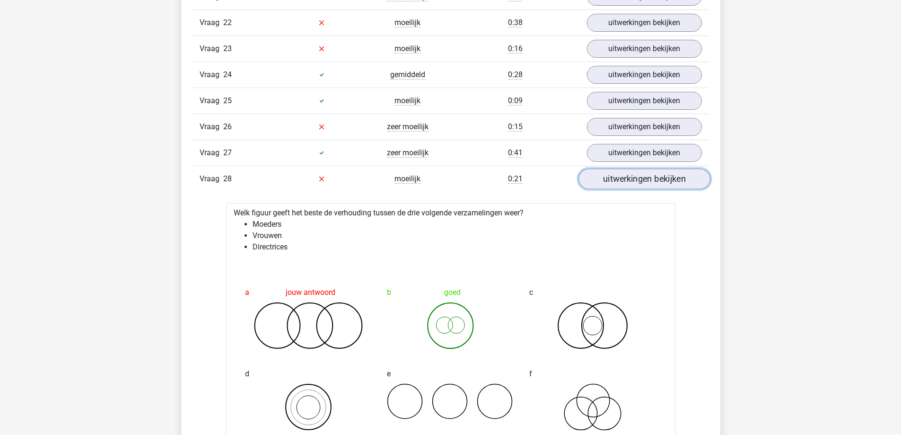
click at [605, 178] on link "uitwerkingen bekijken" at bounding box center [644, 178] width 132 height 21
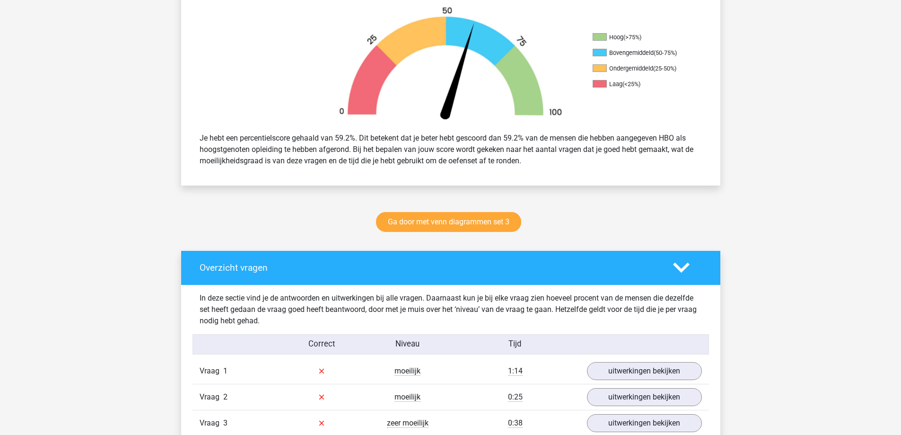
scroll to position [378, 0]
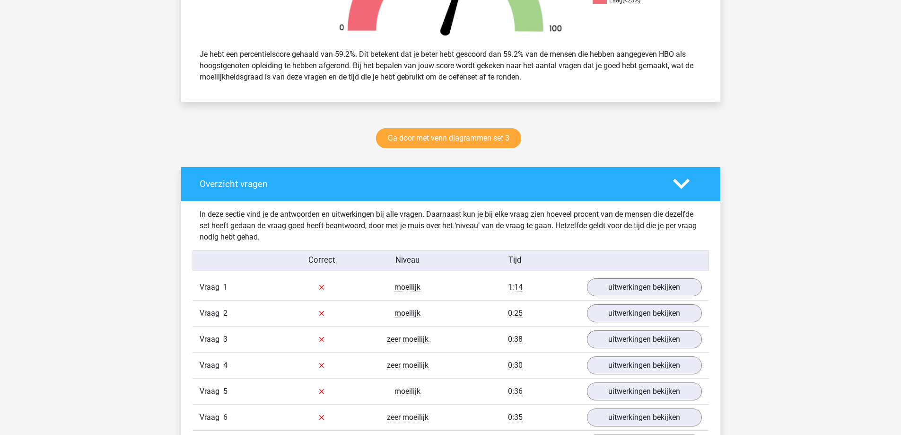
click at [677, 179] on icon at bounding box center [681, 183] width 17 height 17
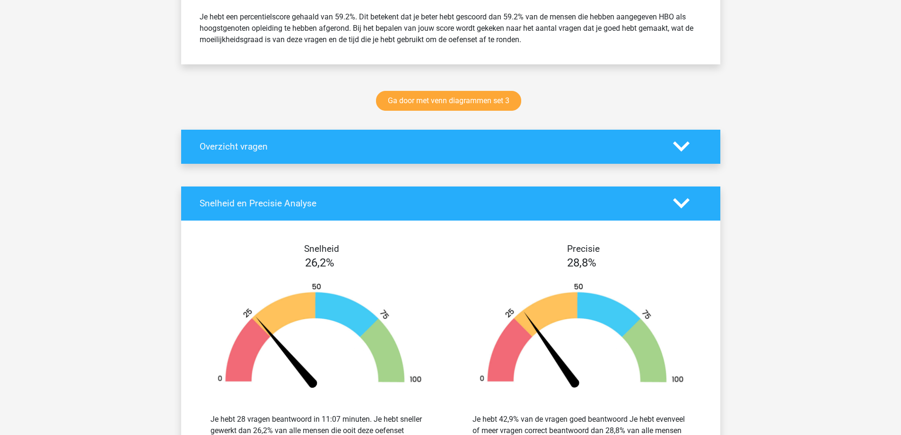
scroll to position [473, 0]
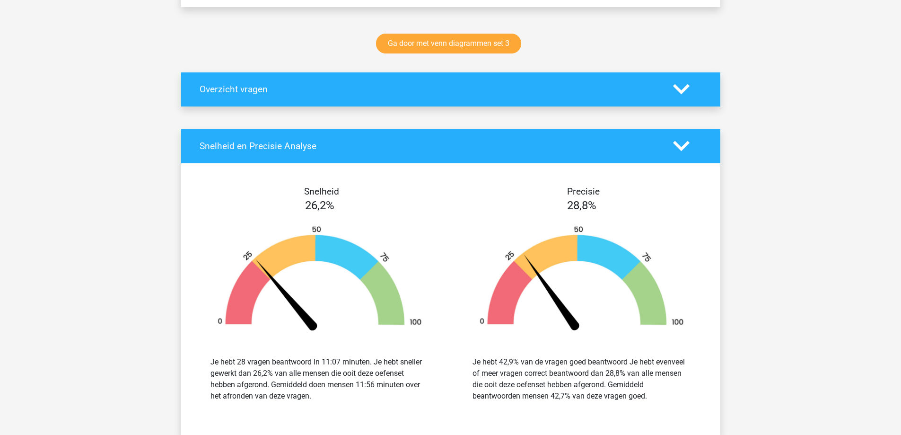
click at [679, 157] on div "Snelheid en Precisie Analyse" at bounding box center [450, 146] width 539 height 34
click at [678, 147] on polygon at bounding box center [681, 146] width 17 height 10
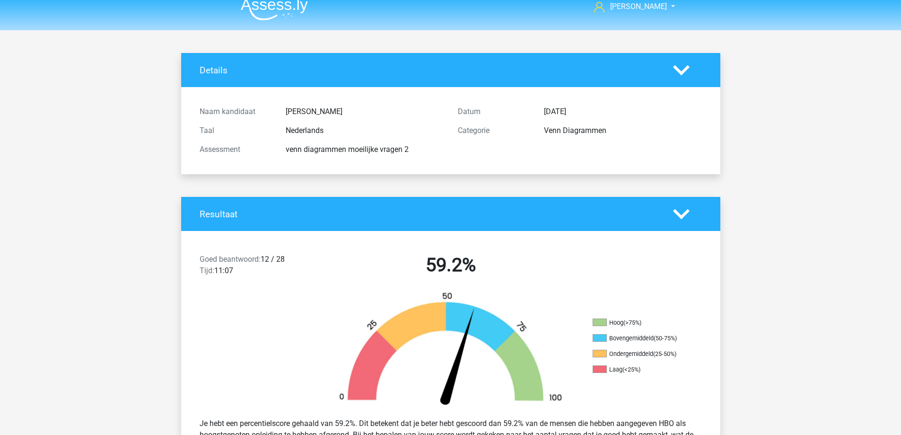
scroll to position [0, 0]
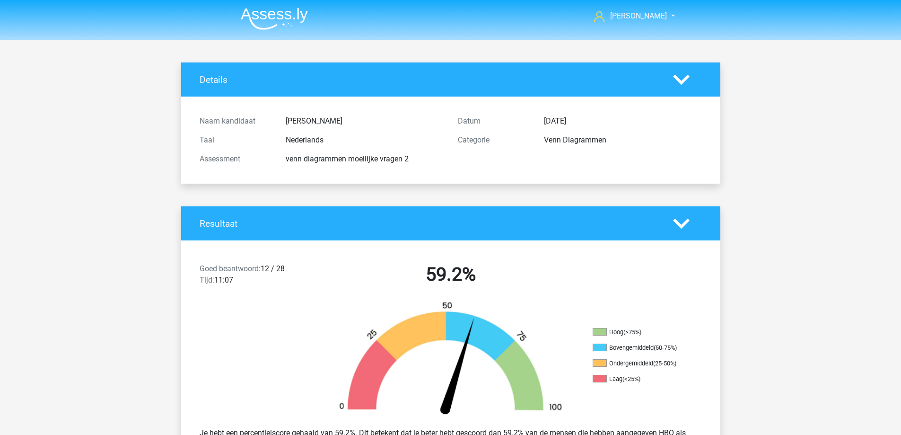
click at [253, 24] on img at bounding box center [274, 19] width 67 height 22
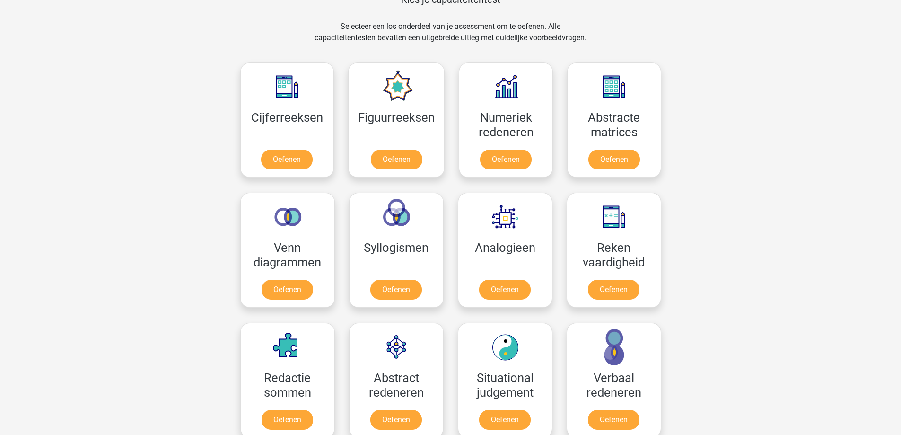
scroll to position [368, 0]
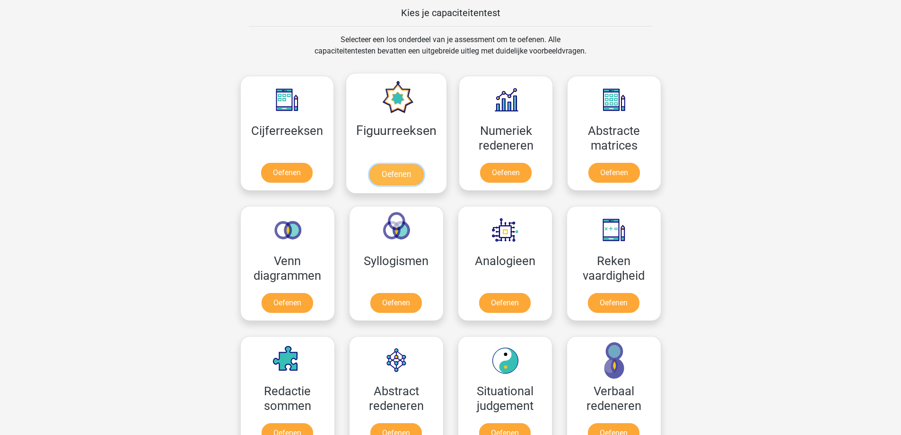
click at [411, 164] on link "Oefenen" at bounding box center [396, 174] width 54 height 21
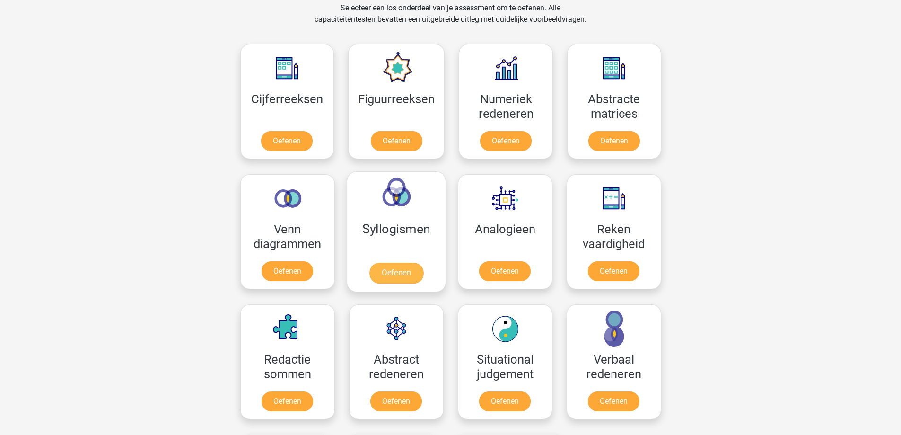
scroll to position [378, 0]
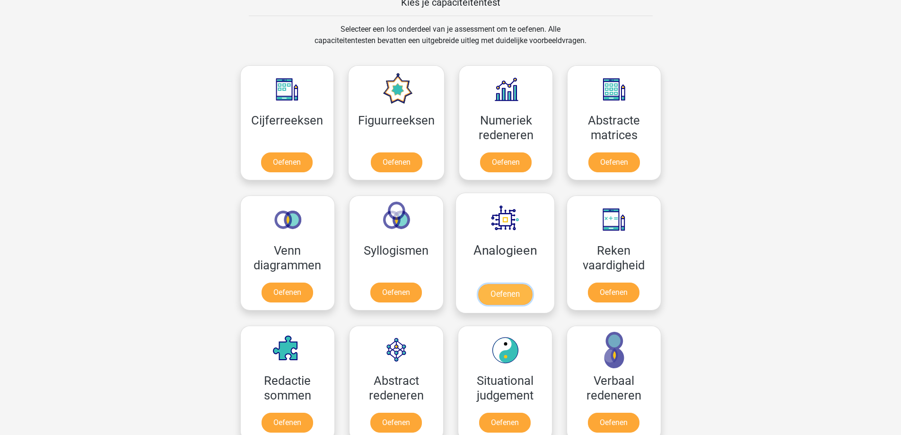
click at [506, 292] on link "Oefenen" at bounding box center [505, 294] width 54 height 21
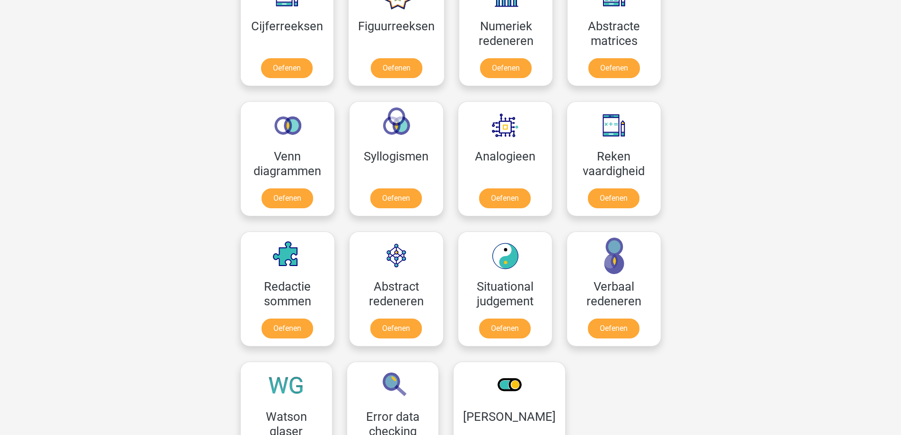
scroll to position [473, 0]
click at [740, 152] on div "Myrthe Bonnema Myrthe.bonnema98@gmail.com Nederlands English" at bounding box center [450, 277] width 901 height 1500
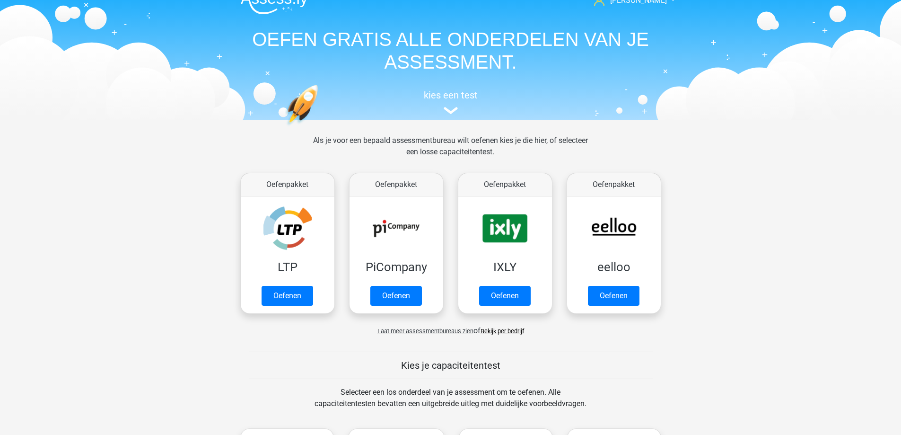
scroll to position [0, 0]
